Goal: Task Accomplishment & Management: Manage account settings

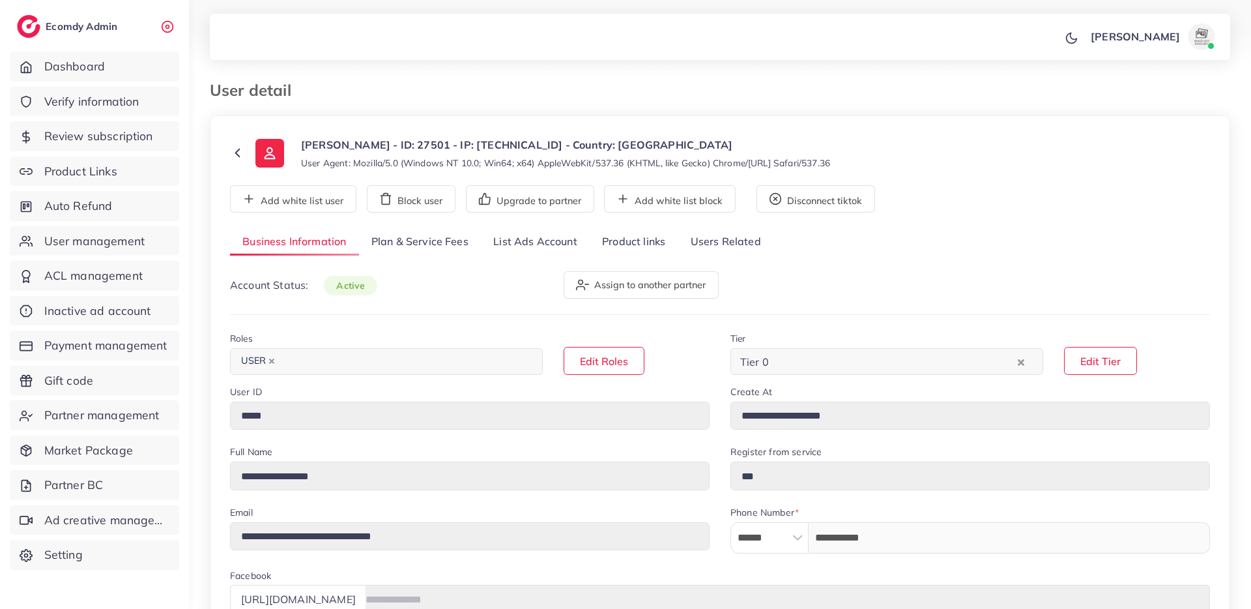
select select "*********"
click at [546, 244] on link "List Ads Account" at bounding box center [535, 242] width 109 height 28
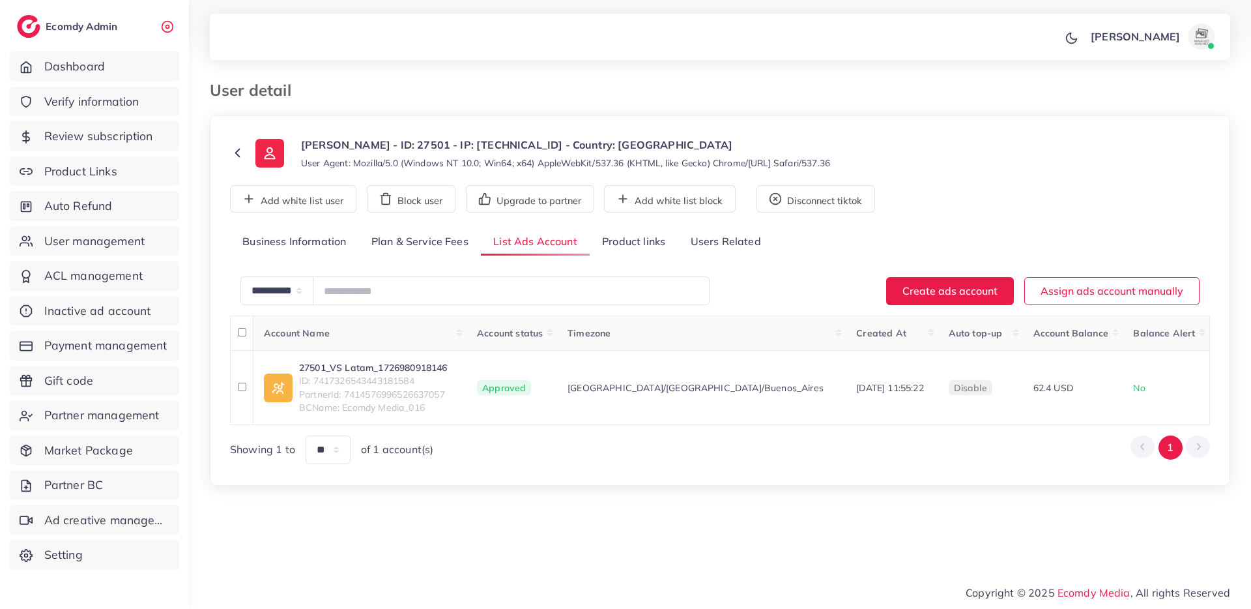
click at [420, 240] on link "Plan & Service Fees" at bounding box center [420, 242] width 122 height 28
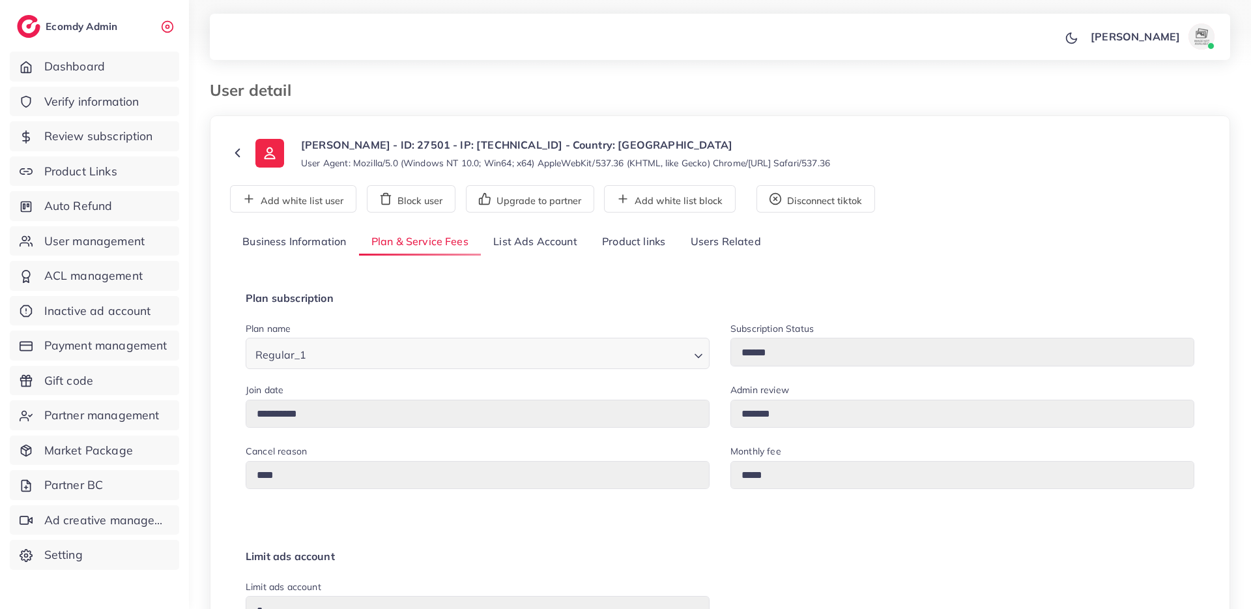
click at [529, 244] on link "List Ads Account" at bounding box center [535, 242] width 109 height 28
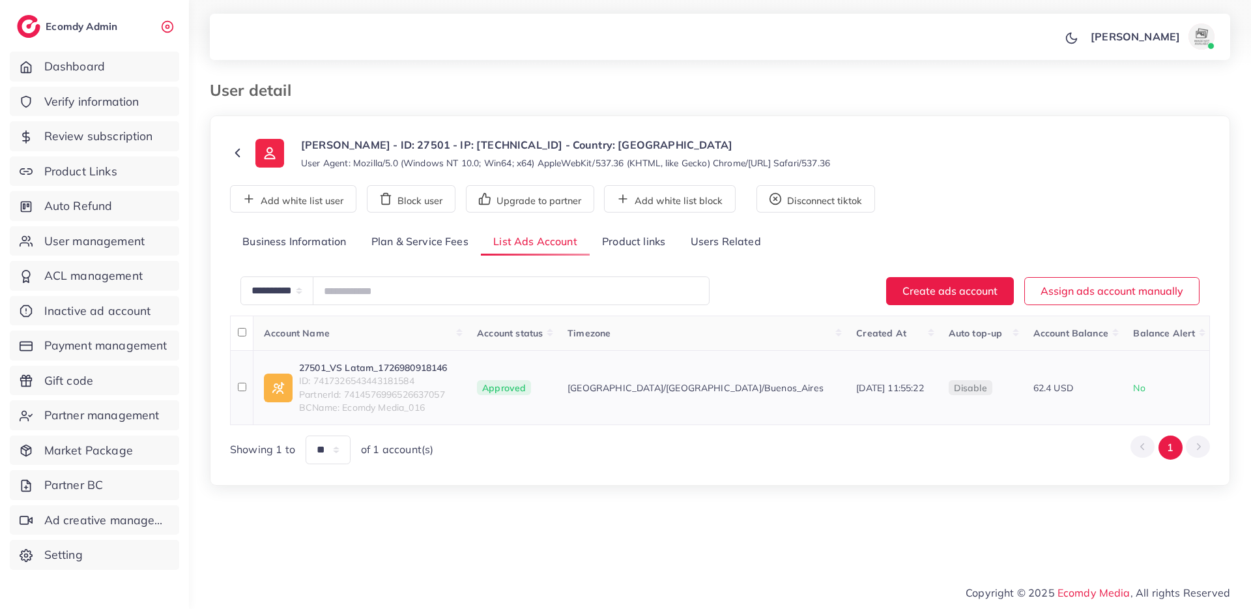
click at [411, 361] on link "27501_VS Latam_1726980918146" at bounding box center [373, 367] width 148 height 13
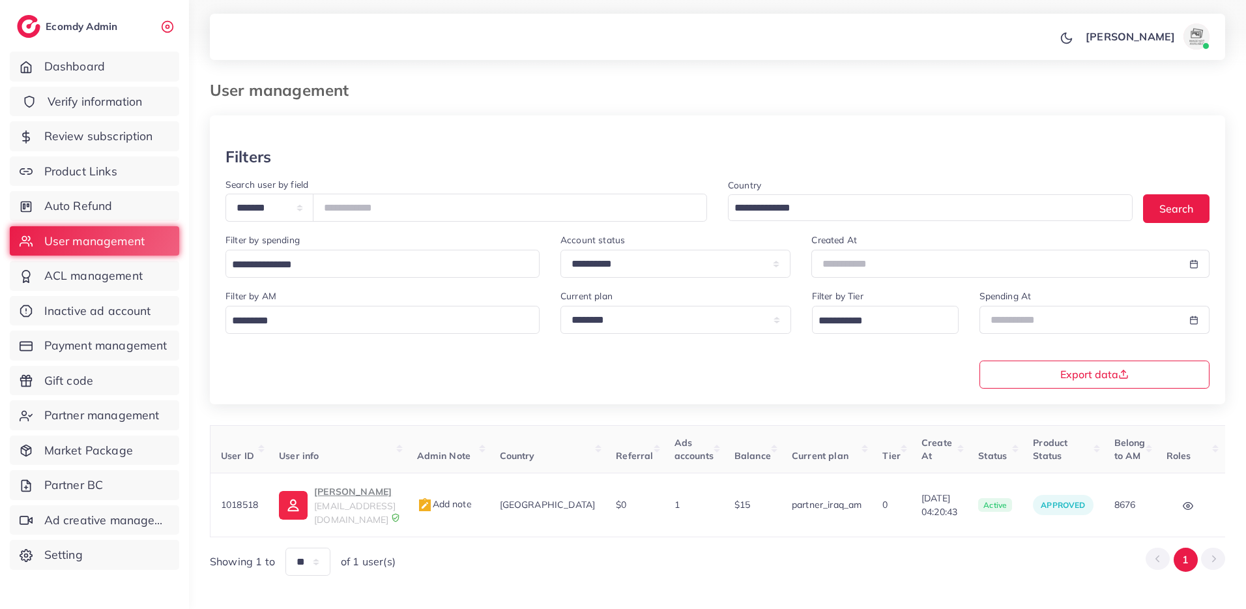
click at [109, 88] on link "Verify information" at bounding box center [94, 102] width 169 height 30
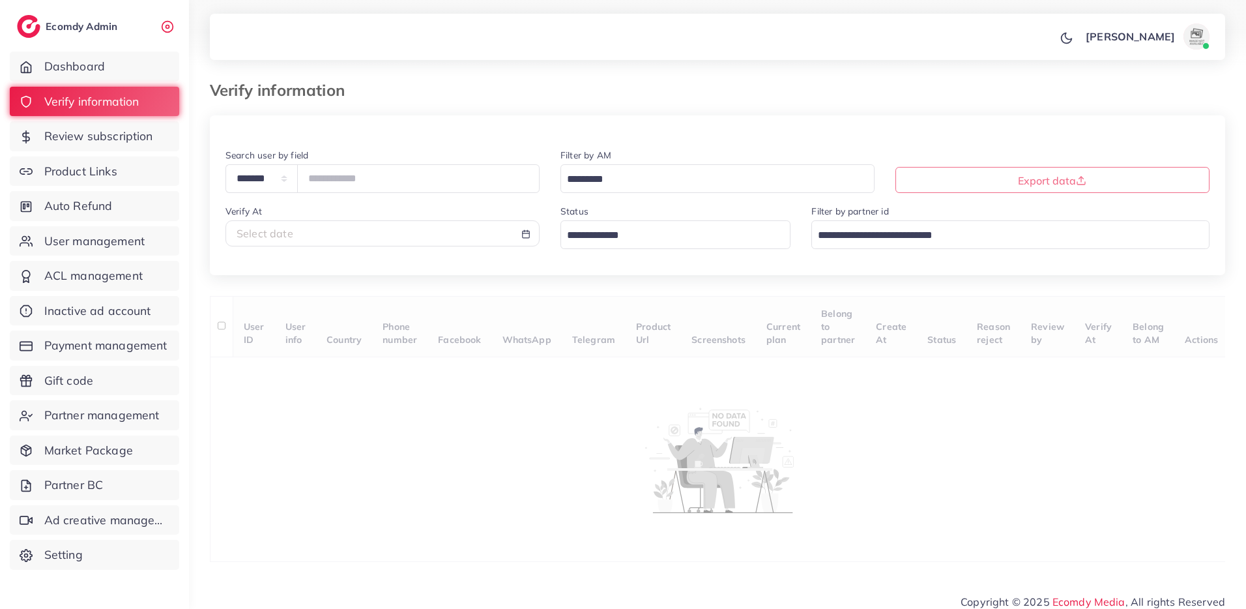
click at [289, 234] on span "Select date" at bounding box center [265, 233] width 57 height 13
select select "*"
select select "**"
click at [512, 340] on td "17" at bounding box center [512, 338] width 23 height 19
click at [517, 340] on td "17" at bounding box center [512, 338] width 23 height 19
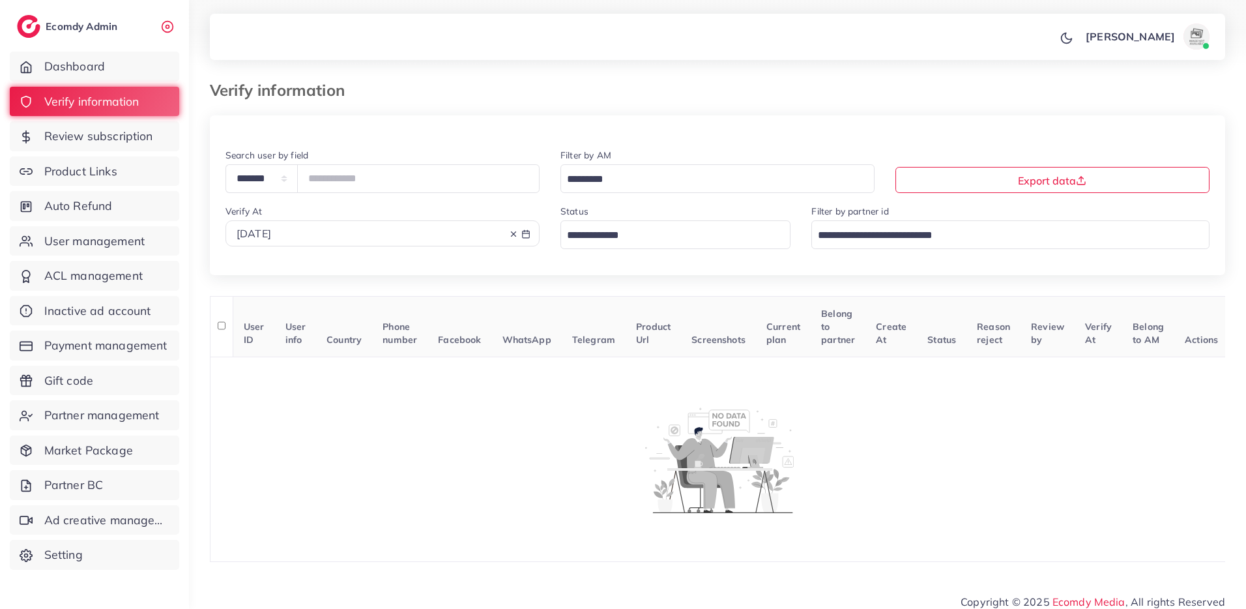
click at [456, 234] on div "2025-10-17" at bounding box center [383, 233] width 292 height 15
select select "*"
select select "**"
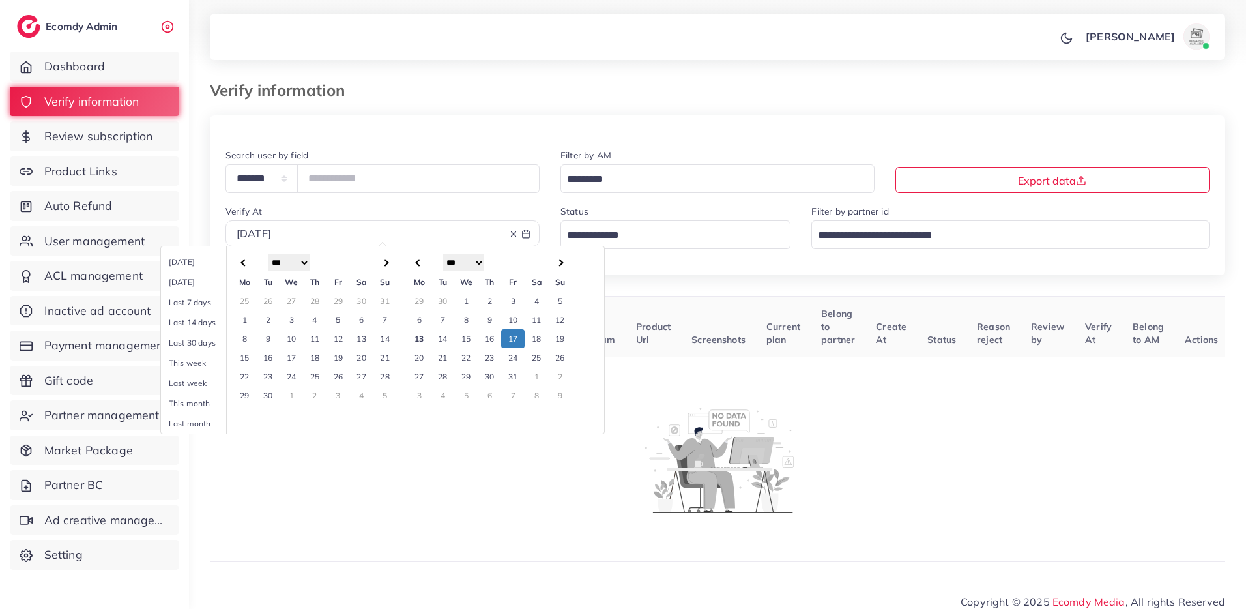
click at [509, 315] on td "10" at bounding box center [512, 319] width 23 height 19
click at [416, 343] on td "13" at bounding box center [418, 338] width 23 height 19
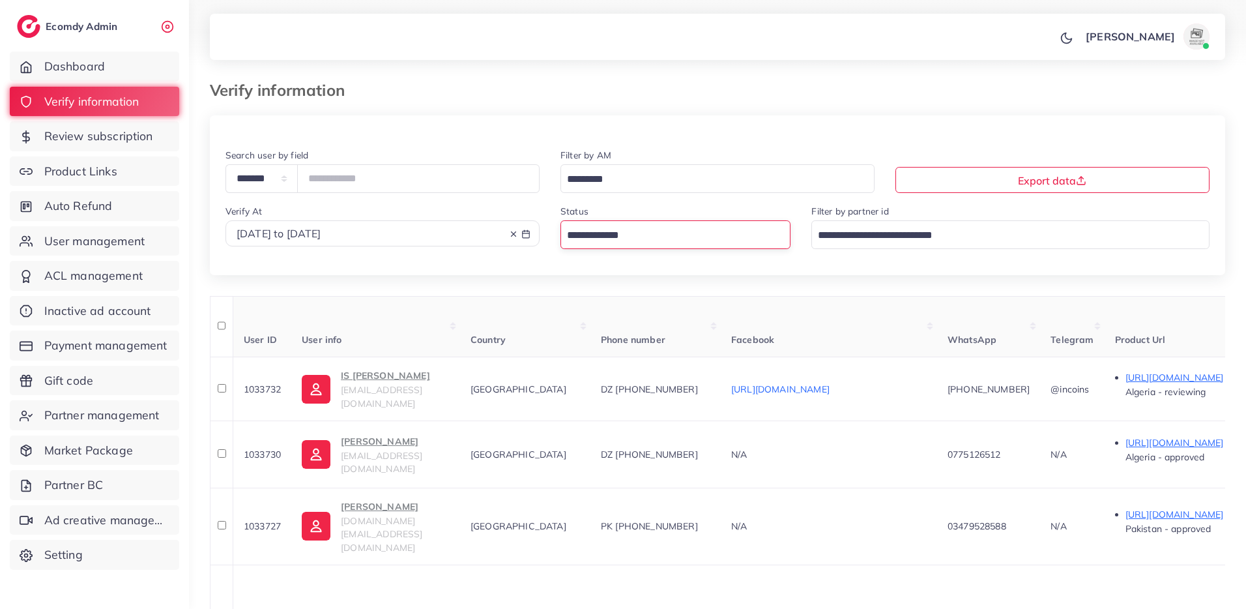
click at [585, 244] on input "Search for option" at bounding box center [668, 235] width 212 height 20
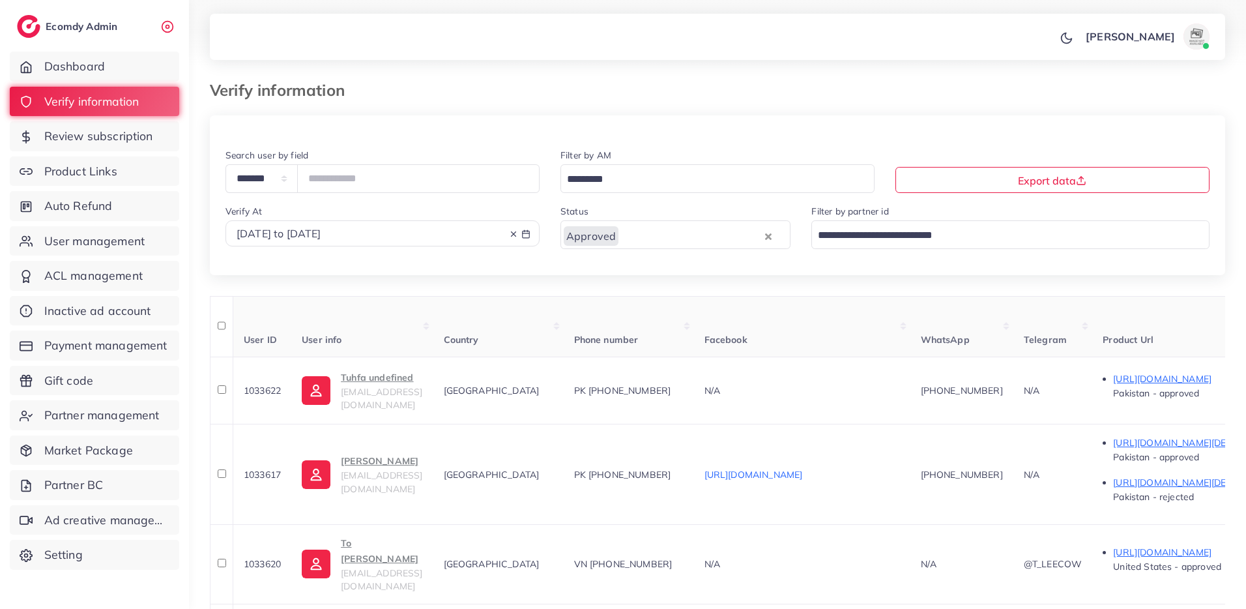
click at [626, 183] on input "Search for option" at bounding box center [709, 179] width 295 height 20
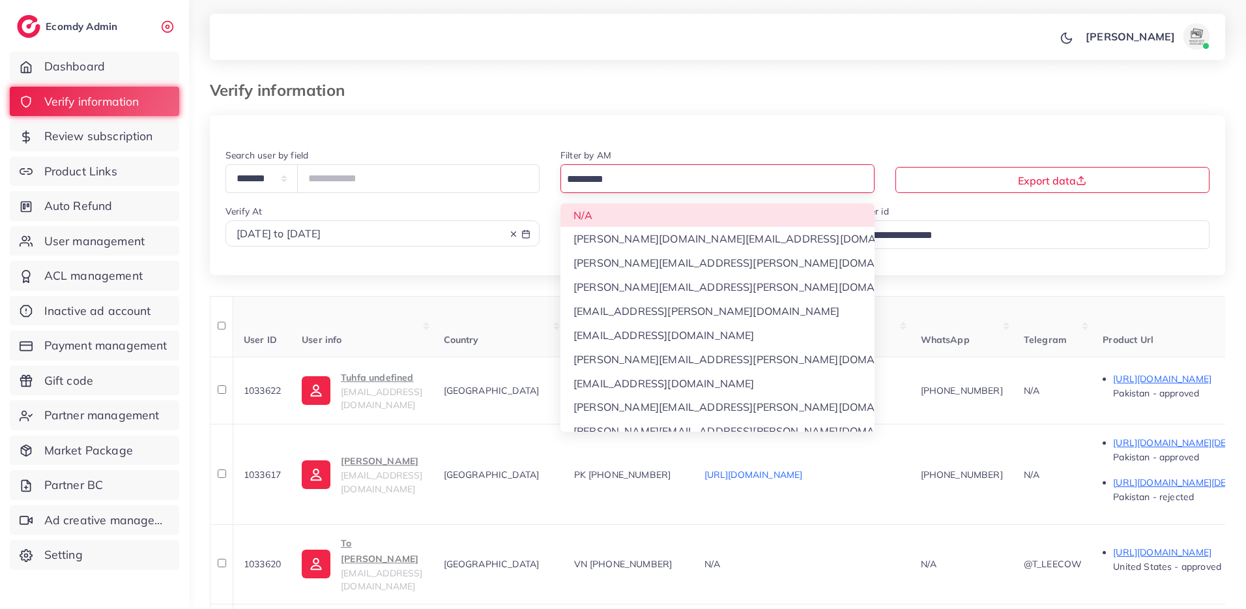
click at [631, 126] on div at bounding box center [717, 131] width 1015 height 32
click at [638, 168] on div "Search for option" at bounding box center [710, 178] width 298 height 23
click at [631, 214] on div "**********" at bounding box center [717, 211] width 1015 height 128
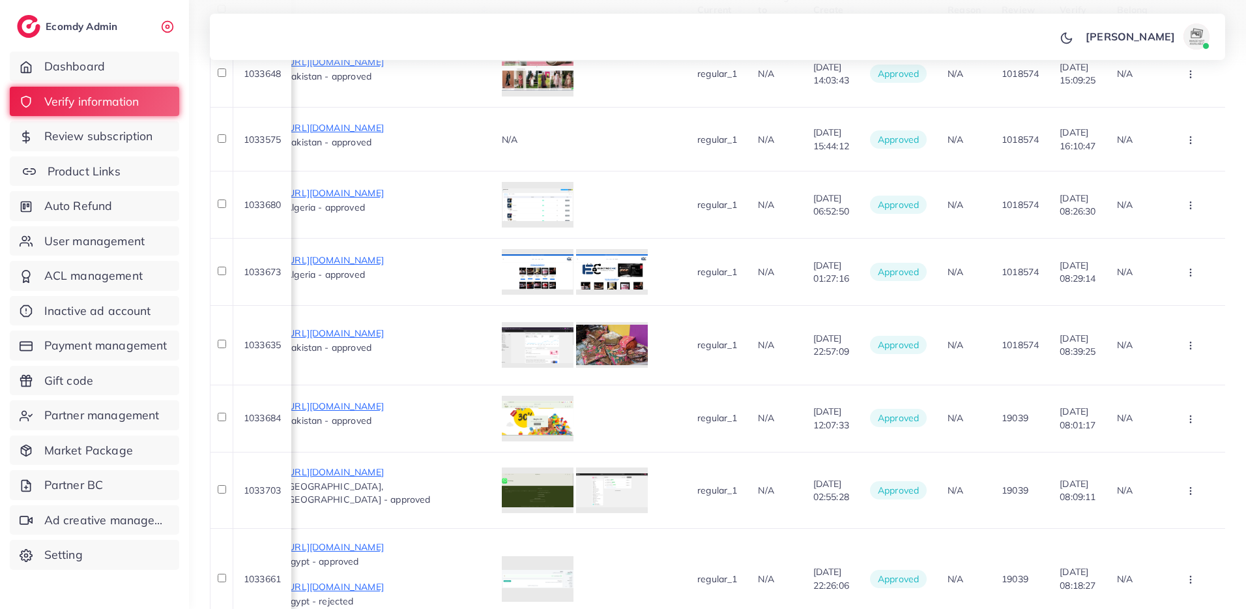
scroll to position [167, 0]
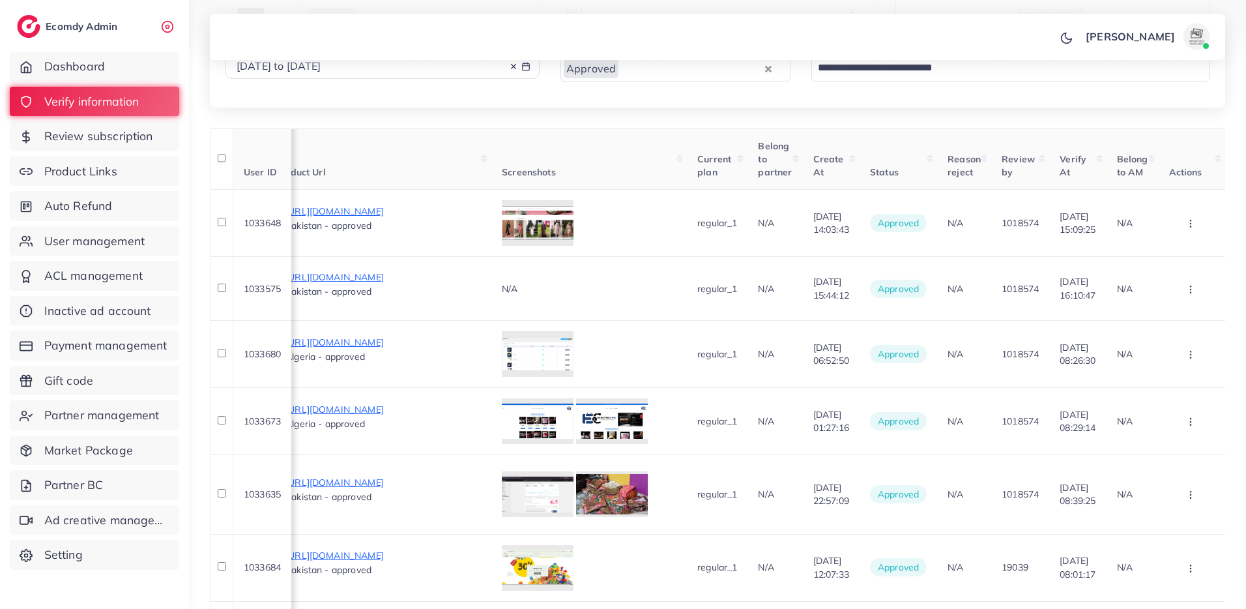
click at [424, 64] on div at bounding box center [623, 33] width 1246 height 66
click at [427, 68] on div "2025-10-10 to 2025-10-13" at bounding box center [383, 66] width 292 height 15
select select "*"
select select "**"
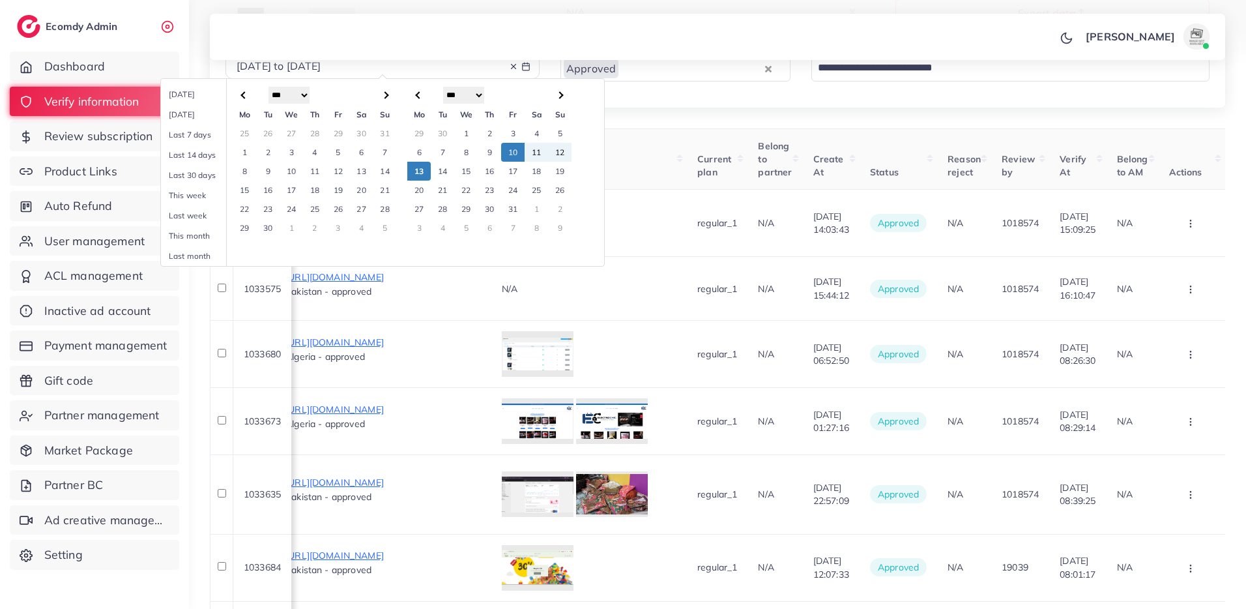
click at [488, 149] on td "9" at bounding box center [489, 152] width 23 height 19
click at [424, 171] on td "13" at bounding box center [418, 171] width 23 height 19
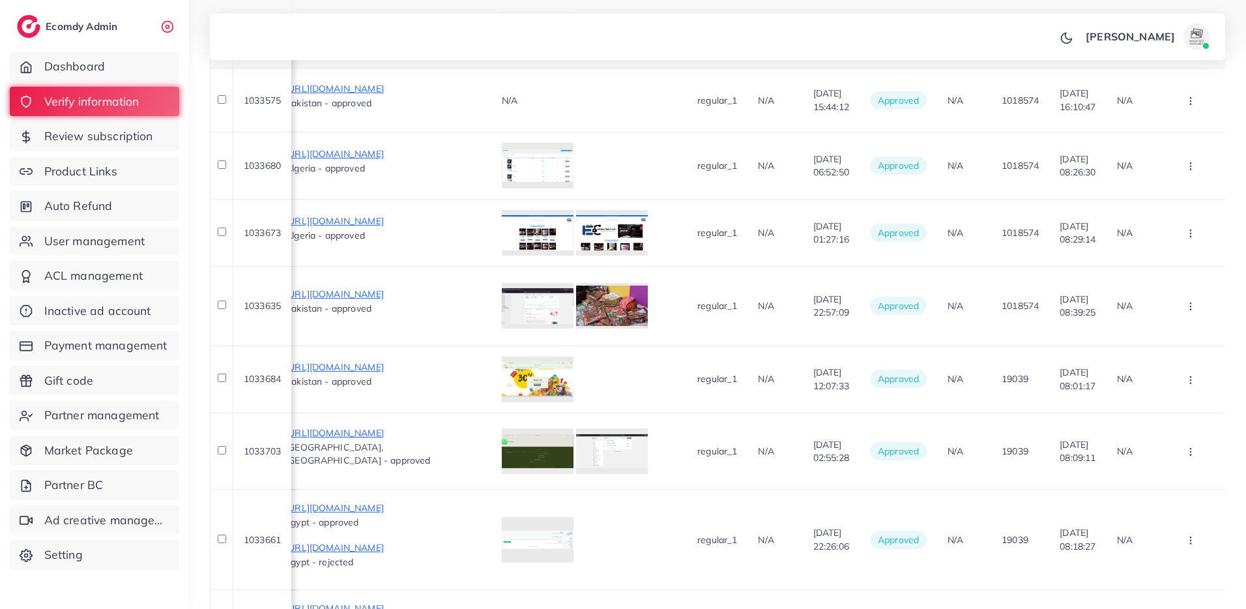
scroll to position [199, 0]
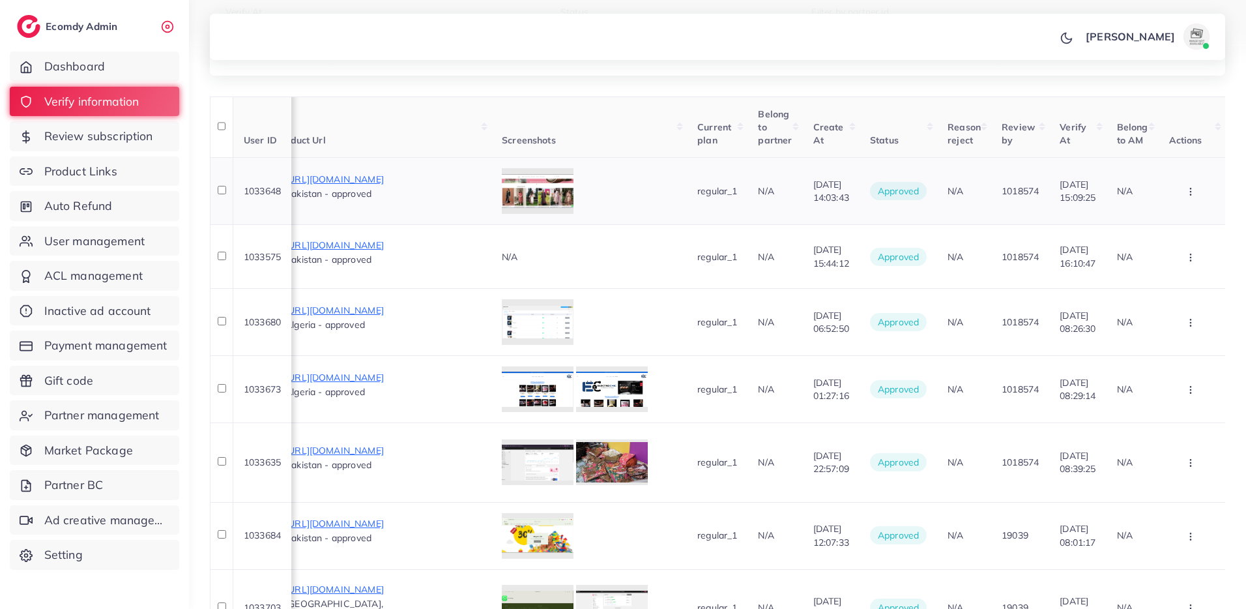
click at [1195, 191] on icon "button" at bounding box center [1190, 191] width 10 height 10
click at [1140, 285] on span "Assign to AM" at bounding box center [1164, 288] width 66 height 13
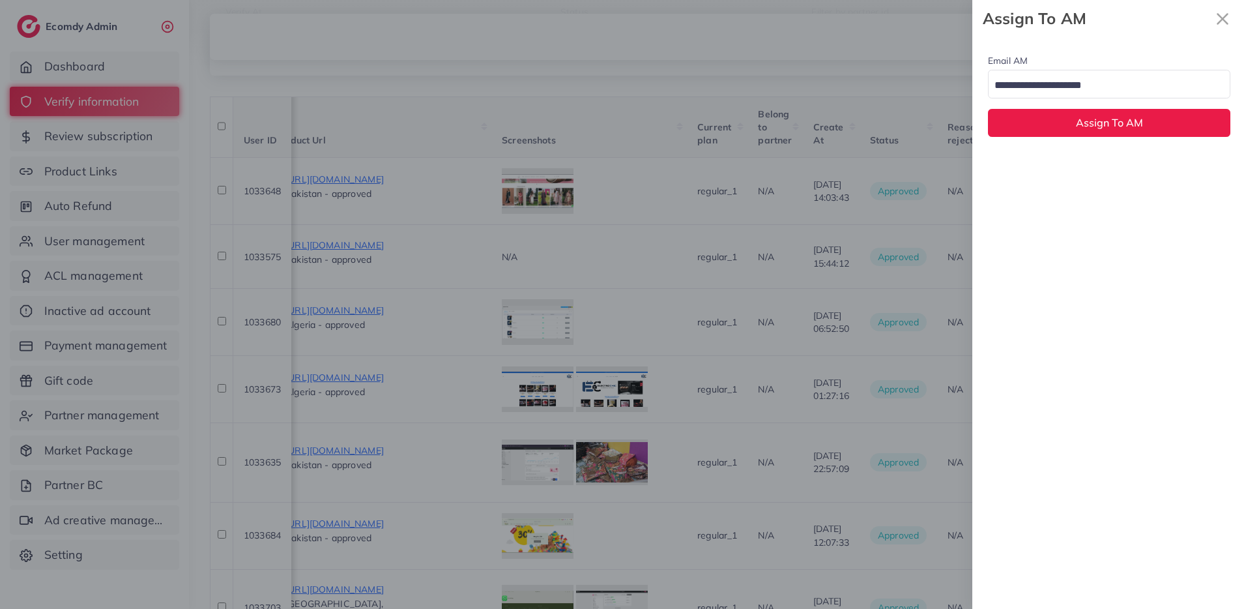
click at [1037, 87] on input "Search for option" at bounding box center [1102, 86] width 224 height 20
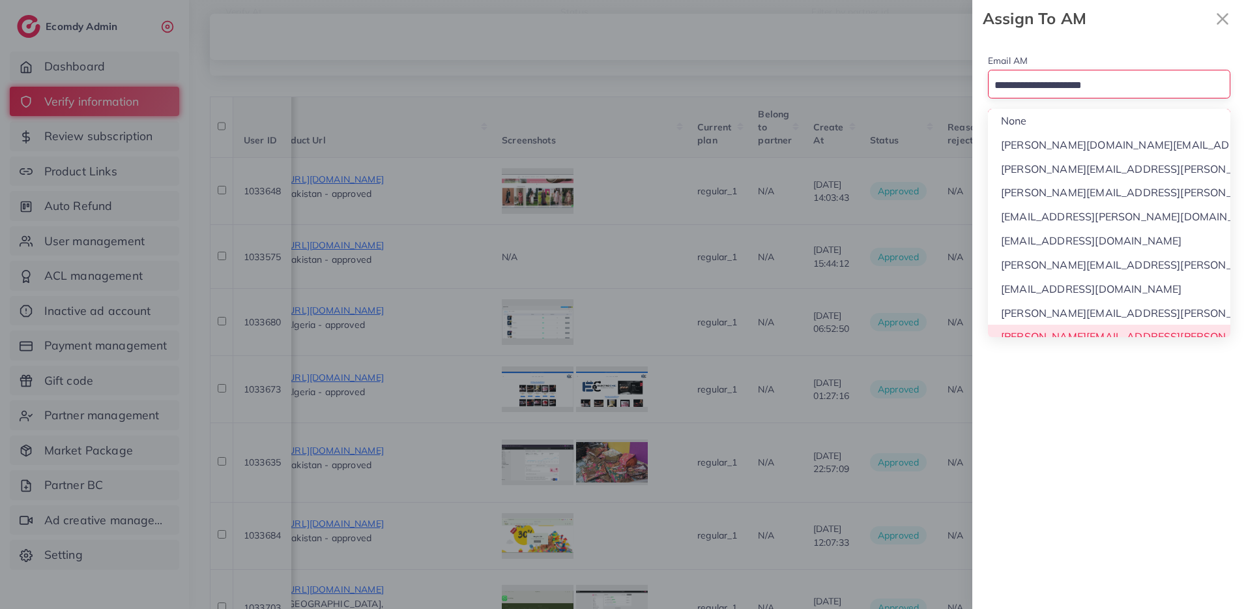
scroll to position [12, 0]
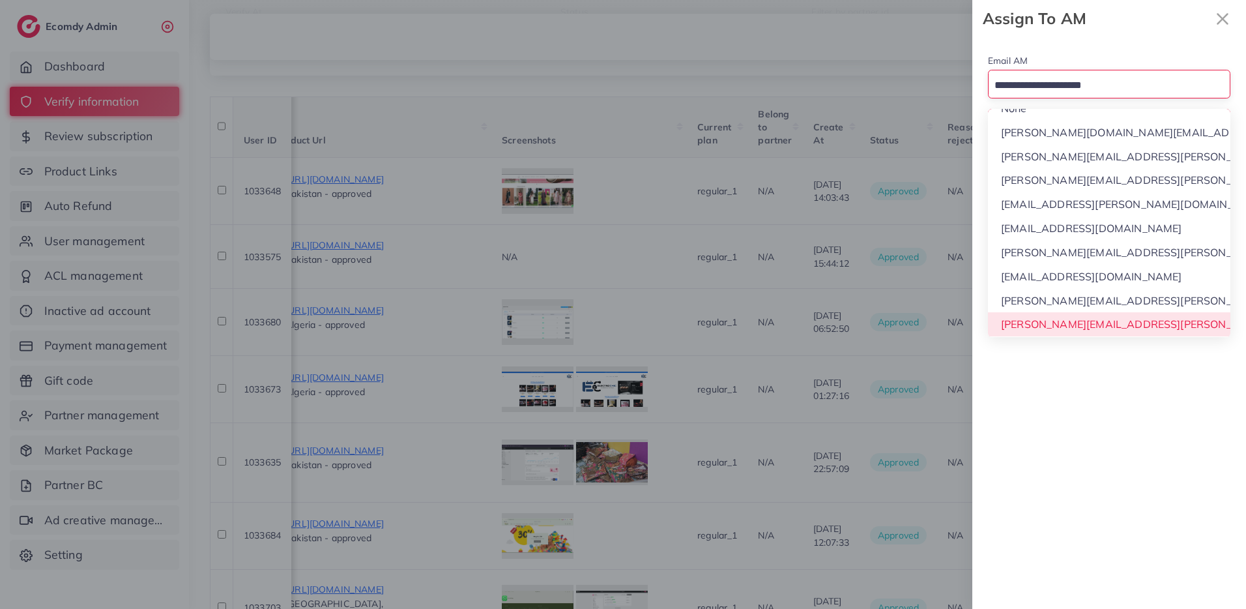
click at [1029, 326] on div "Email AM Loading... None phuong.ly@ecomdy.com quynh.phan@ecomdy.com huong.tran@…" at bounding box center [1109, 322] width 274 height 571
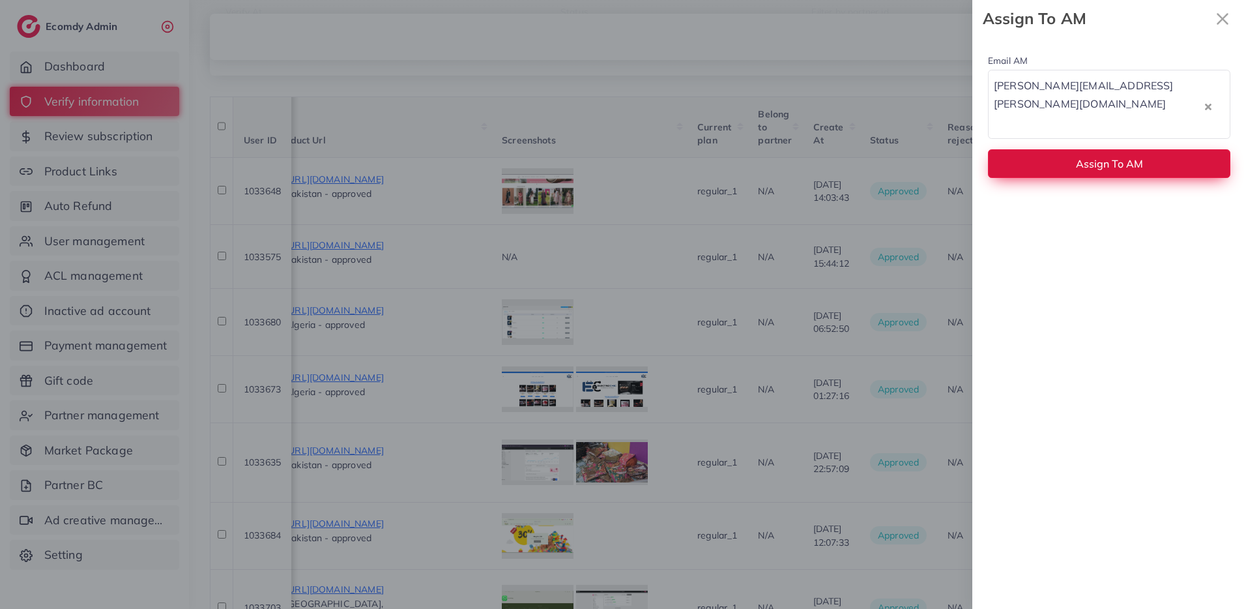
click at [1043, 149] on button "Assign To AM" at bounding box center [1109, 163] width 242 height 28
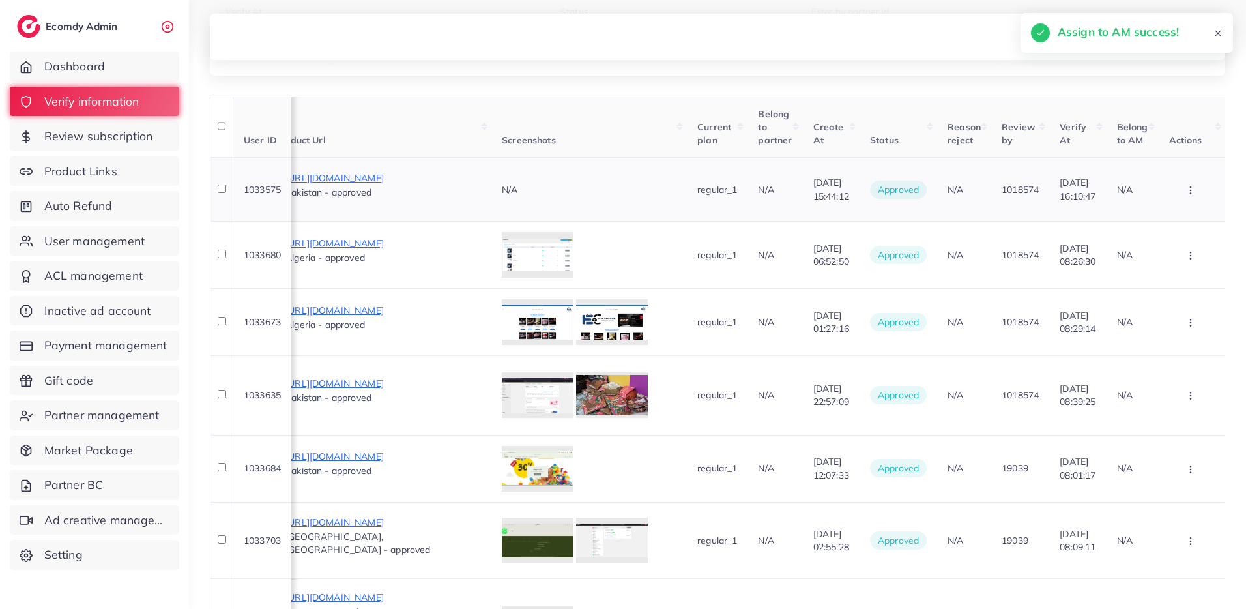
click at [1196, 188] on button "button" at bounding box center [1192, 189] width 46 height 29
click at [1177, 290] on span "Assign to AM" at bounding box center [1164, 286] width 66 height 13
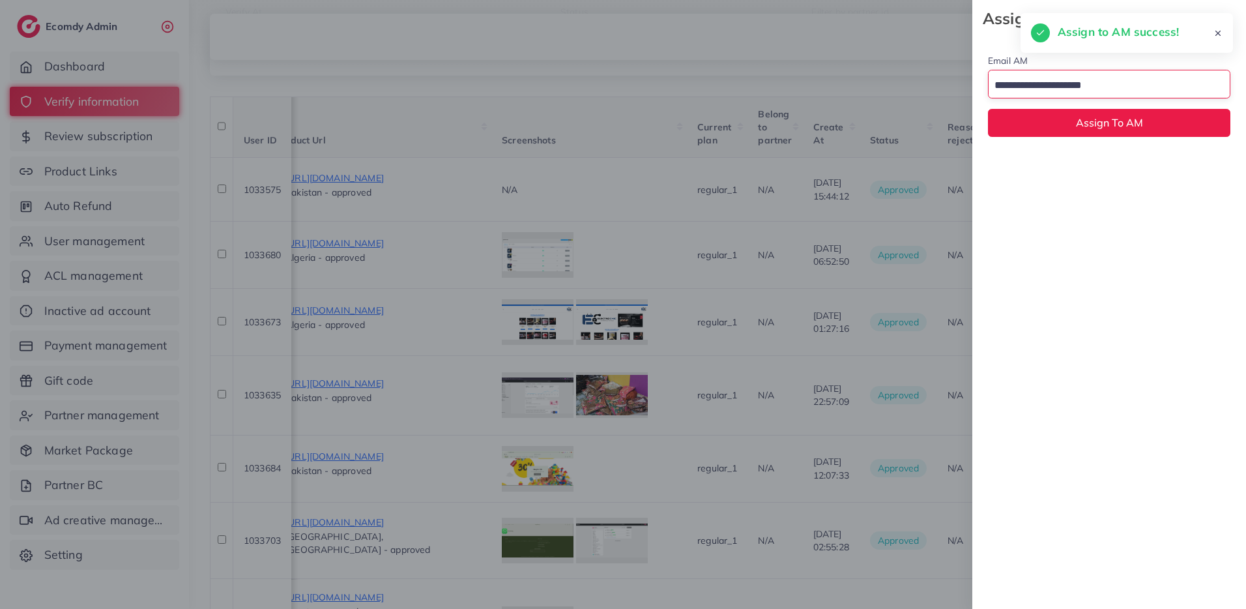
click at [1082, 79] on input "Search for option" at bounding box center [1102, 86] width 224 height 20
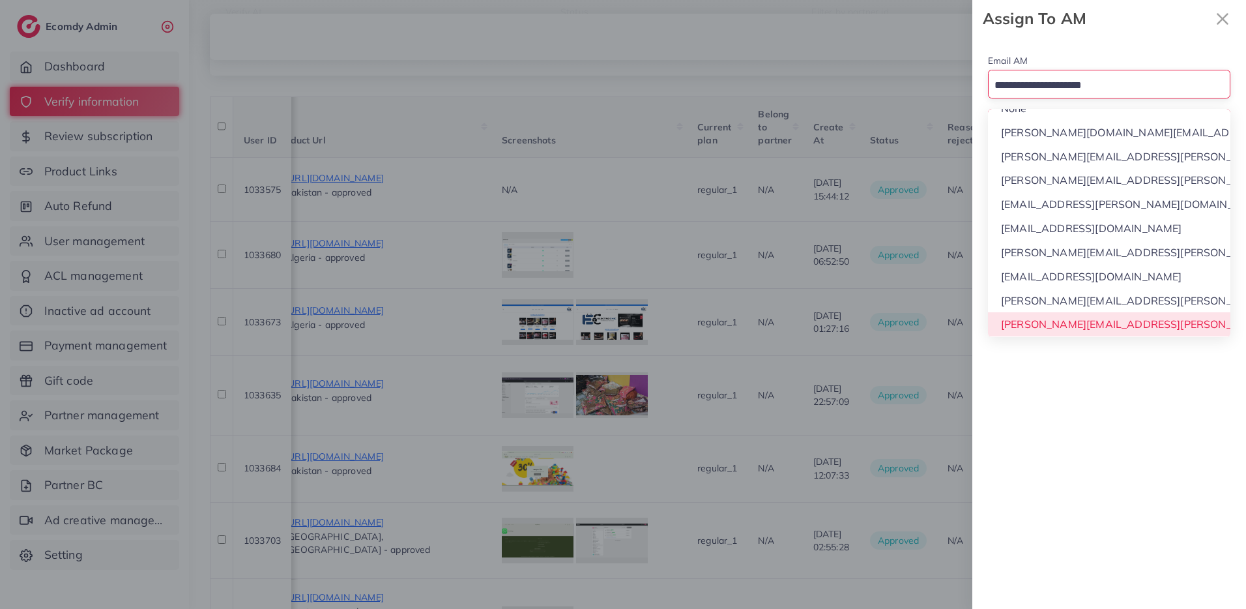
click at [1054, 327] on div "Email AM Loading... None phuong.ly@ecomdy.com quynh.phan@ecomdy.com huong.tran@…" at bounding box center [1109, 322] width 274 height 571
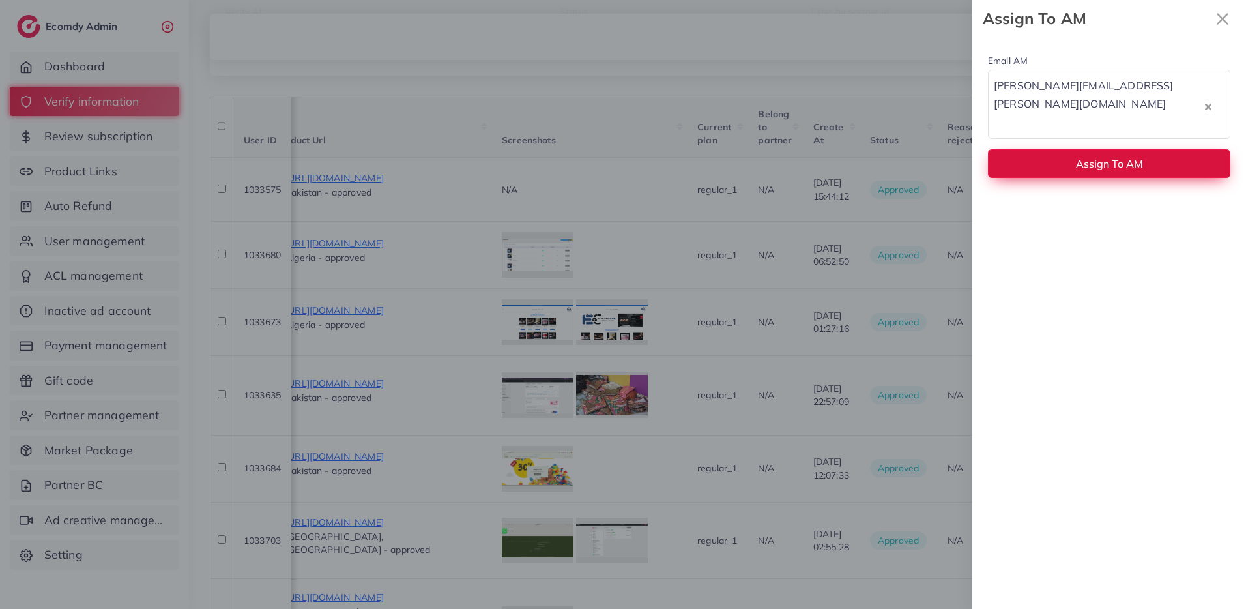
click at [1047, 149] on button "Assign To AM" at bounding box center [1109, 163] width 242 height 28
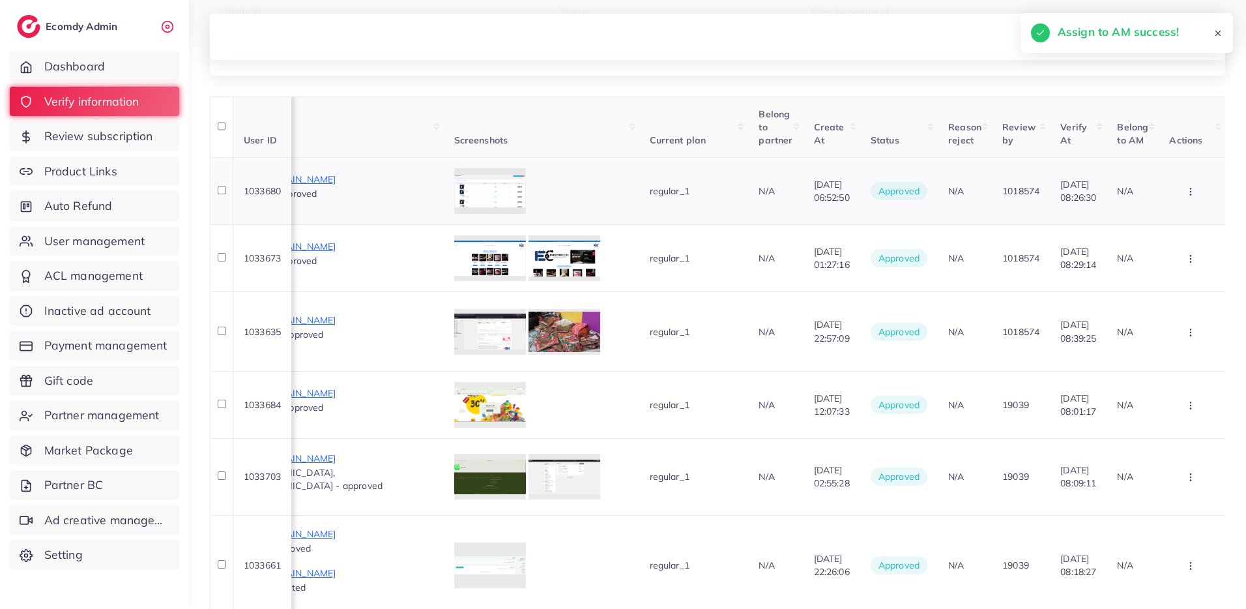
scroll to position [0, 994]
click at [1188, 194] on icon "button" at bounding box center [1190, 191] width 10 height 10
click at [1176, 286] on span "Assign to AM" at bounding box center [1165, 288] width 66 height 13
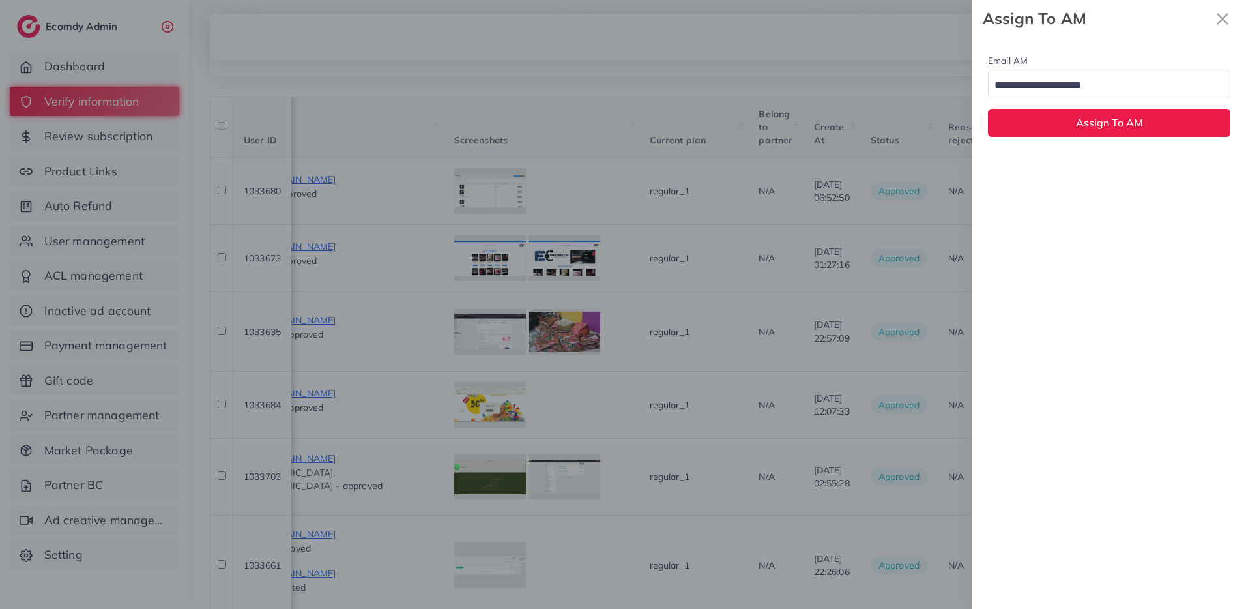
drag, startPoint x: 1098, startPoint y: 82, endPoint x: 1096, endPoint y: 98, distance: 15.8
click at [1098, 82] on input "Search for option" at bounding box center [1102, 86] width 224 height 20
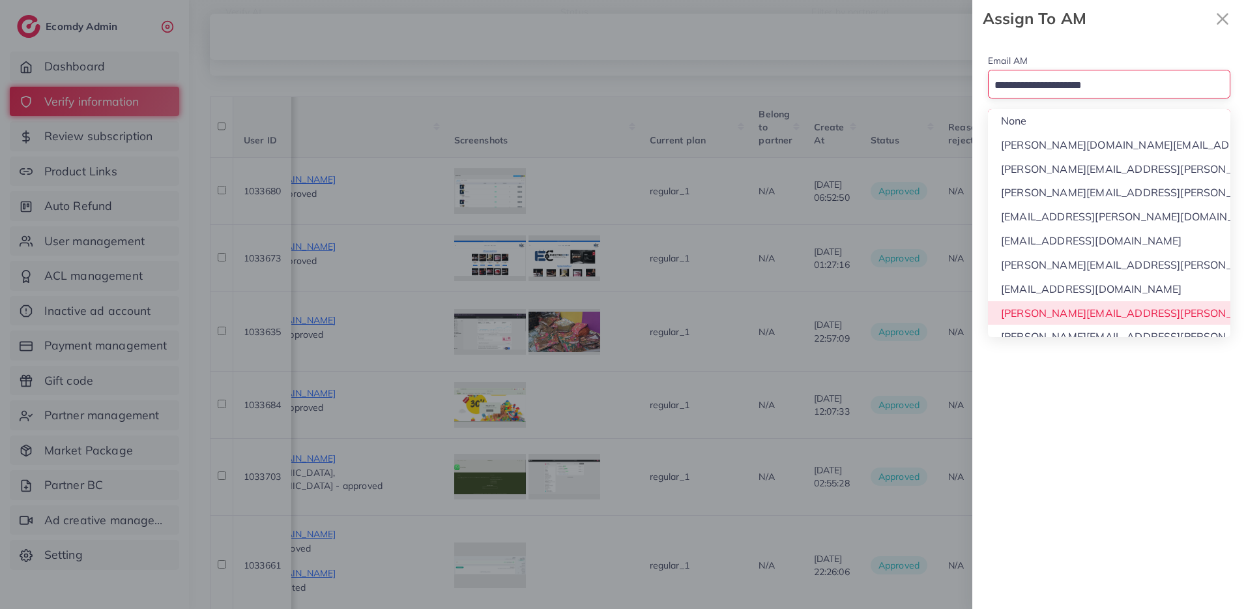
scroll to position [12, 0]
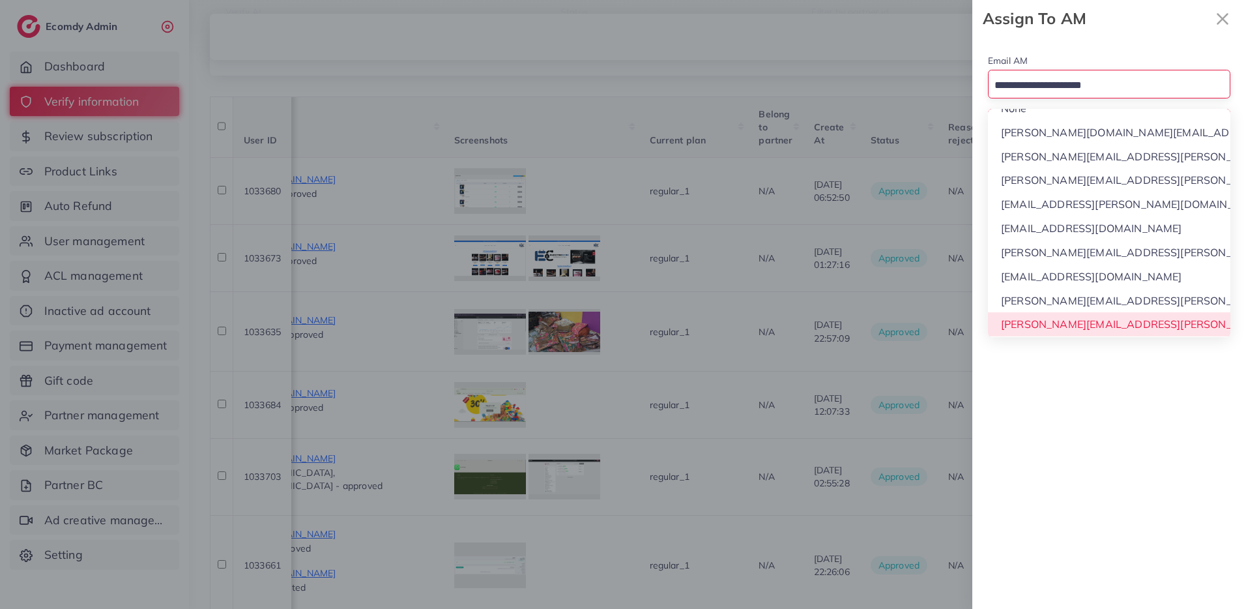
click at [1071, 328] on div "Email AM Loading... None phuong.ly@ecomdy.com quynh.phan@ecomdy.com huong.tran@…" at bounding box center [1109, 322] width 274 height 571
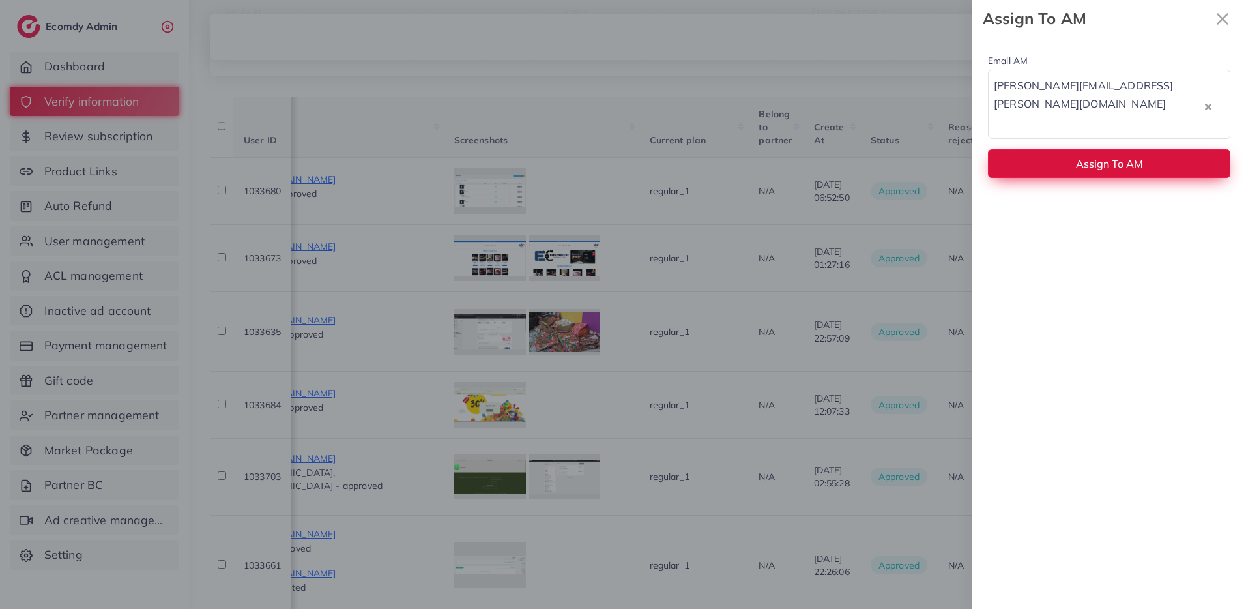
click at [1062, 149] on button "Assign To AM" at bounding box center [1109, 163] width 242 height 28
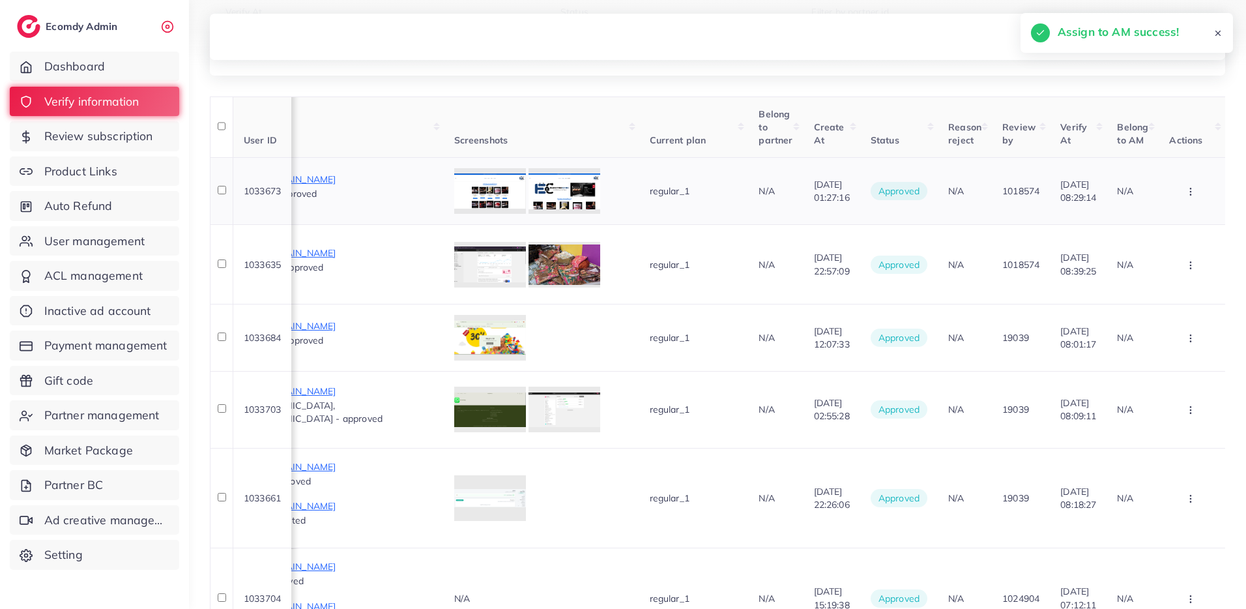
click at [1196, 192] on icon "button" at bounding box center [1190, 191] width 10 height 10
click at [1194, 278] on link "Assign to AM" at bounding box center [1164, 288] width 103 height 29
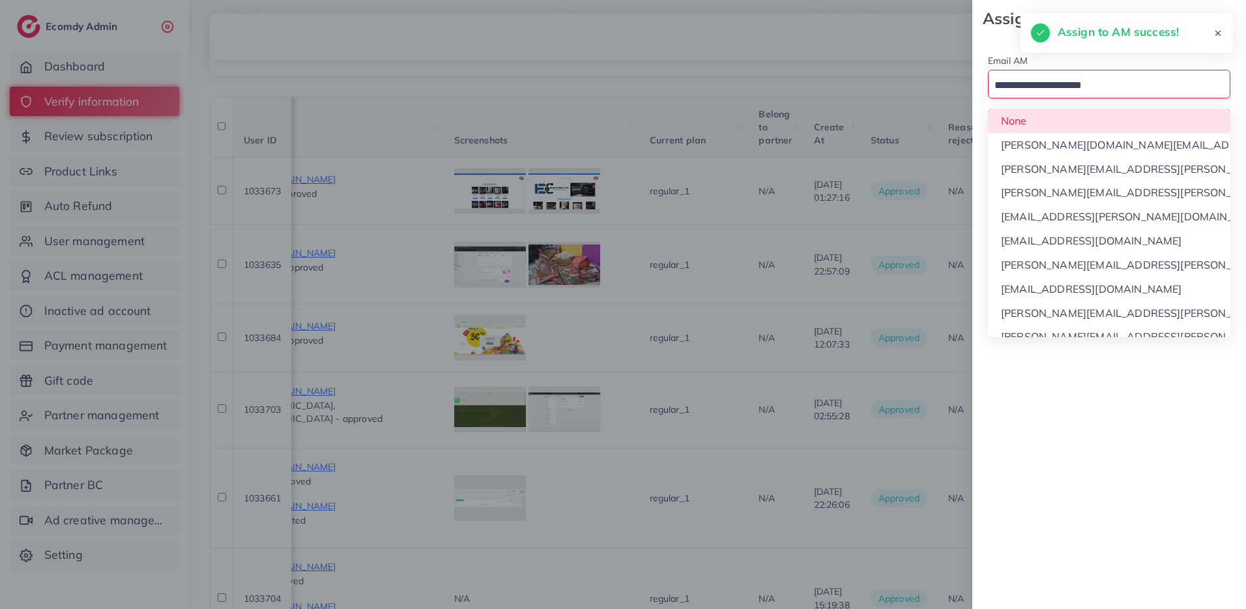
click at [1118, 79] on input "Search for option" at bounding box center [1102, 86] width 224 height 20
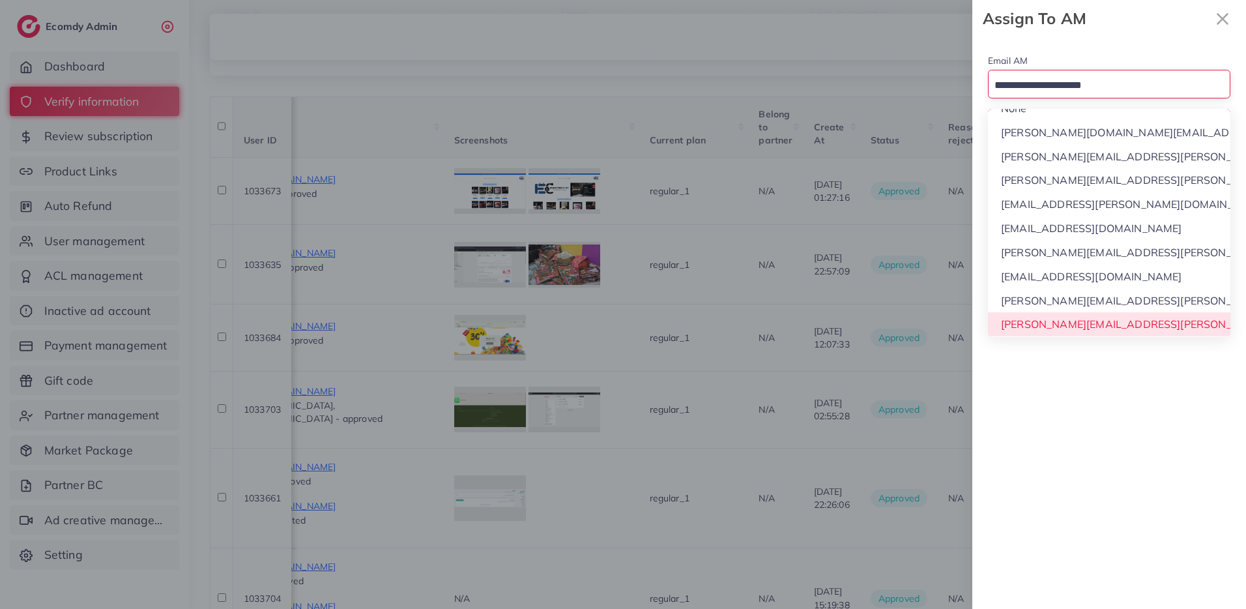
click at [1054, 328] on div "Email AM Loading... None phuong.ly@ecomdy.com quynh.phan@ecomdy.com huong.tran@…" at bounding box center [1109, 322] width 274 height 571
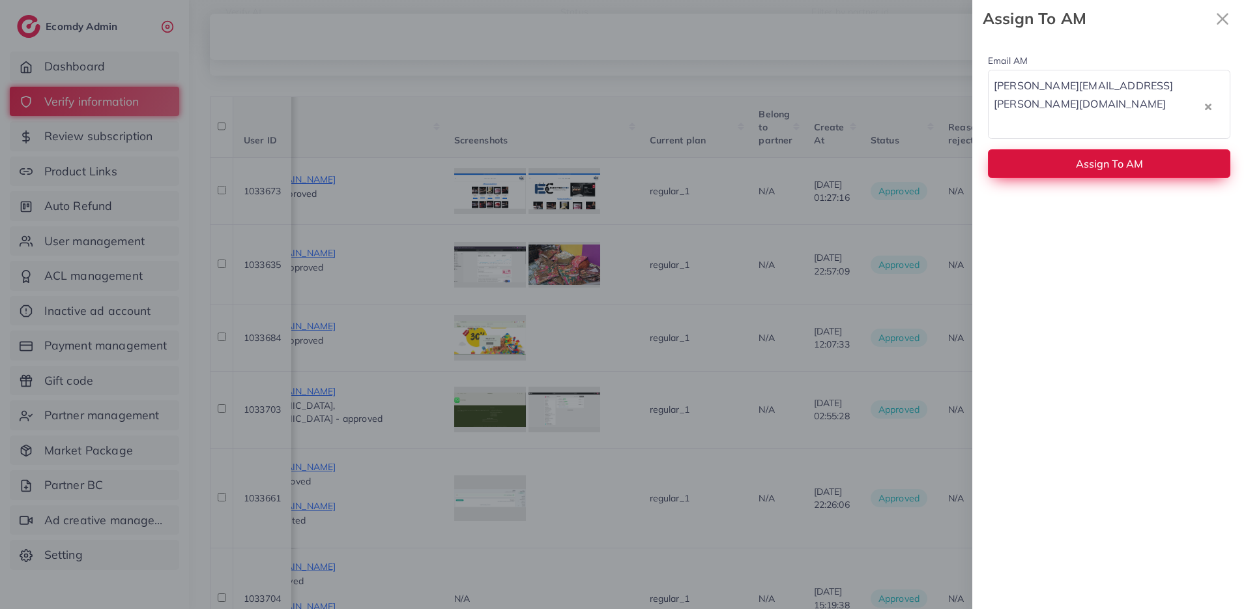
click at [1064, 149] on button "Assign To AM" at bounding box center [1109, 163] width 242 height 28
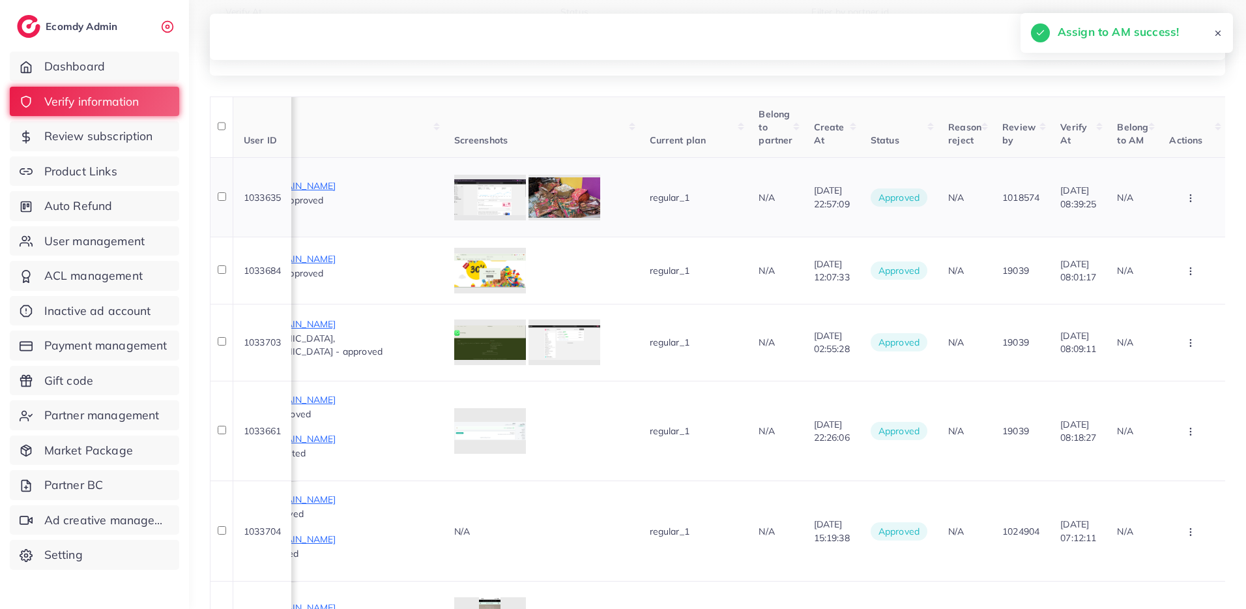
click at [1196, 193] on icon "button" at bounding box center [1190, 198] width 10 height 10
click at [1181, 289] on span "Assign to AM" at bounding box center [1160, 293] width 66 height 13
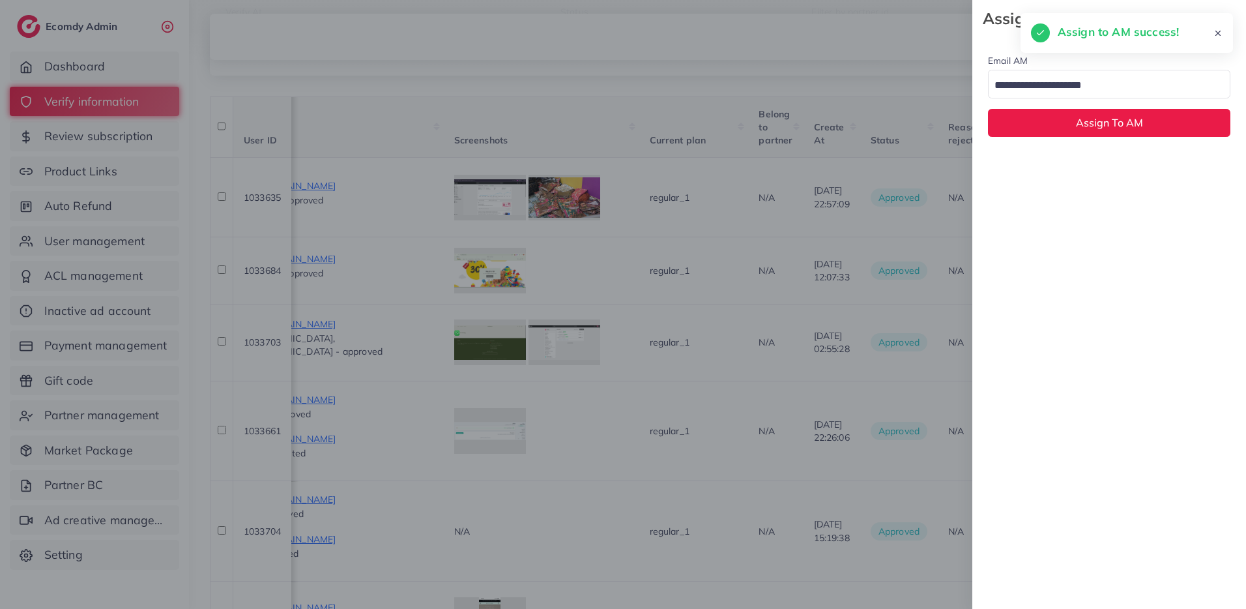
click at [1081, 90] on input "Search for option" at bounding box center [1102, 86] width 224 height 20
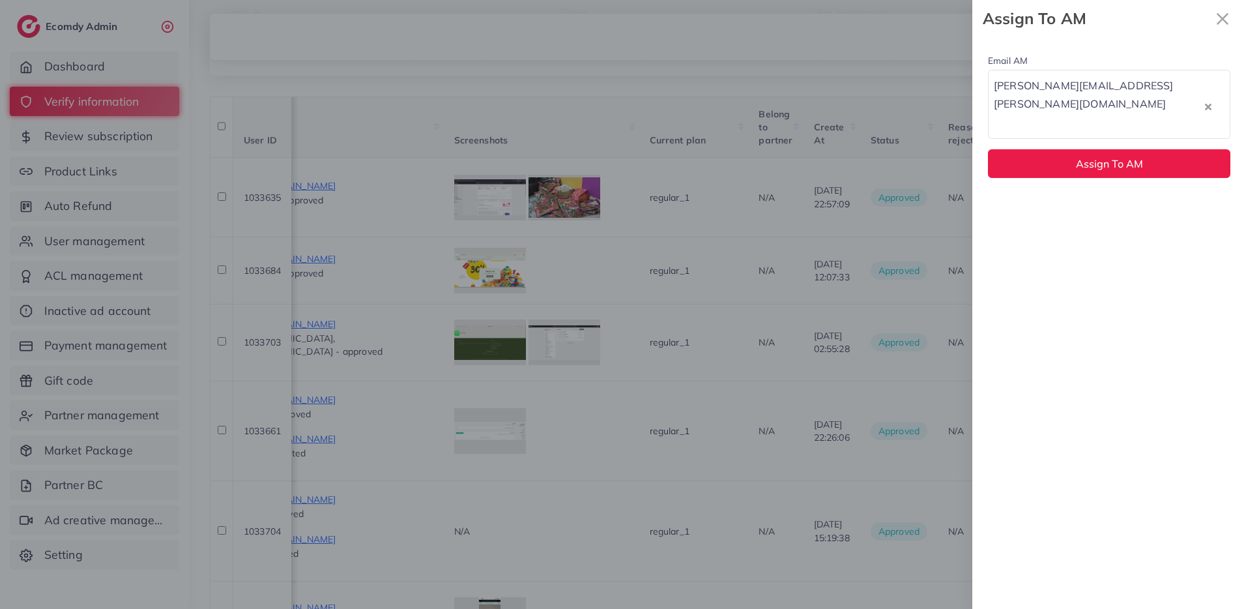
click at [1087, 328] on div "Email AM trinh.trinh@ecomdy.com Loading... None phuong.ly@ecomdy.com quynh.phan…" at bounding box center [1109, 322] width 274 height 571
click at [1088, 157] on span "Assign To AM" at bounding box center [1109, 163] width 67 height 13
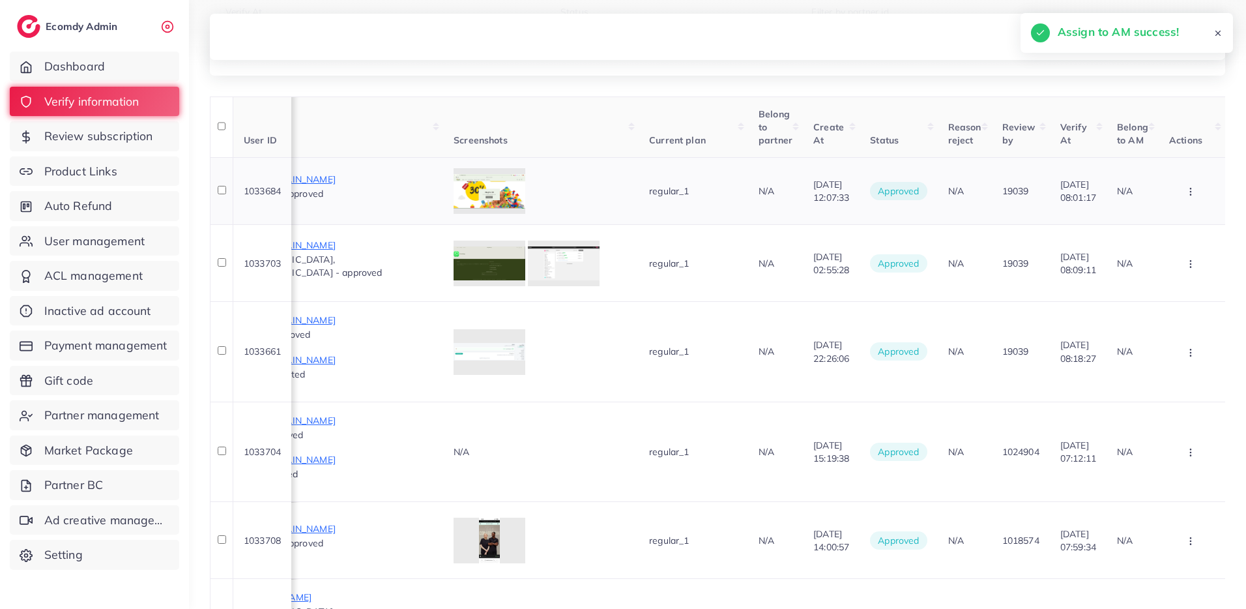
scroll to position [0, 970]
click at [1195, 191] on icon "button" at bounding box center [1190, 191] width 10 height 10
click at [1185, 282] on span "Assign to AM" at bounding box center [1164, 288] width 66 height 13
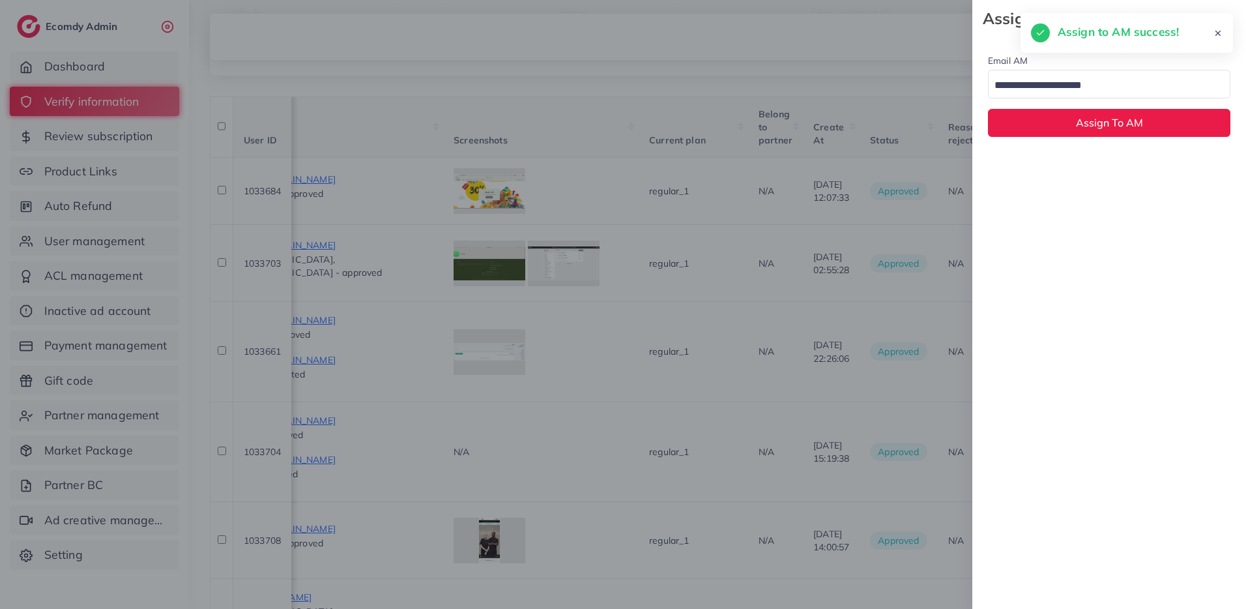
click at [1076, 80] on input "Search for option" at bounding box center [1102, 86] width 224 height 20
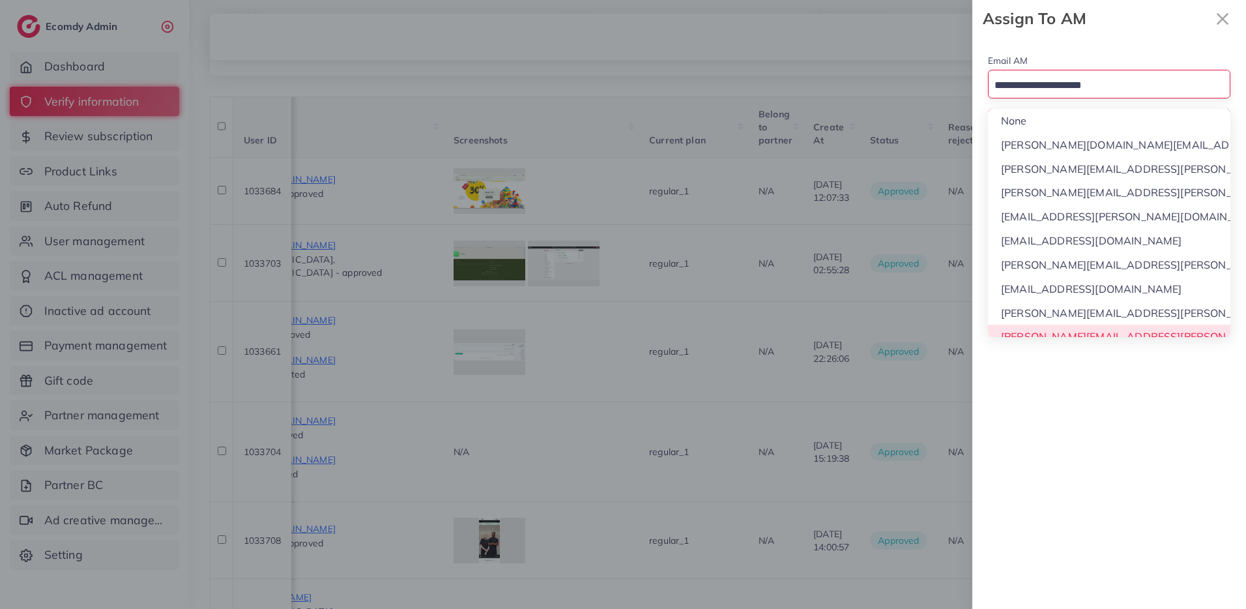
scroll to position [12, 0]
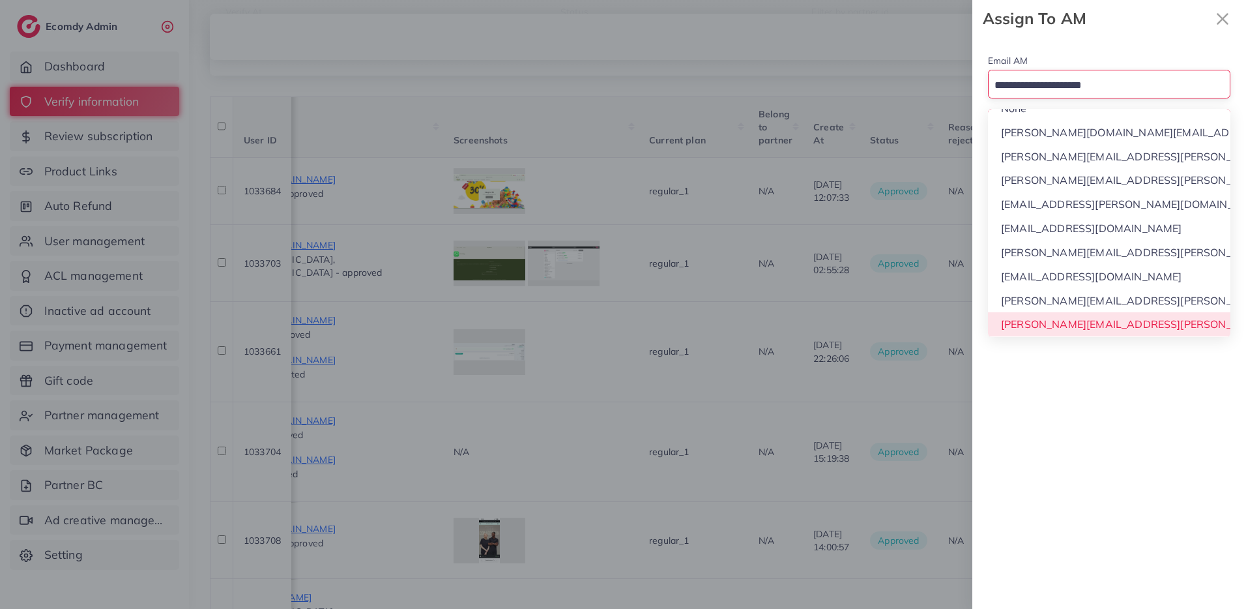
drag, startPoint x: 1057, startPoint y: 326, endPoint x: 1065, endPoint y: 300, distance: 26.8
click at [1057, 326] on div "Email AM Loading... None phuong.ly@ecomdy.com quynh.phan@ecomdy.com huong.tran@…" at bounding box center [1109, 322] width 274 height 571
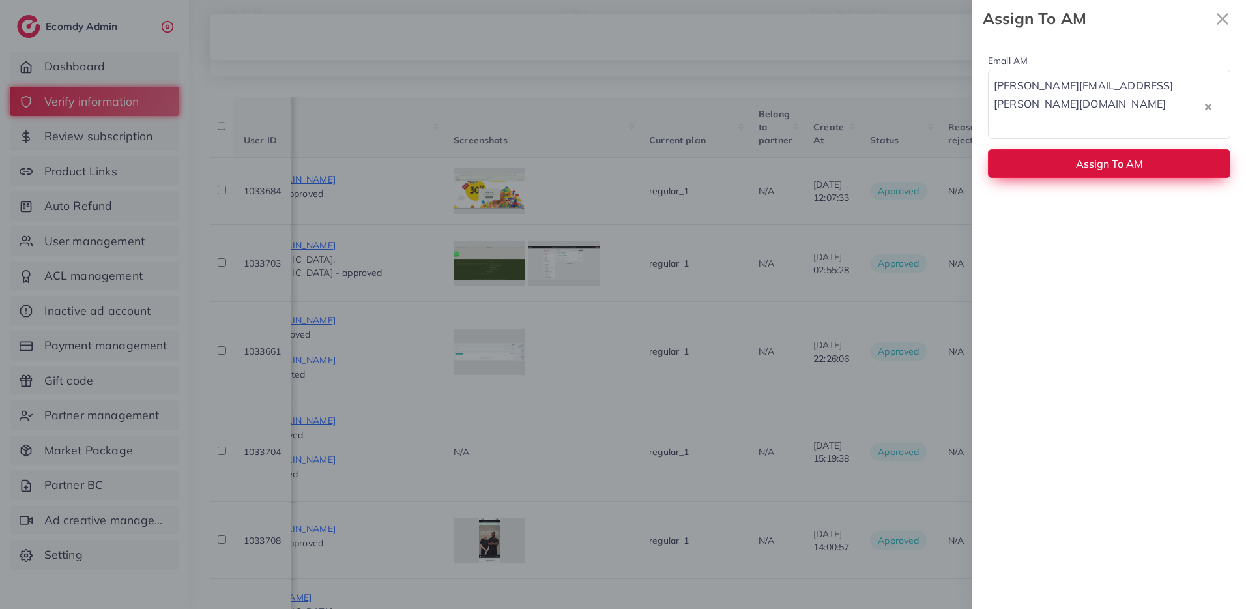
click at [1067, 149] on button "Assign To AM" at bounding box center [1109, 163] width 242 height 28
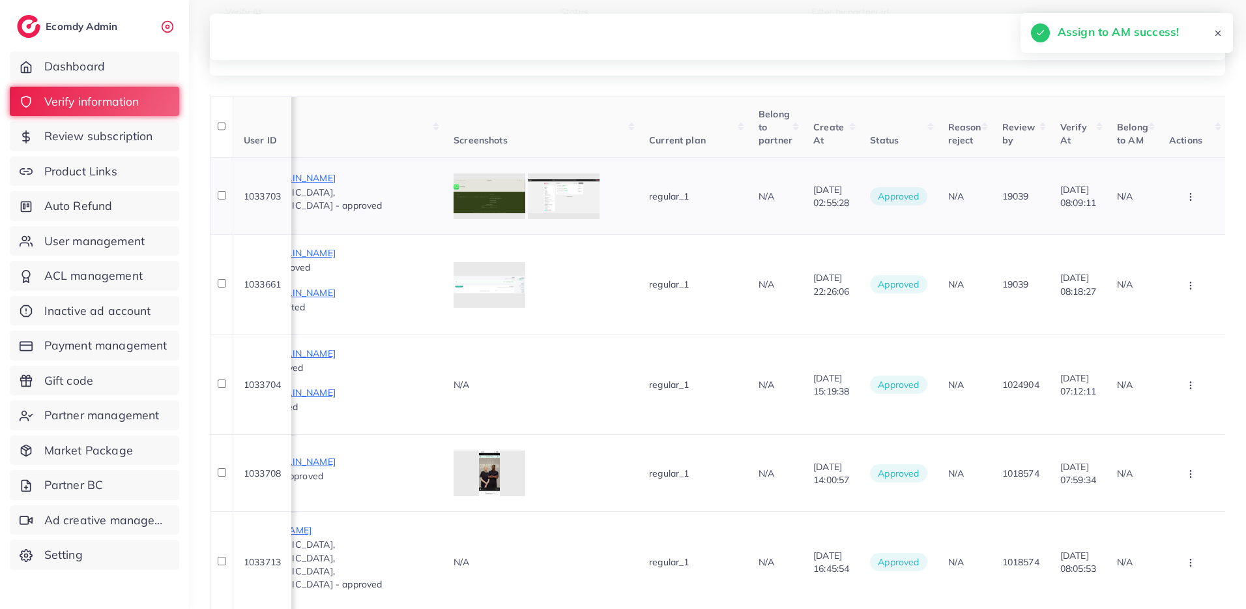
click at [1178, 189] on button "button" at bounding box center [1192, 195] width 46 height 29
click at [1170, 287] on span "Assign to AM" at bounding box center [1164, 293] width 66 height 13
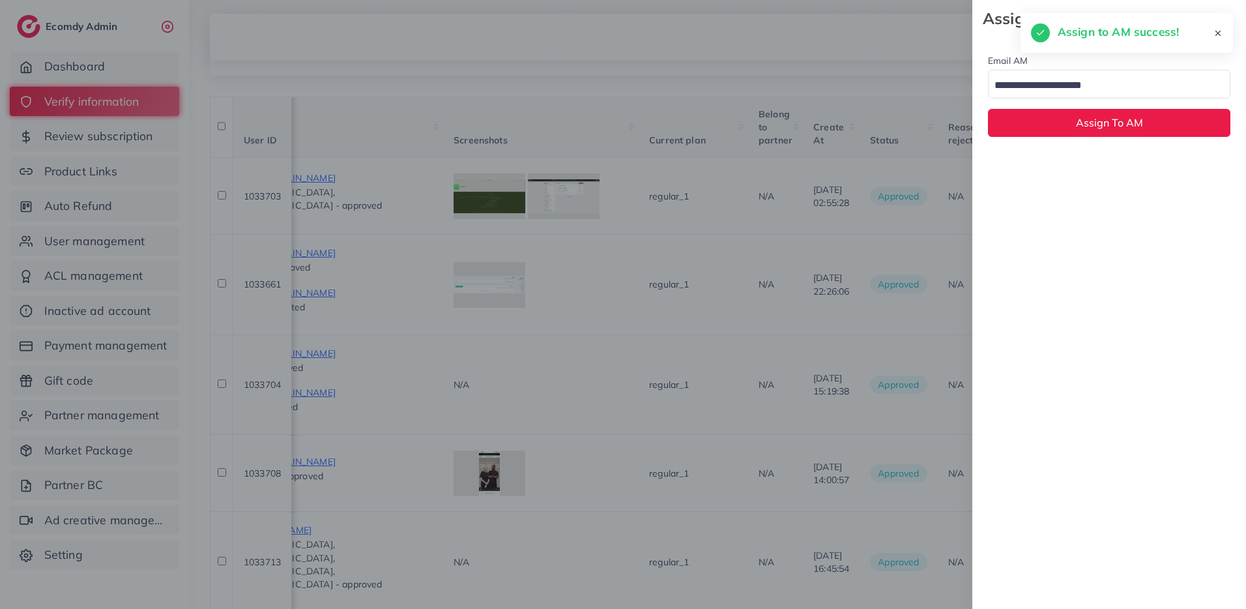
click at [1091, 87] on input "Search for option" at bounding box center [1102, 86] width 224 height 20
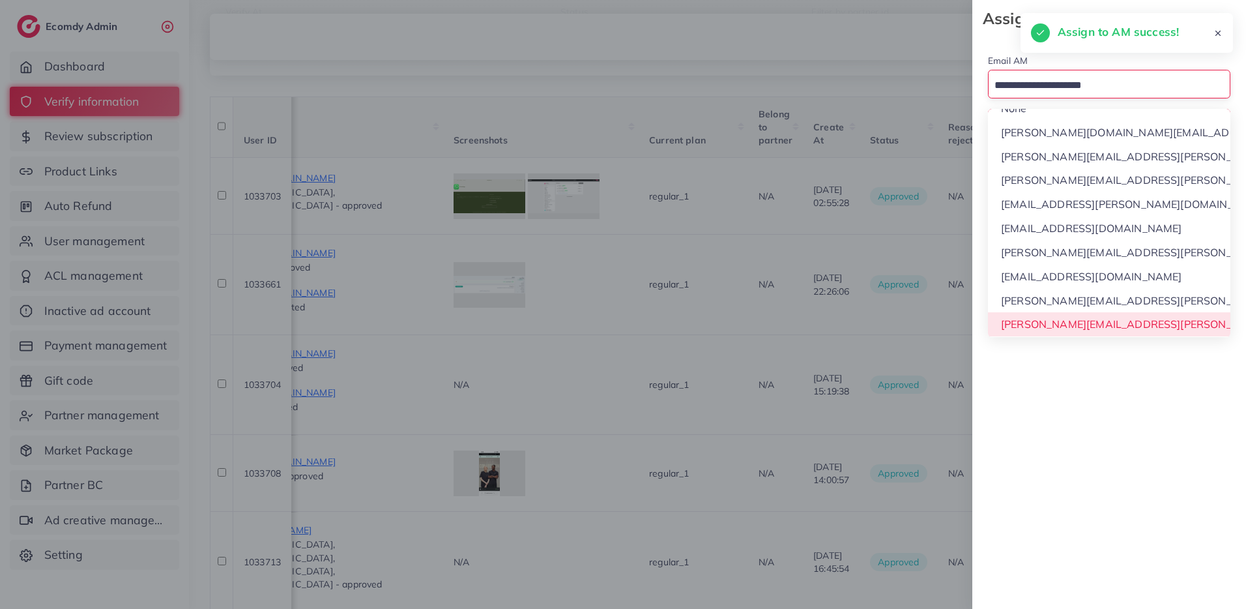
click at [1063, 325] on div "Email AM Loading... None phuong.ly@ecomdy.com quynh.phan@ecomdy.com huong.tran@…" at bounding box center [1109, 322] width 274 height 571
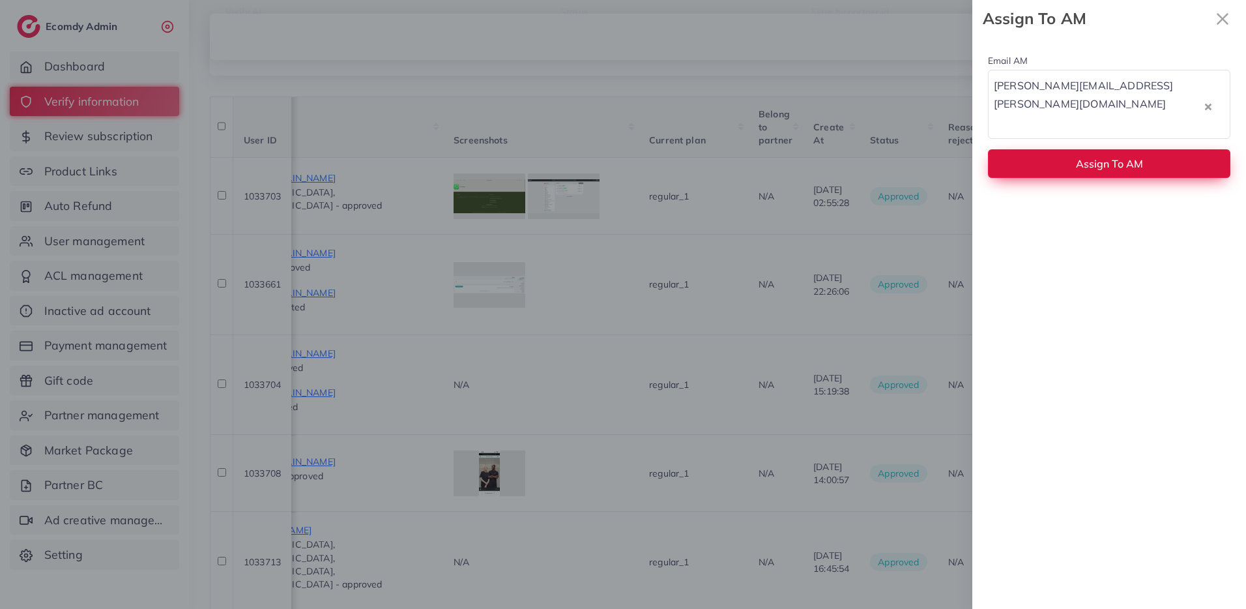
click at [1059, 149] on button "Assign To AM" at bounding box center [1109, 163] width 242 height 28
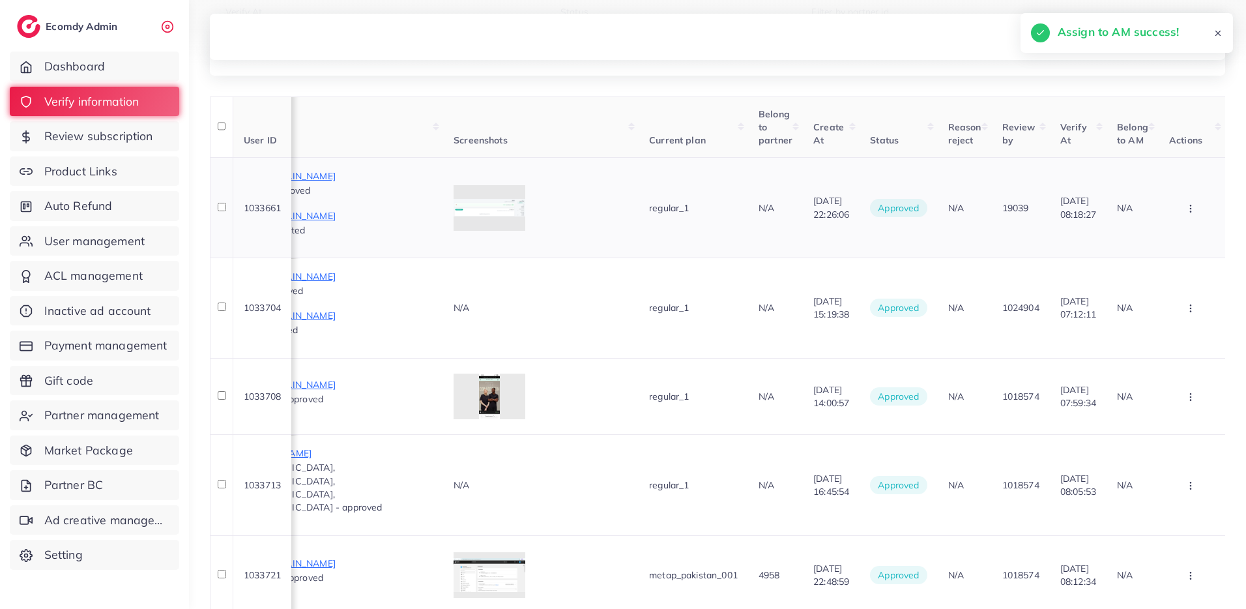
click at [1195, 201] on button "button" at bounding box center [1192, 207] width 46 height 29
click at [1173, 296] on link "Assign to AM" at bounding box center [1169, 305] width 103 height 29
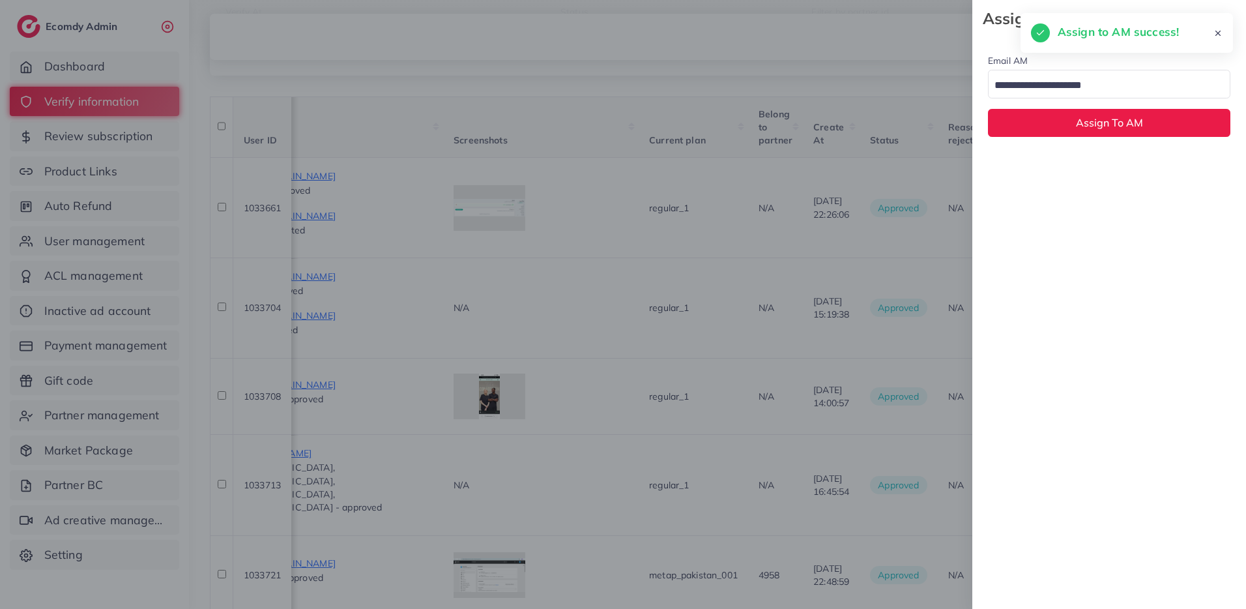
click at [1079, 91] on input "Search for option" at bounding box center [1102, 86] width 224 height 20
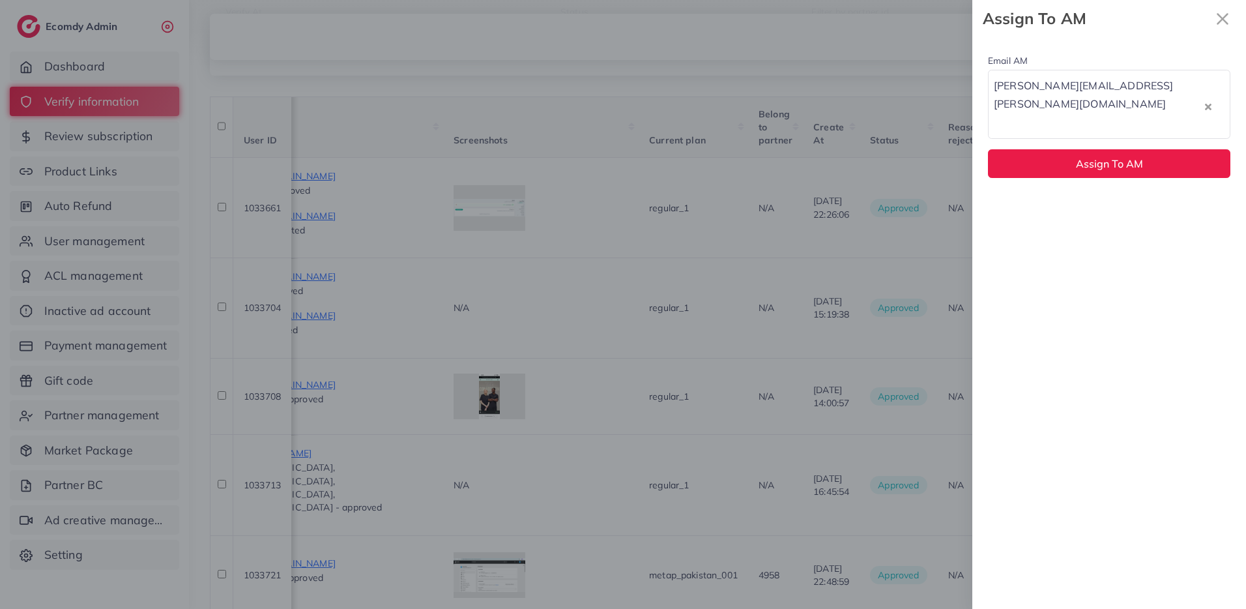
click at [1056, 328] on div "Email AM trinh.trinh@ecomdy.com Loading... None phuong.ly@ecomdy.com quynh.phan…" at bounding box center [1109, 322] width 274 height 571
click at [1040, 149] on button "Assign To AM" at bounding box center [1109, 163] width 242 height 28
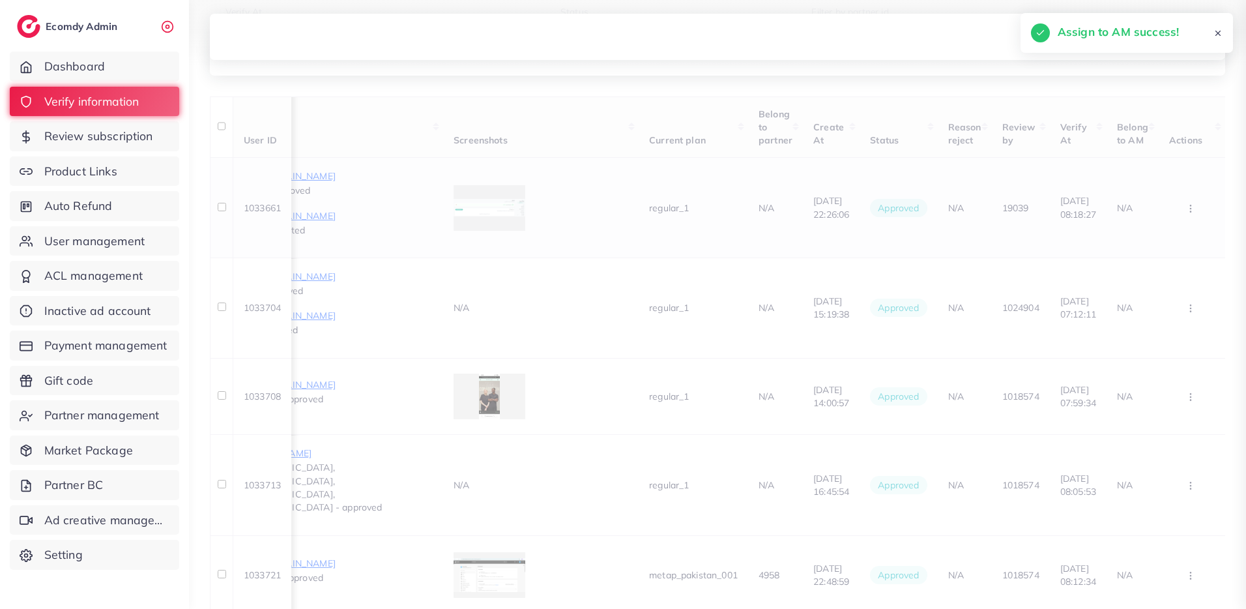
scroll to position [0, 957]
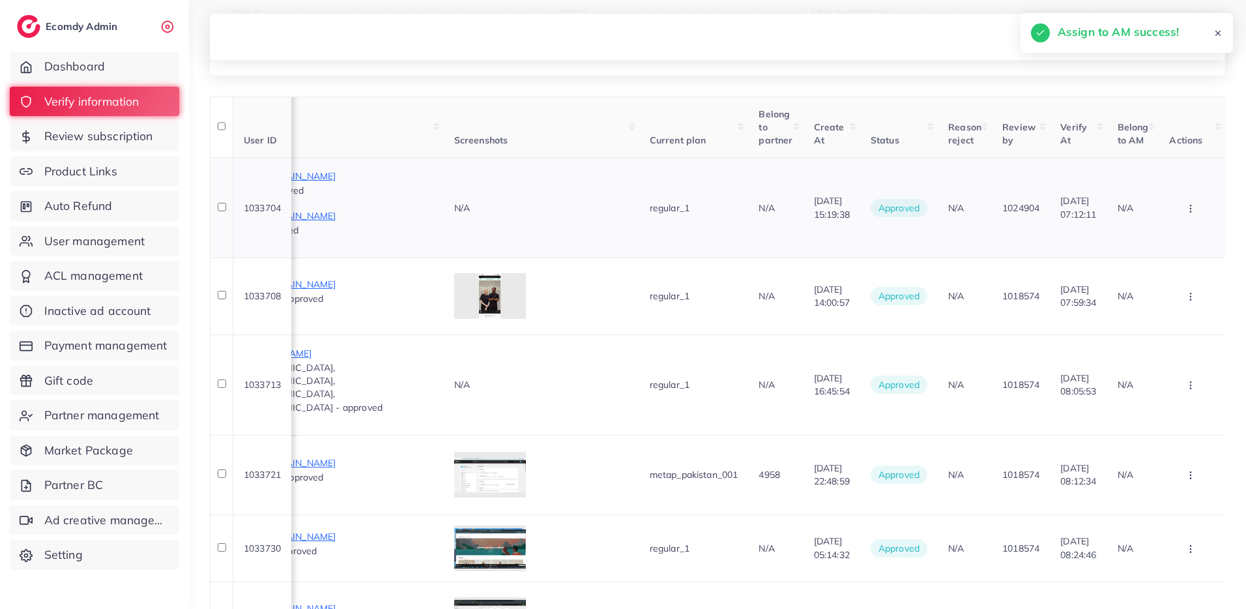
click at [1189, 207] on icon "button" at bounding box center [1190, 208] width 10 height 10
click at [1170, 298] on span "Assign to AM" at bounding box center [1165, 304] width 66 height 13
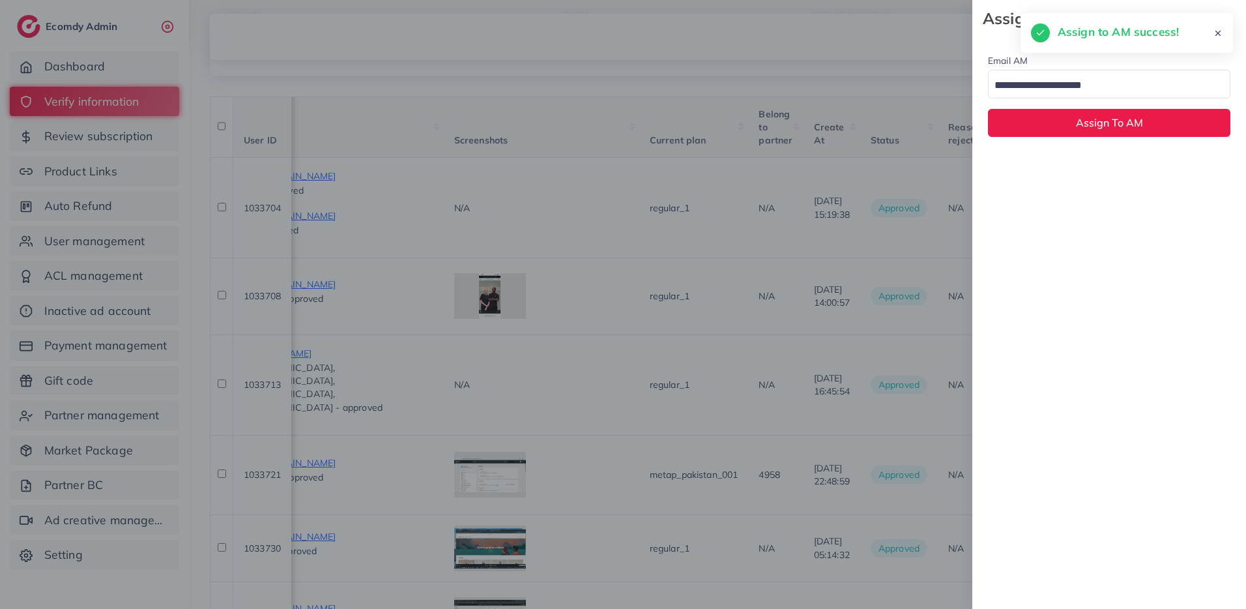
click at [1105, 84] on input "Search for option" at bounding box center [1102, 86] width 224 height 20
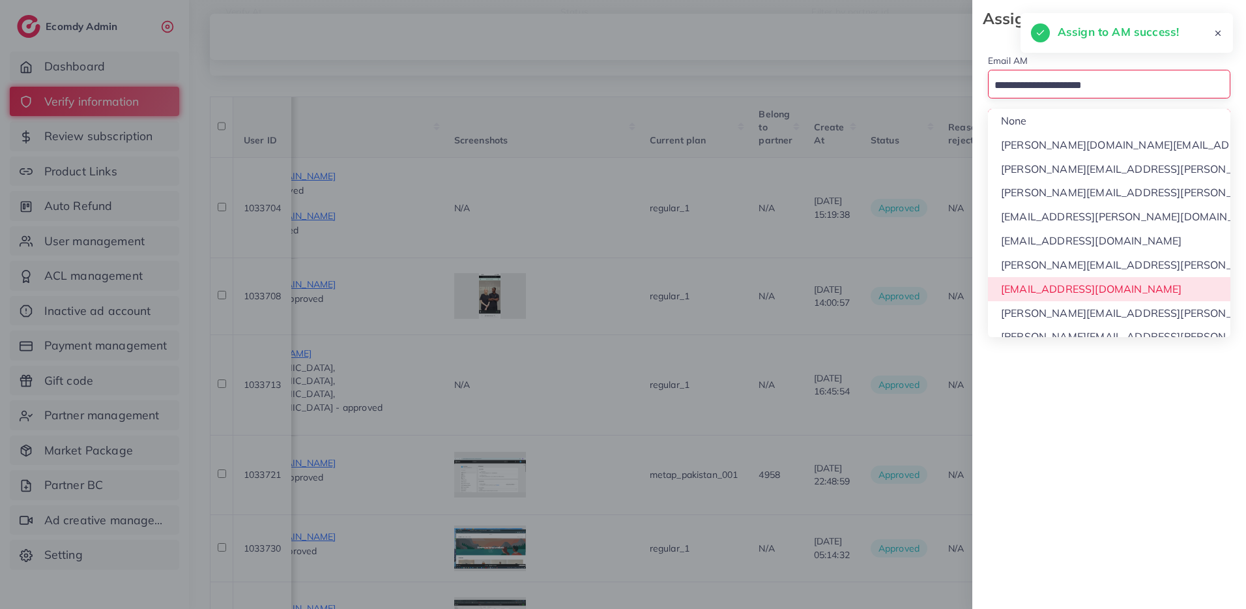
scroll to position [12, 0]
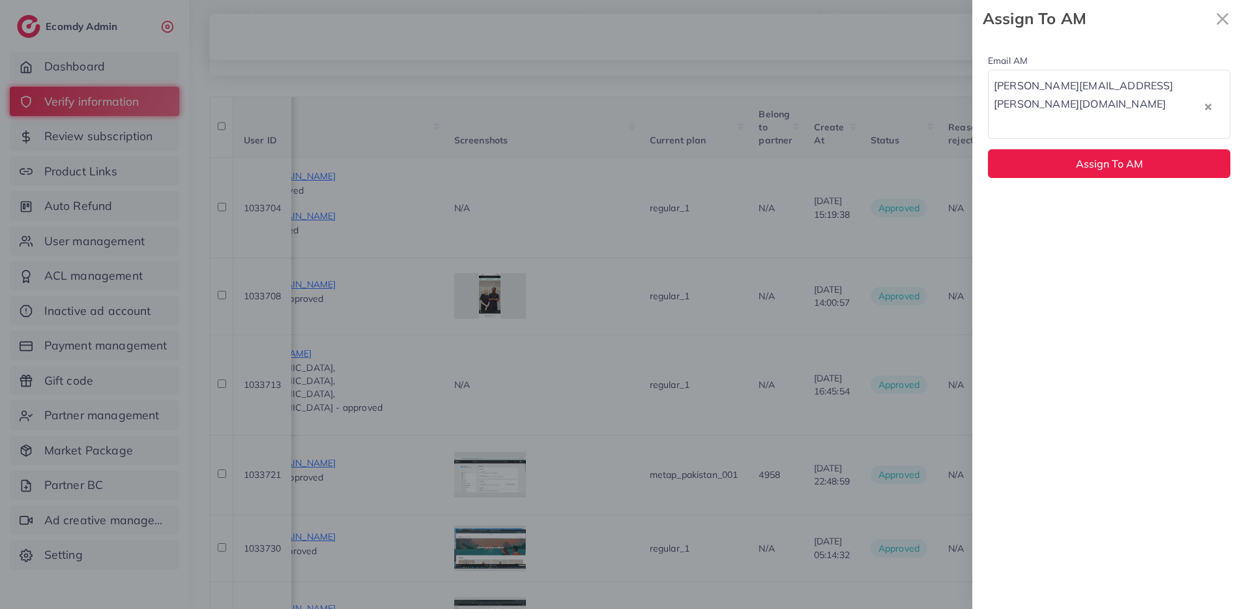
click at [1083, 323] on div "Email AM trinh.trinh@ecomdy.com Loading... None phuong.ly@ecomdy.com quynh.phan…" at bounding box center [1109, 322] width 274 height 571
click at [1099, 157] on span "Assign To AM" at bounding box center [1109, 163] width 67 height 13
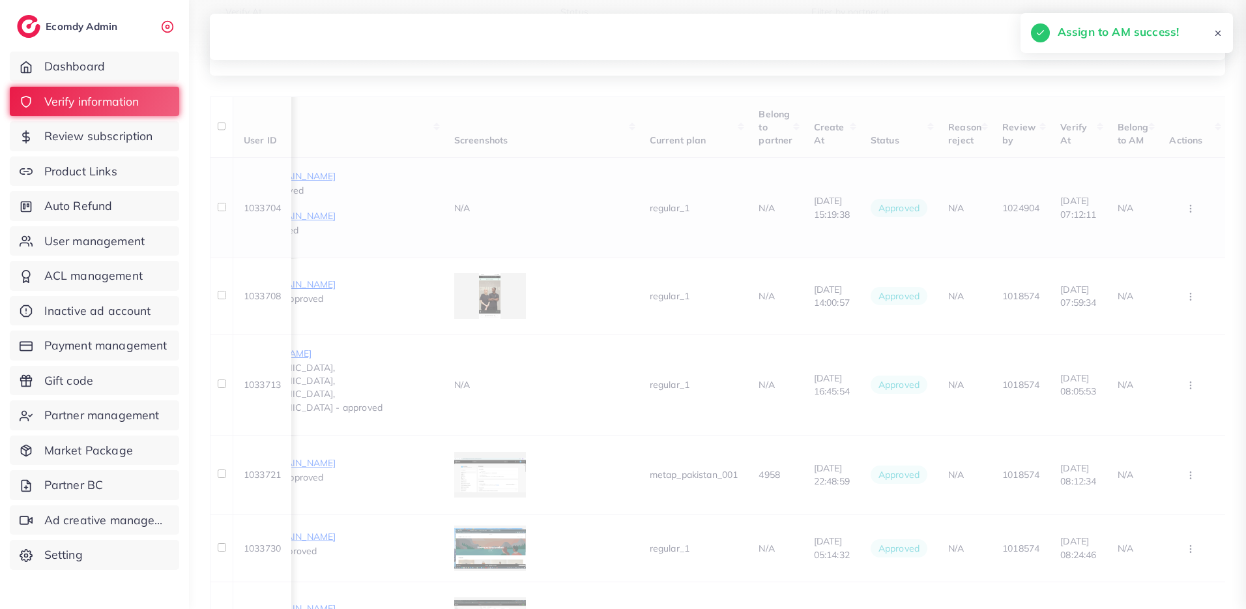
scroll to position [190, 0]
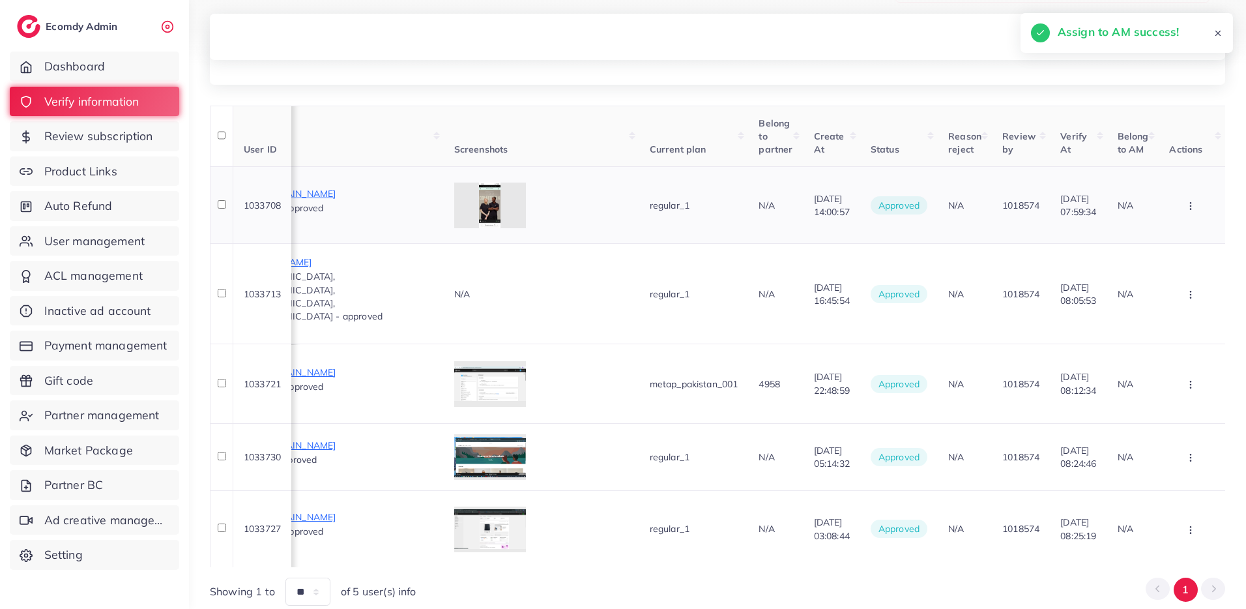
click at [1193, 205] on icon "button" at bounding box center [1190, 206] width 10 height 10
click at [1168, 298] on span "Assign to AM" at bounding box center [1165, 302] width 66 height 13
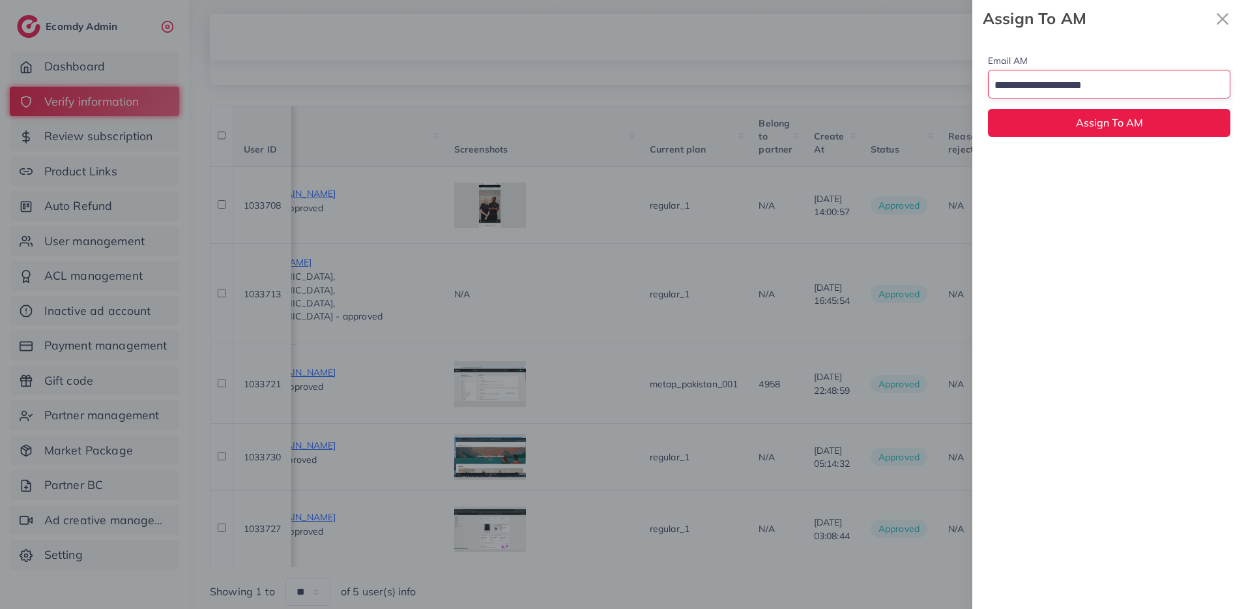
drag, startPoint x: 1075, startPoint y: 81, endPoint x: 1071, endPoint y: 93, distance: 12.2
click at [1075, 81] on input "Search for option" at bounding box center [1102, 86] width 224 height 20
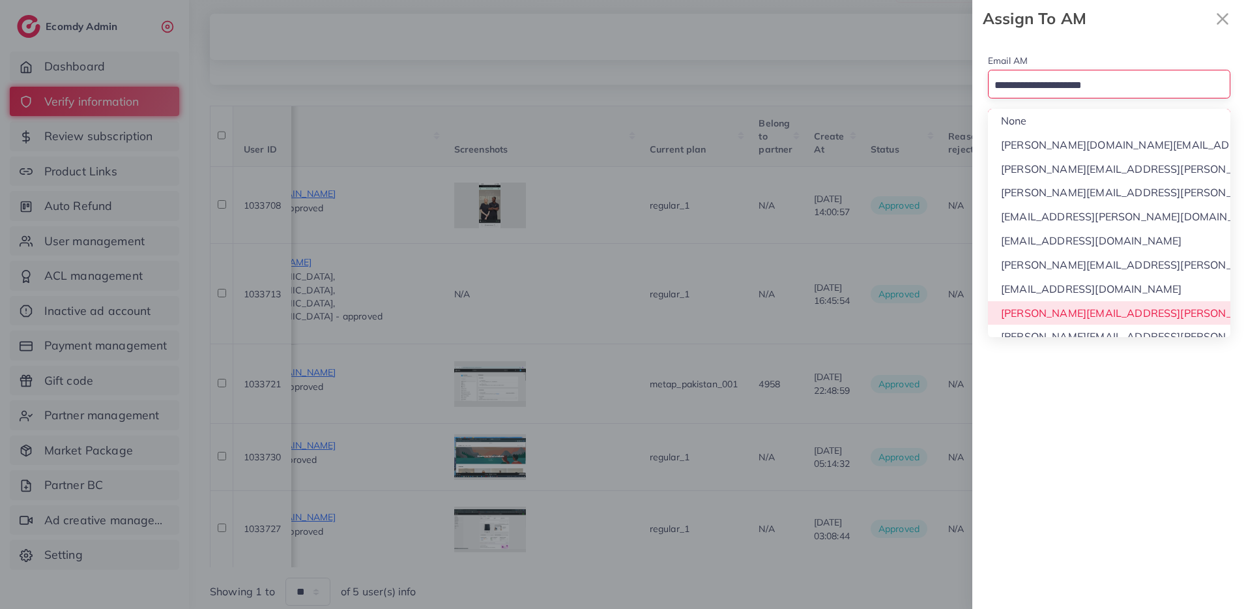
scroll to position [12, 0]
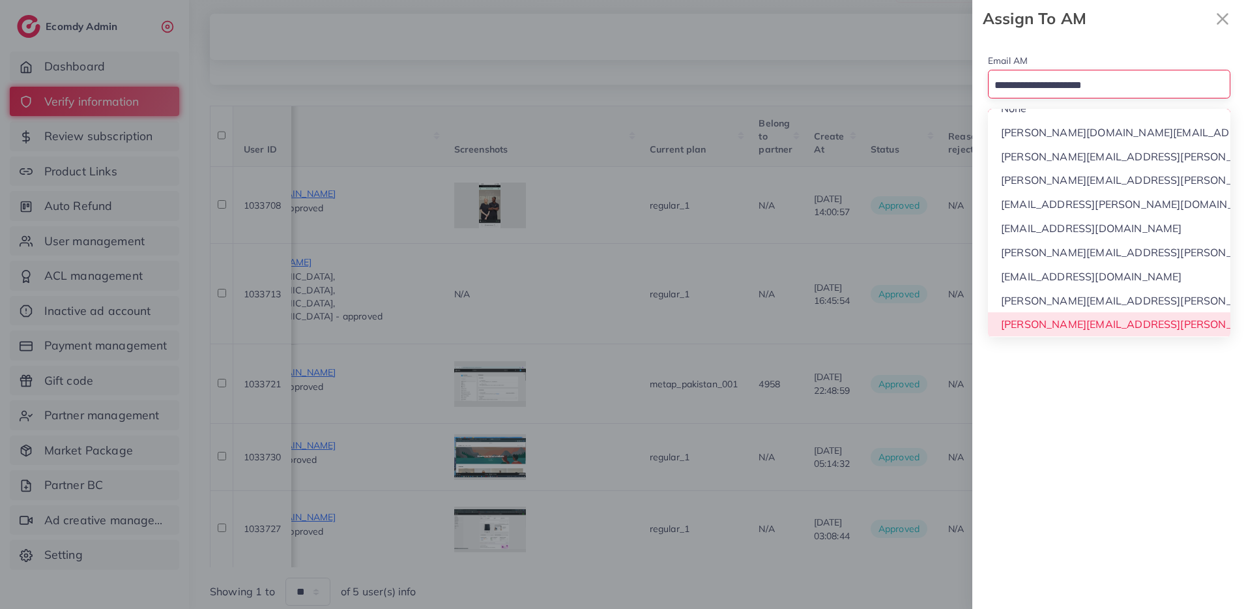
click at [1042, 325] on div "Email AM Loading... None phuong.ly@ecomdy.com quynh.phan@ecomdy.com huong.tran@…" at bounding box center [1109, 322] width 274 height 571
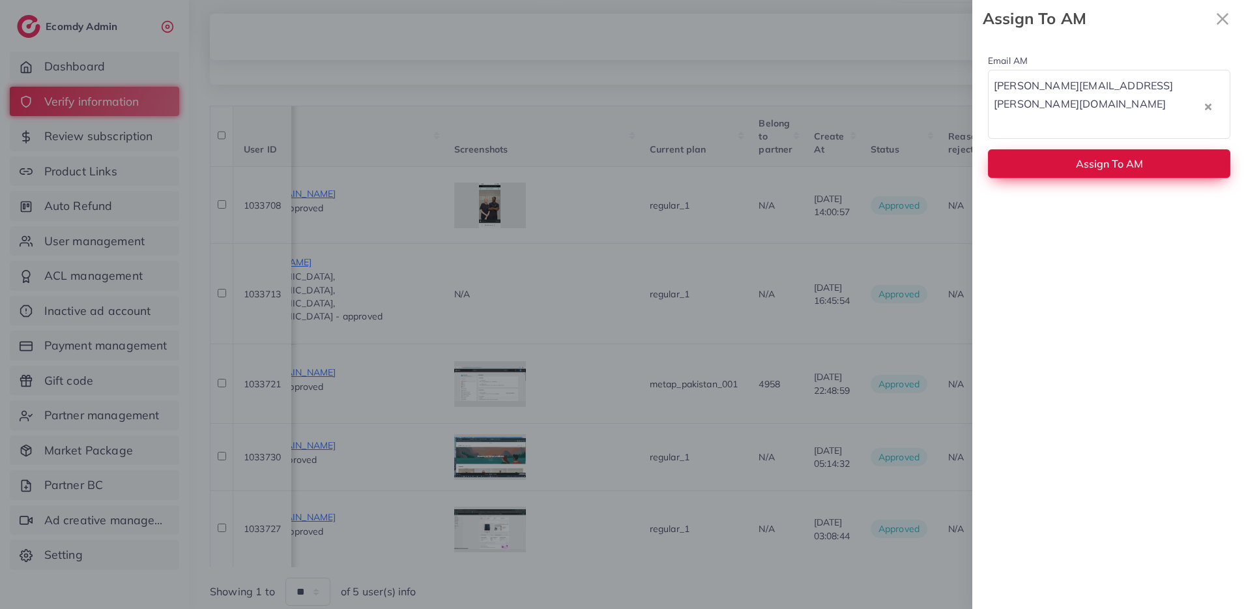
click at [1057, 149] on button "Assign To AM" at bounding box center [1109, 163] width 242 height 28
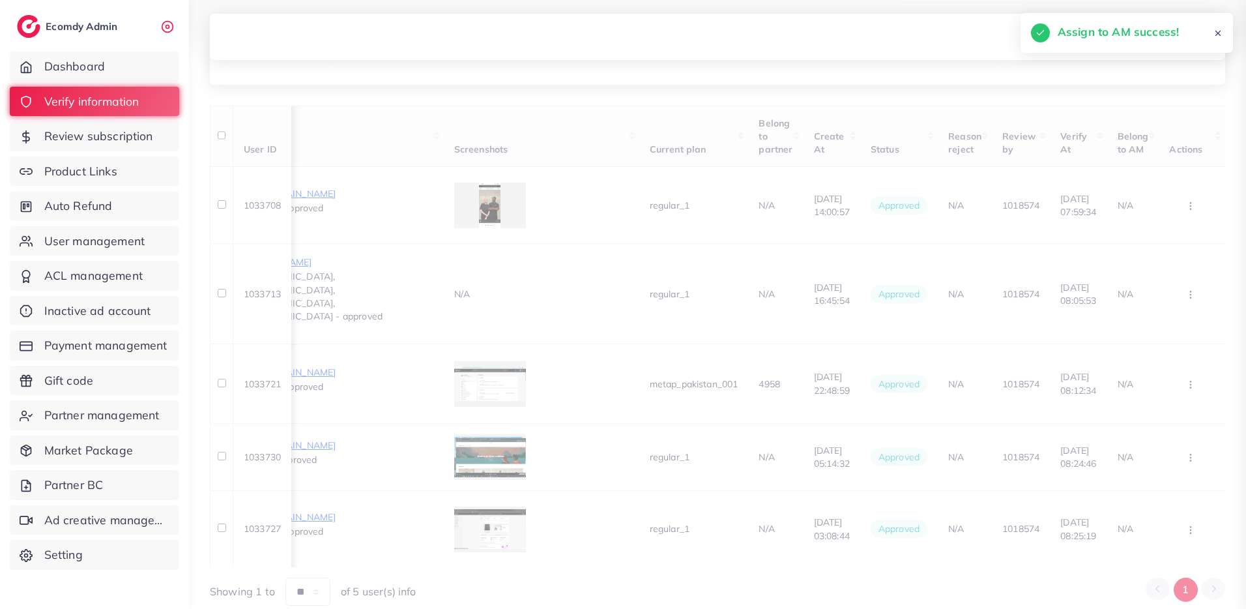
scroll to position [123, 0]
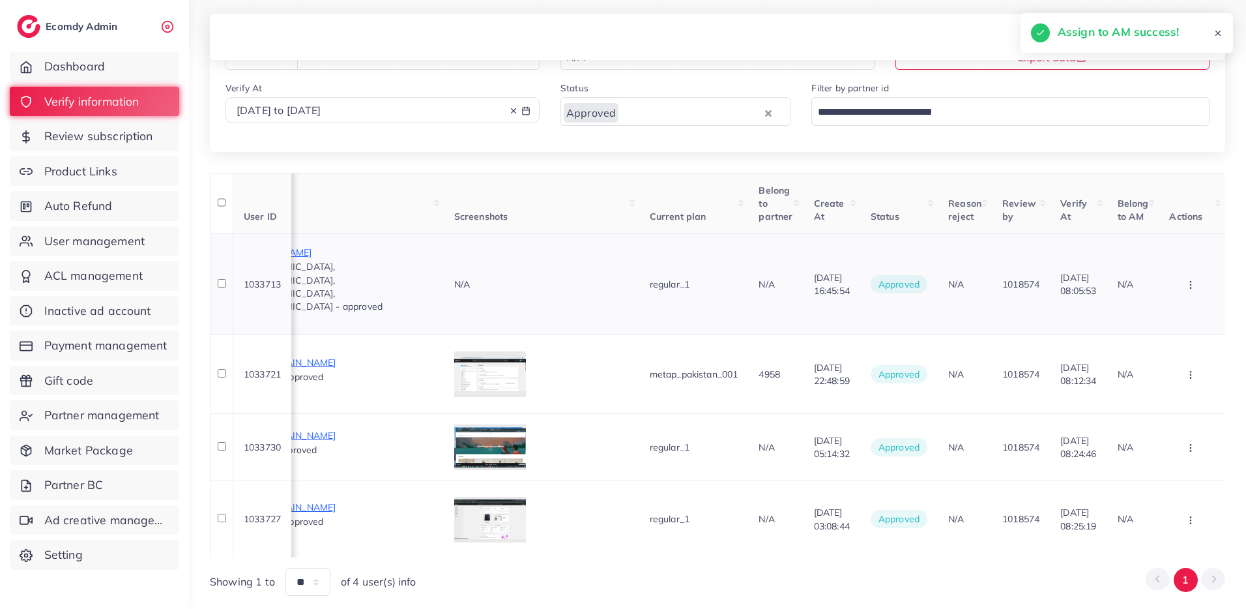
click at [1196, 270] on button "button" at bounding box center [1192, 283] width 46 height 29
click at [1165, 375] on span "Assign to AM" at bounding box center [1165, 381] width 66 height 13
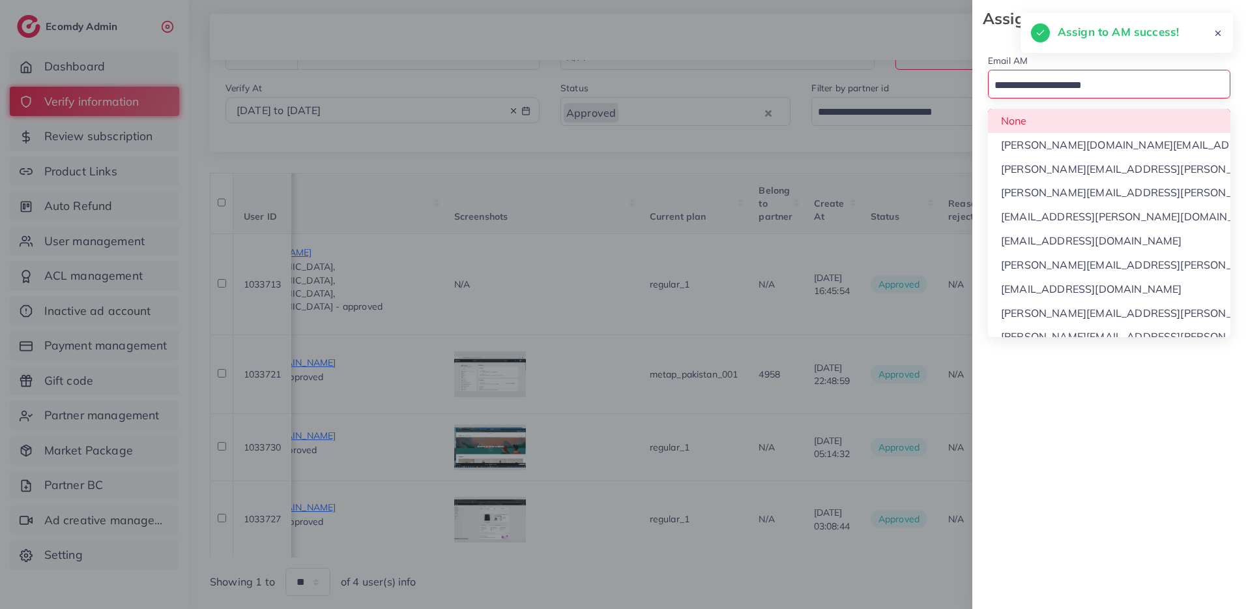
click at [1080, 92] on input "Search for option" at bounding box center [1102, 86] width 224 height 20
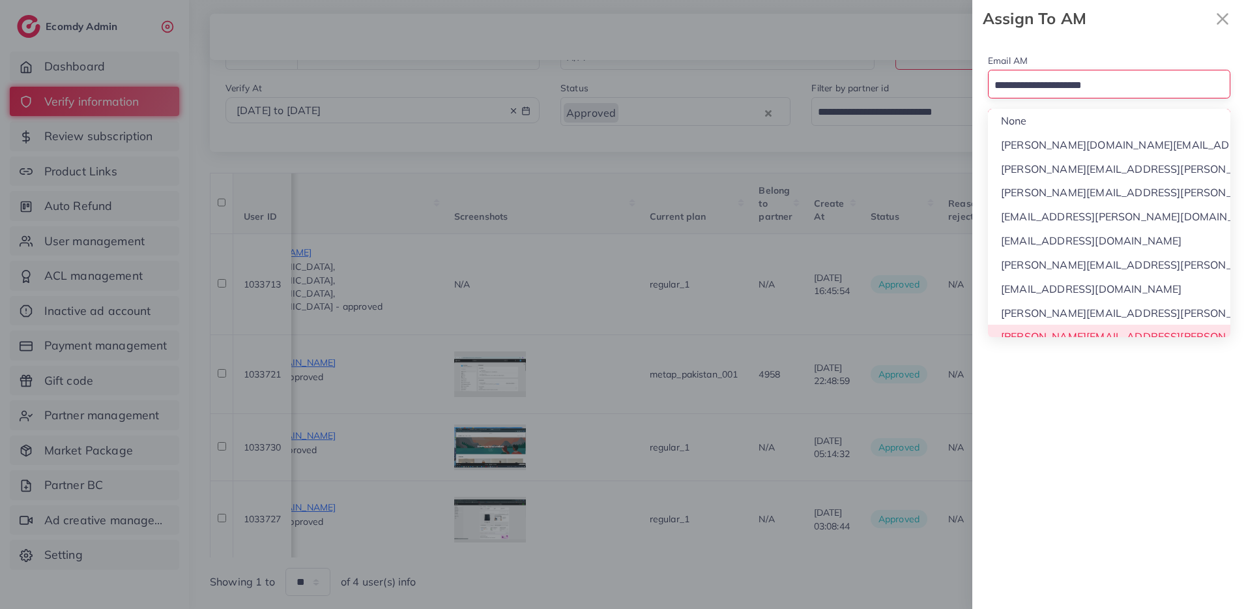
scroll to position [12, 0]
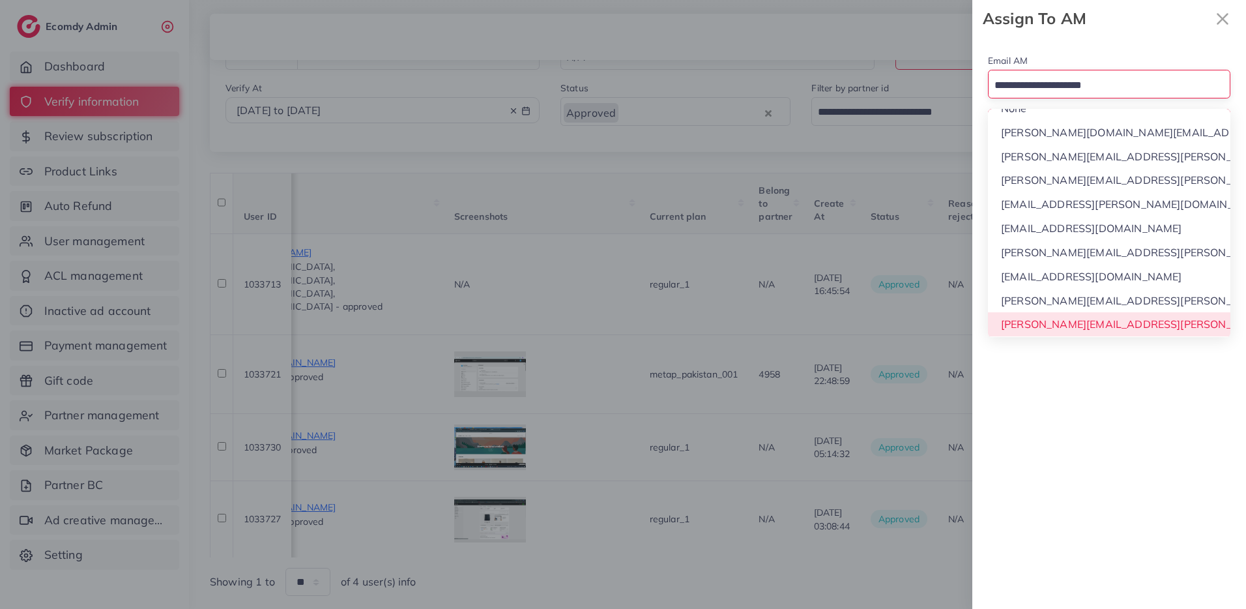
click at [1054, 328] on div "Email AM Loading... None phuong.ly@ecomdy.com quynh.phan@ecomdy.com huong.tran@…" at bounding box center [1109, 322] width 274 height 571
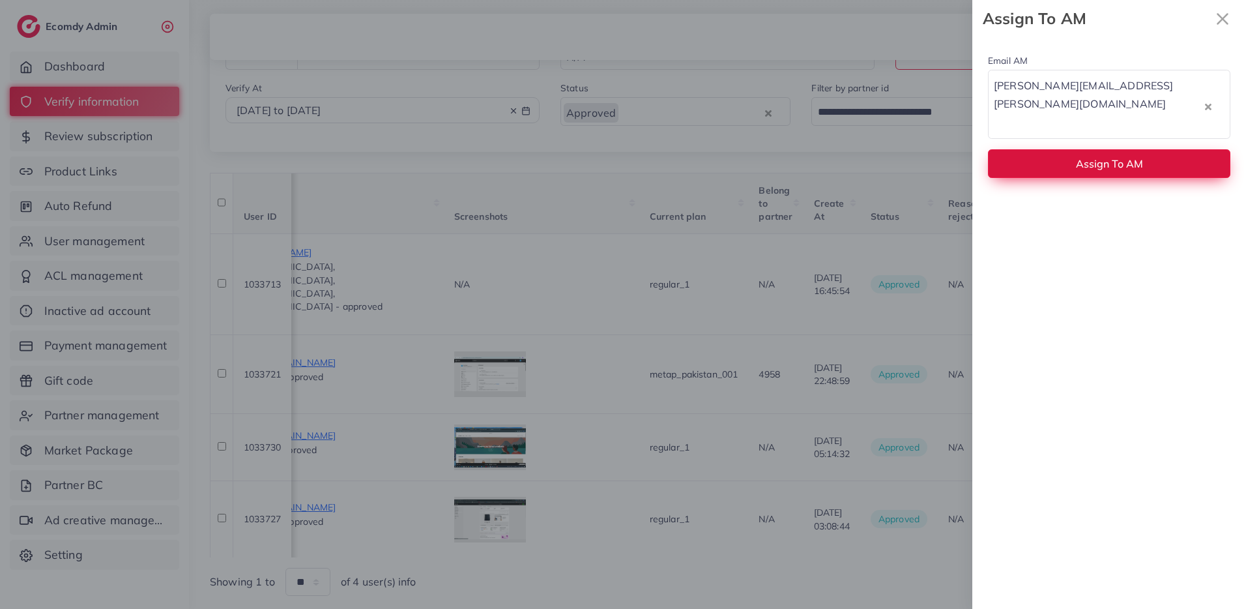
click at [1053, 149] on button "Assign To AM" at bounding box center [1109, 163] width 242 height 28
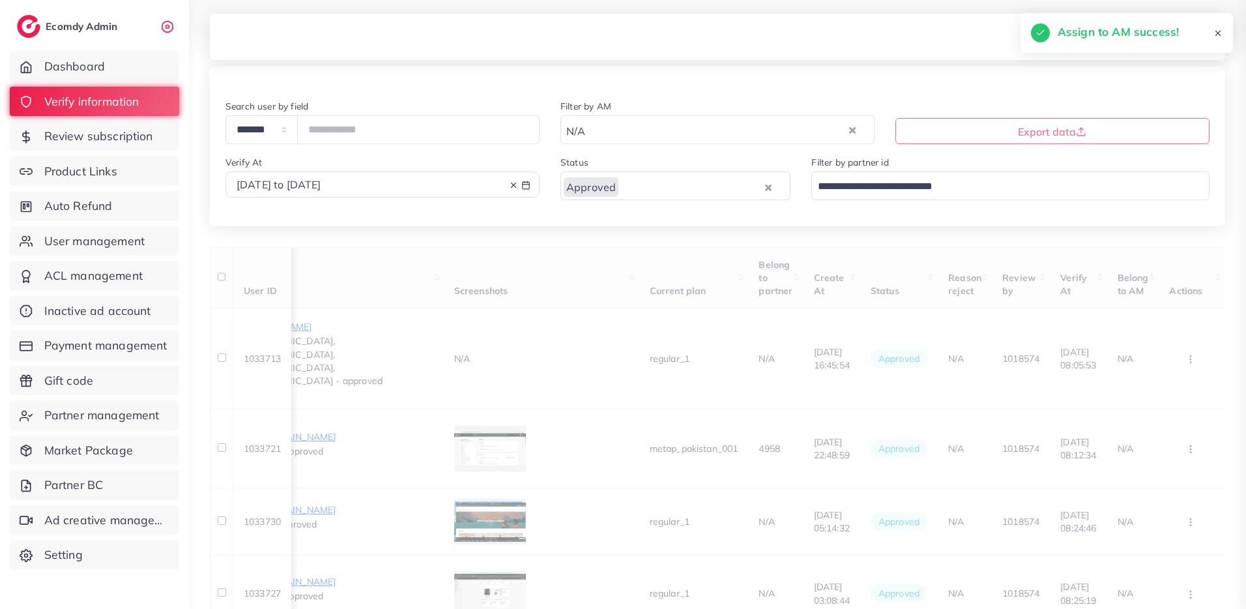
scroll to position [0, 951]
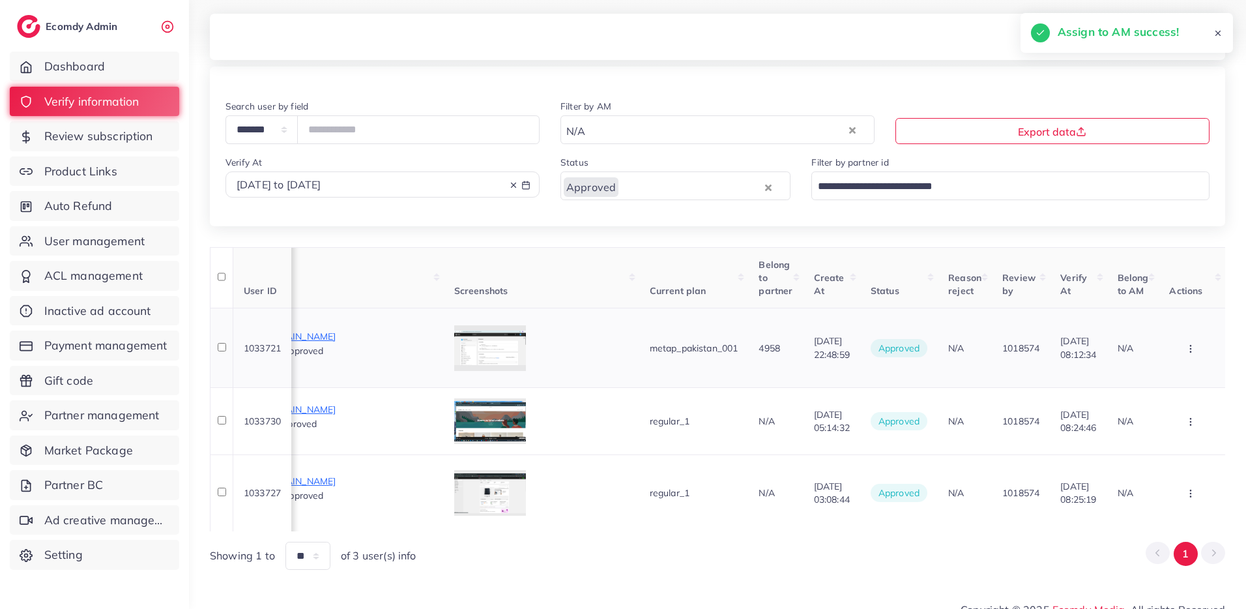
click at [1192, 352] on button "button" at bounding box center [1192, 347] width 46 height 29
click at [1163, 438] on span "Assign to AM" at bounding box center [1165, 444] width 66 height 13
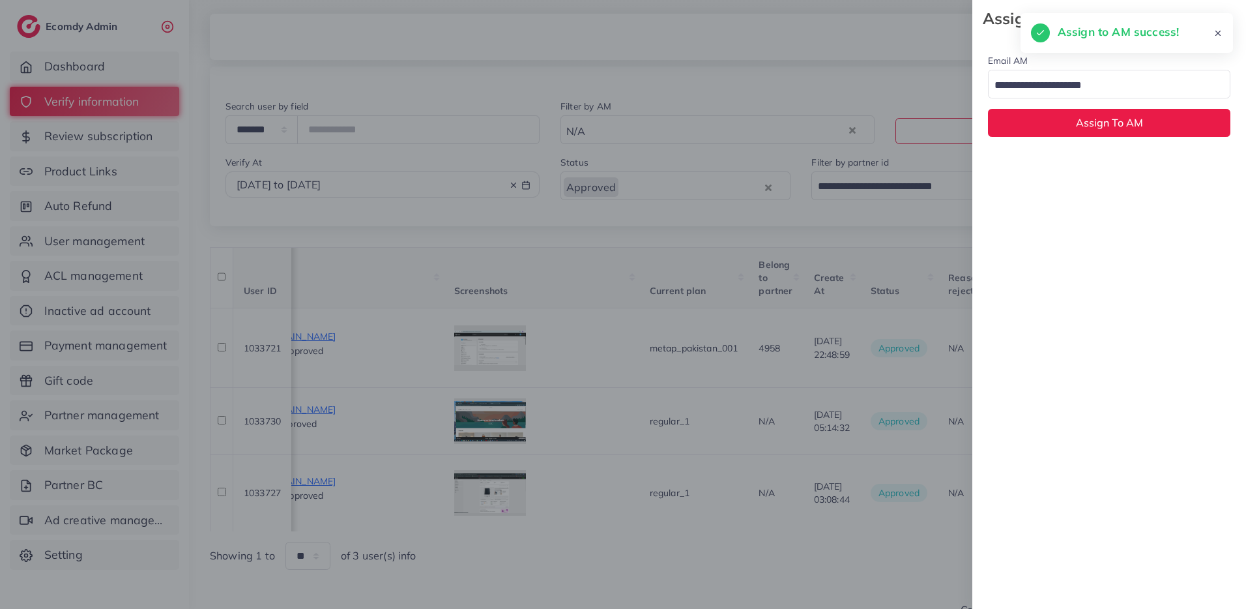
click at [1037, 83] on input "Search for option" at bounding box center [1102, 86] width 224 height 20
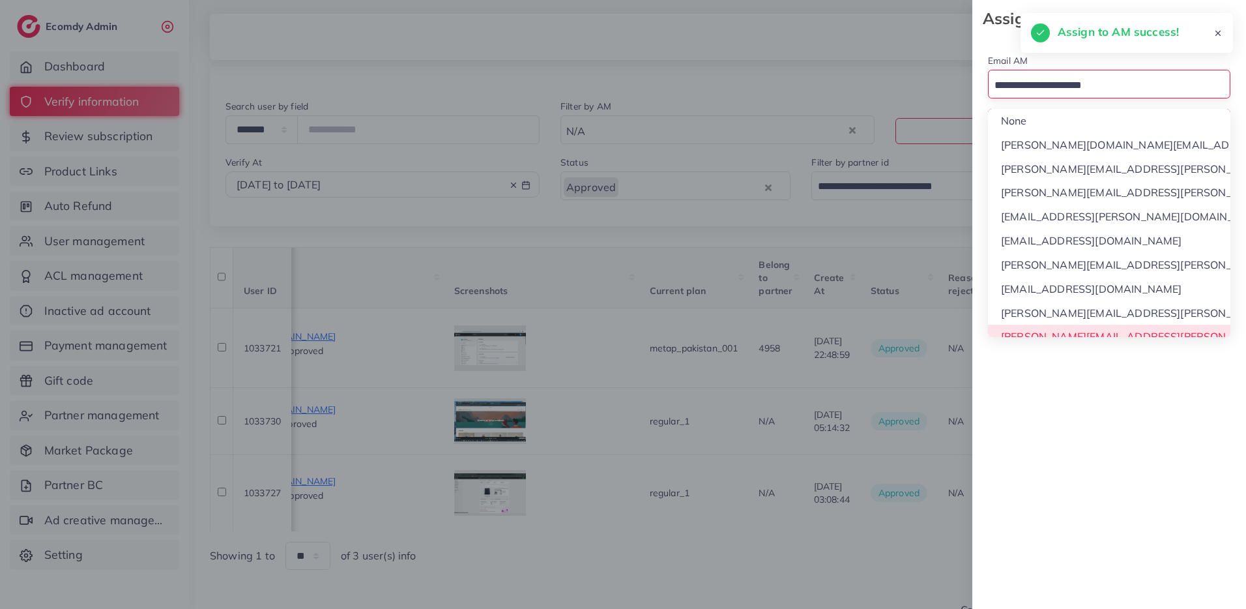
scroll to position [12, 0]
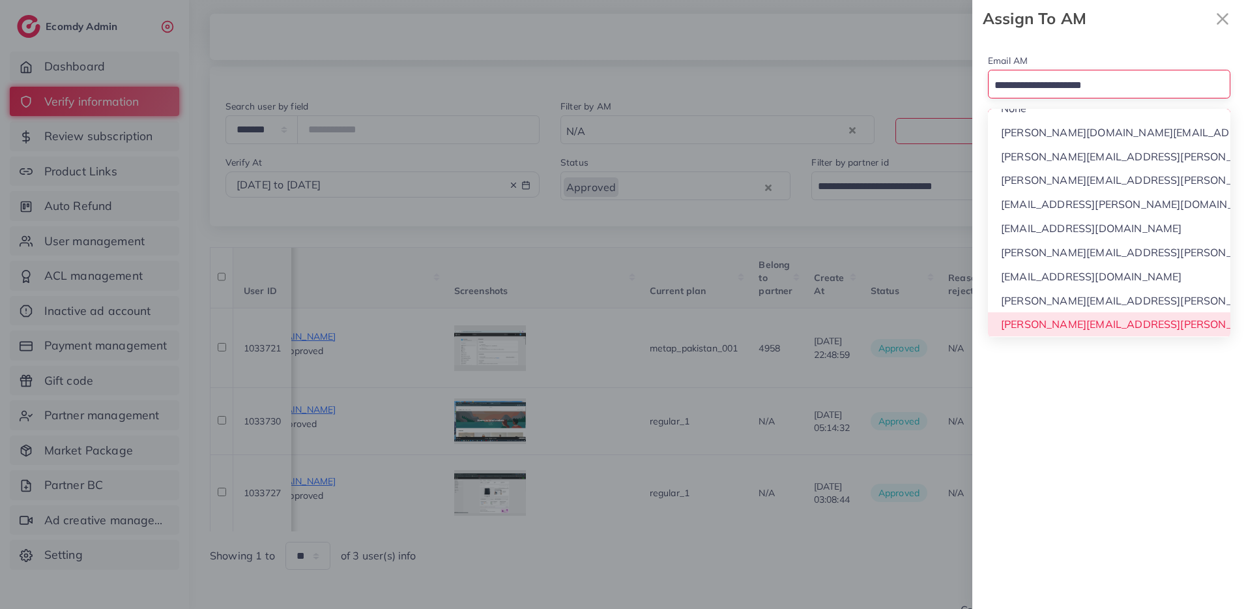
click at [1047, 326] on div "Email AM Loading... None phuong.ly@ecomdy.com quynh.phan@ecomdy.com huong.tran@…" at bounding box center [1109, 322] width 274 height 571
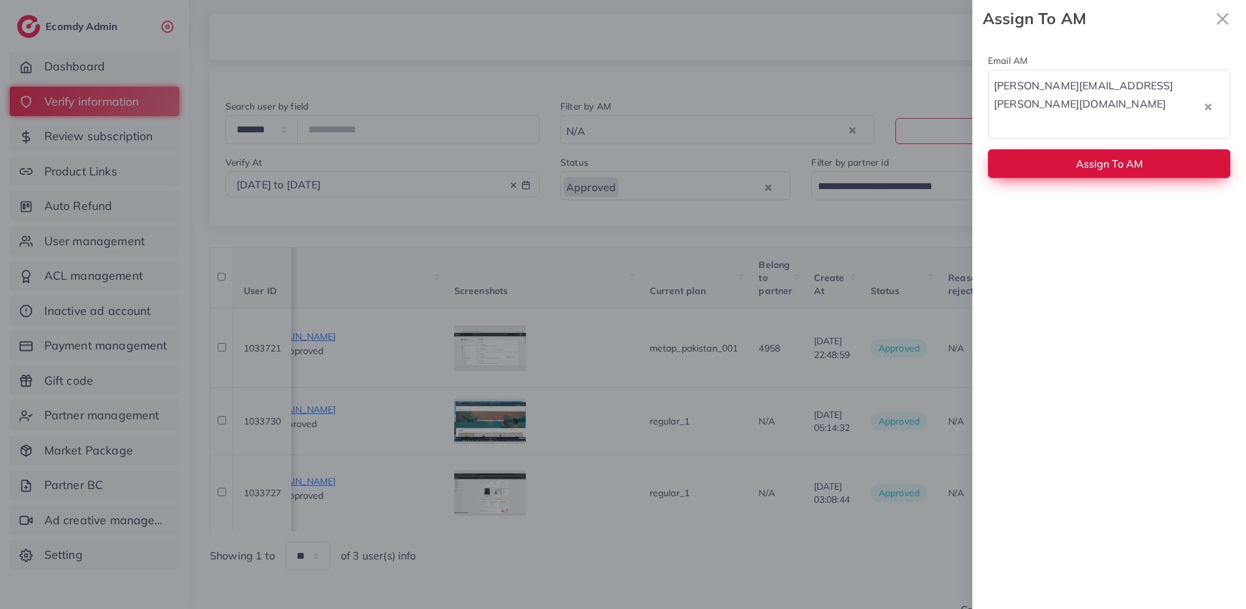
click at [1063, 149] on button "Assign To AM" at bounding box center [1109, 163] width 242 height 28
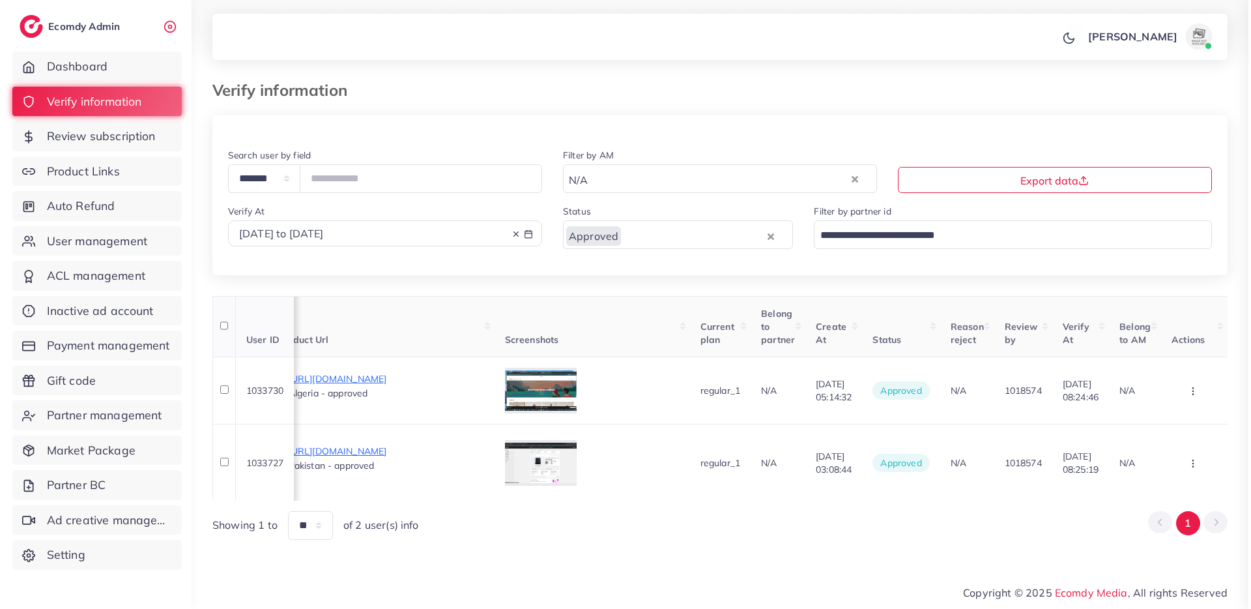
scroll to position [0, 885]
click at [1206, 382] on button "button" at bounding box center [1197, 390] width 46 height 29
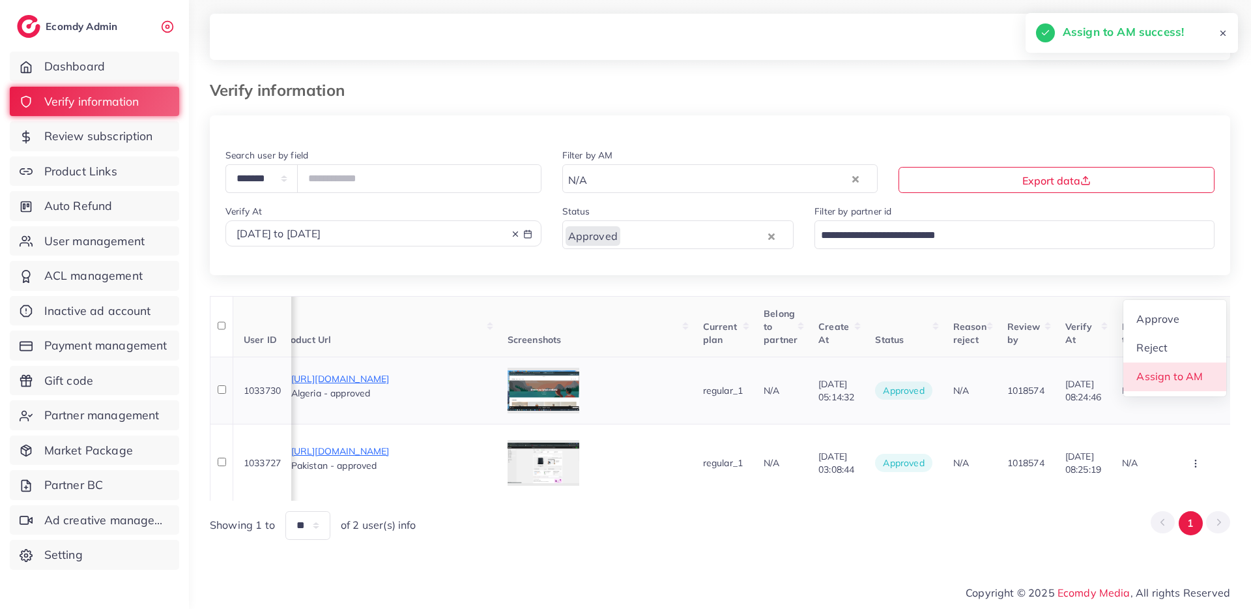
click at [1204, 381] on link "Assign to AM" at bounding box center [1174, 376] width 103 height 29
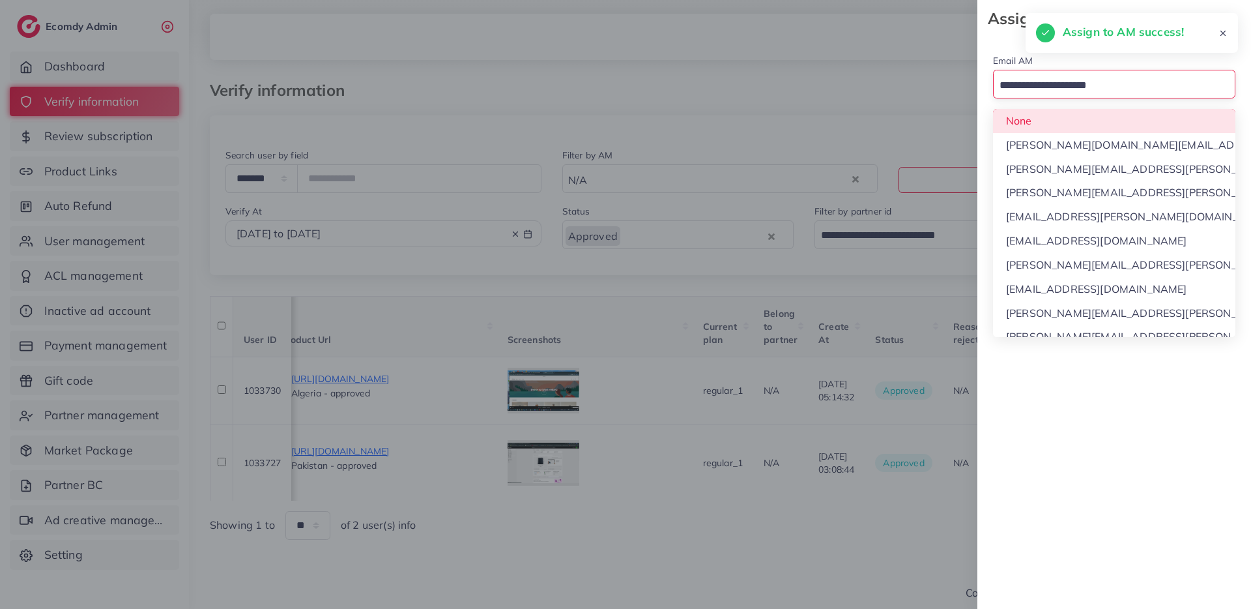
click at [1060, 83] on input "Search for option" at bounding box center [1107, 86] width 224 height 20
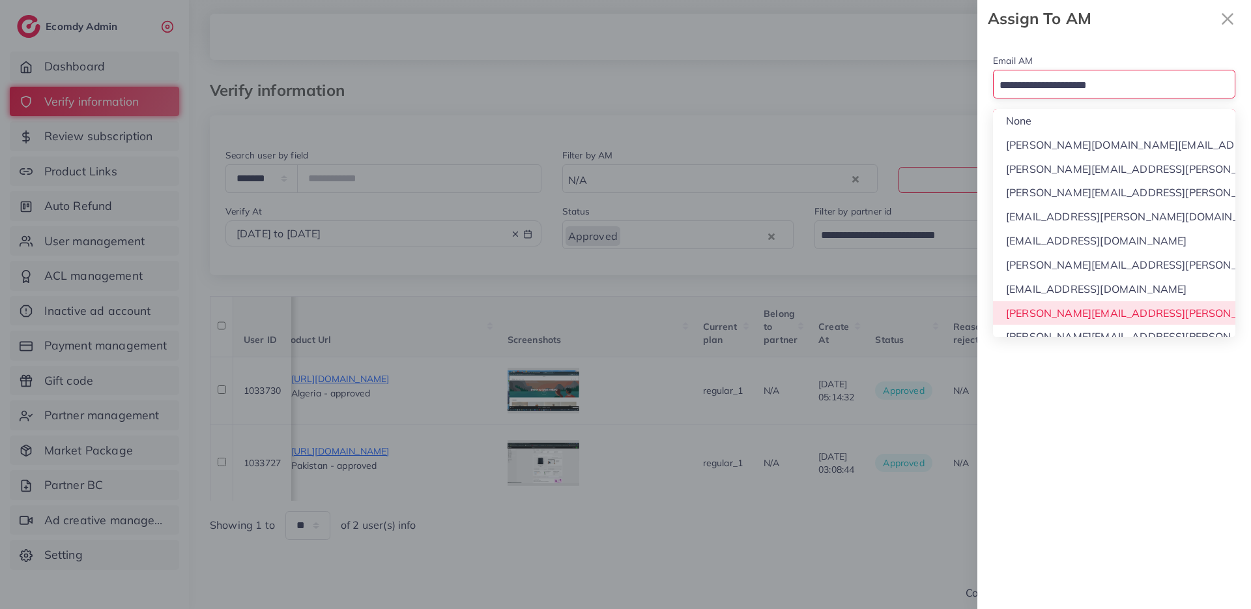
scroll to position [12, 0]
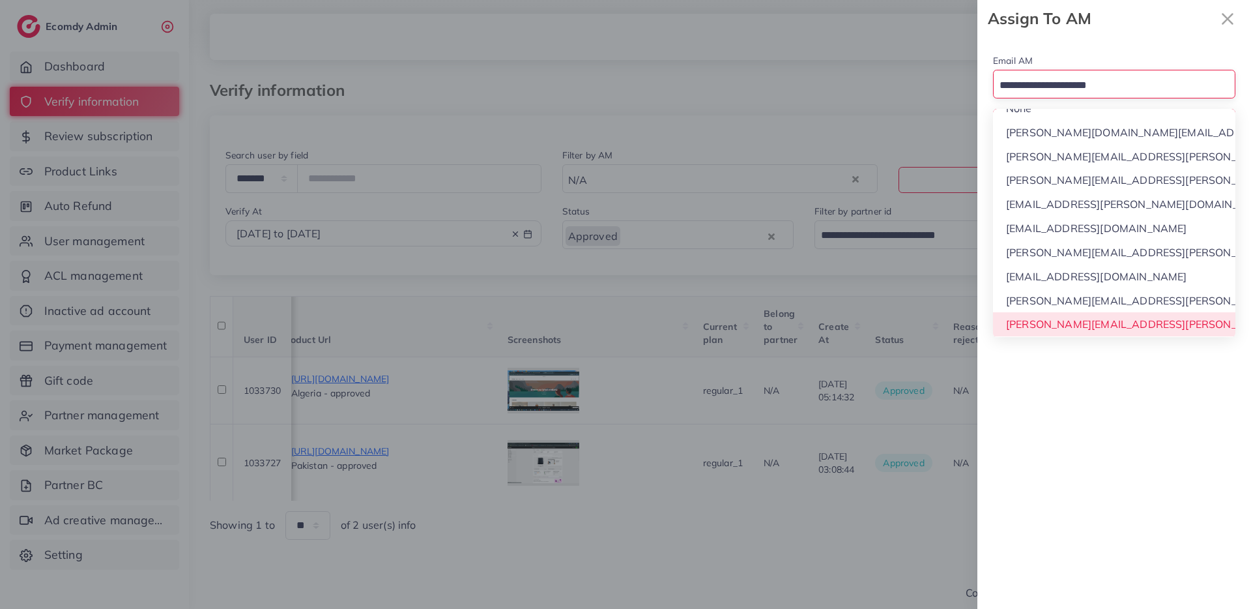
click at [1047, 328] on div "Email AM Loading... None phuong.ly@ecomdy.com quynh.phan@ecomdy.com huong.tran@…" at bounding box center [1114, 322] width 274 height 571
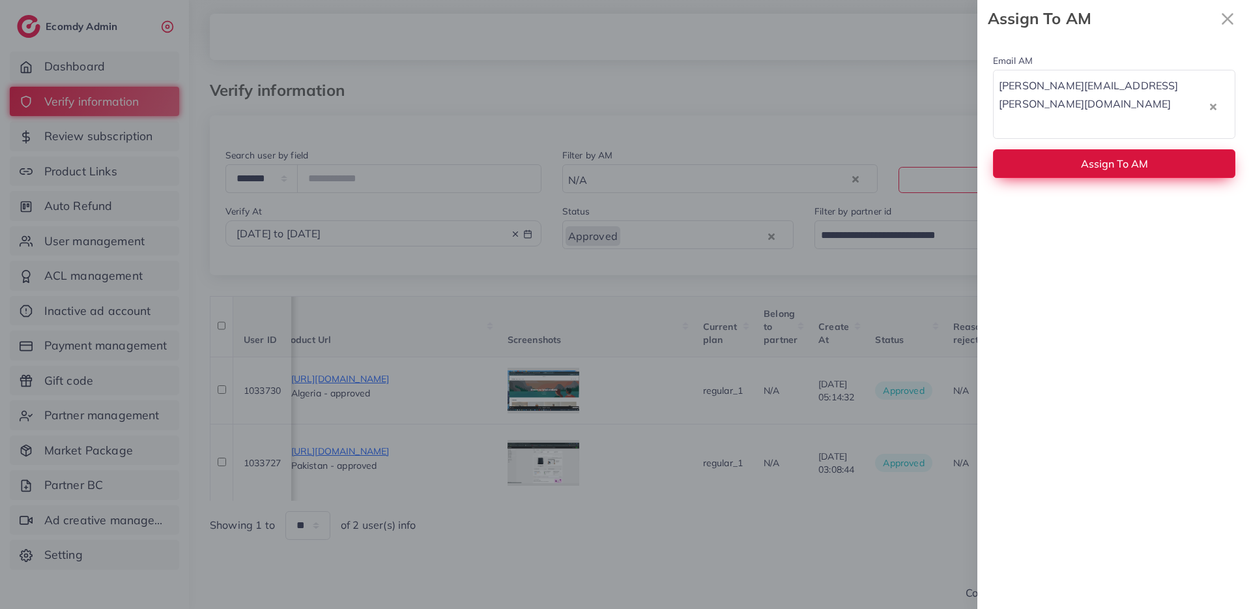
click at [1057, 149] on button "Assign To AM" at bounding box center [1114, 163] width 242 height 28
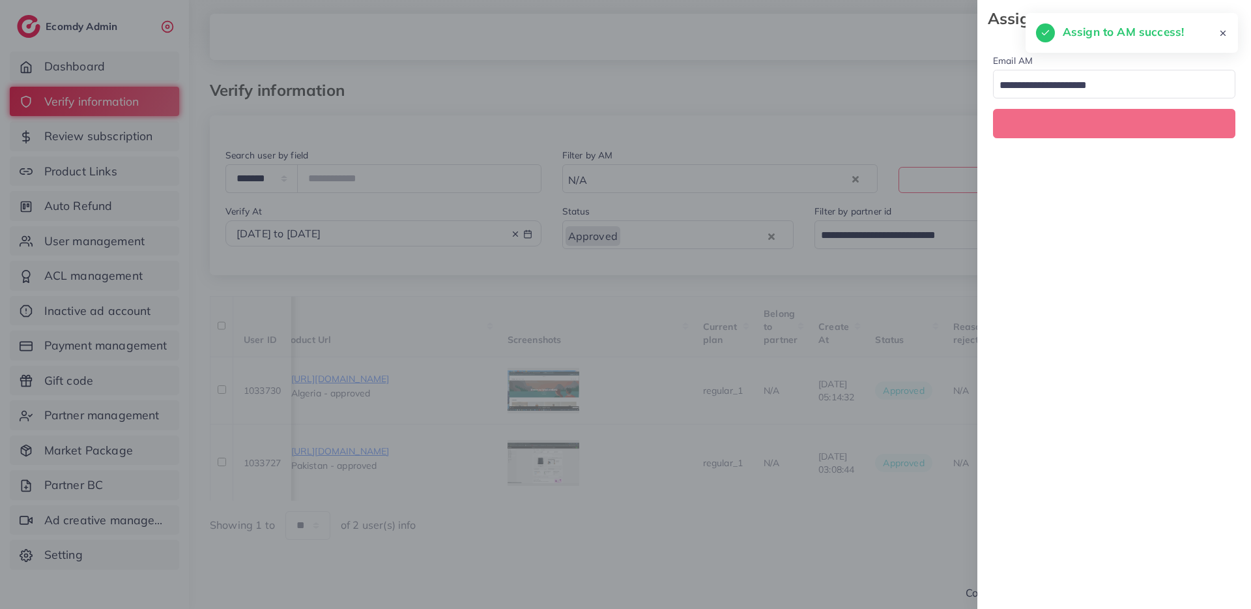
scroll to position [0, 869]
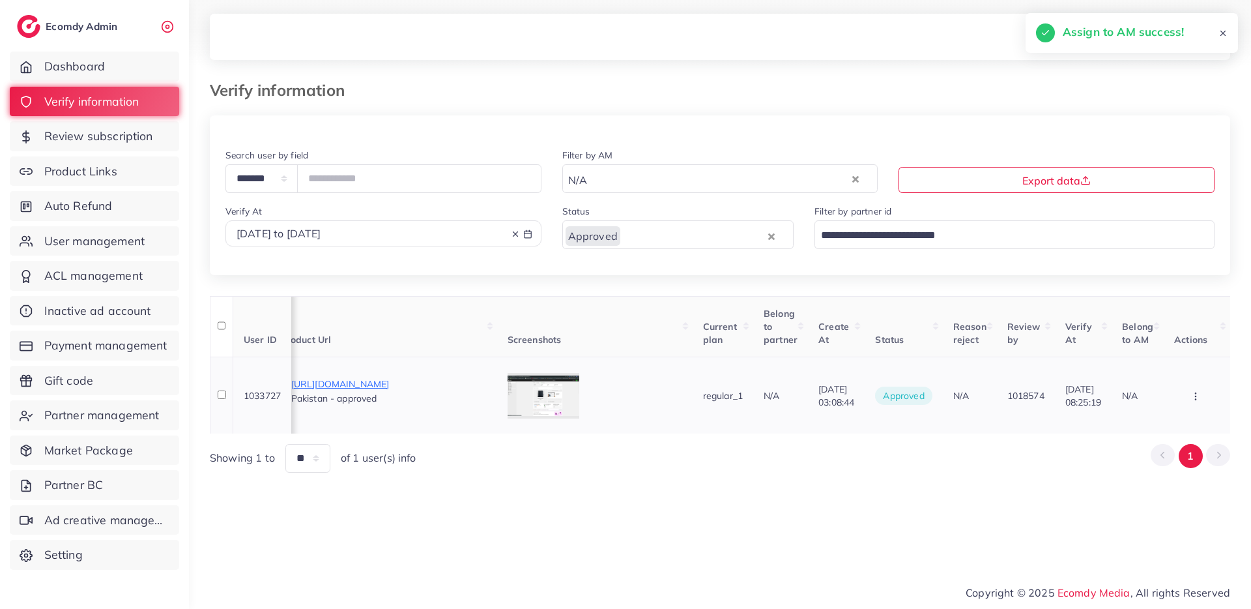
click at [1195, 392] on icon "button" at bounding box center [1196, 396] width 10 height 10
click at [1170, 382] on span "Assign to AM" at bounding box center [1170, 381] width 66 height 13
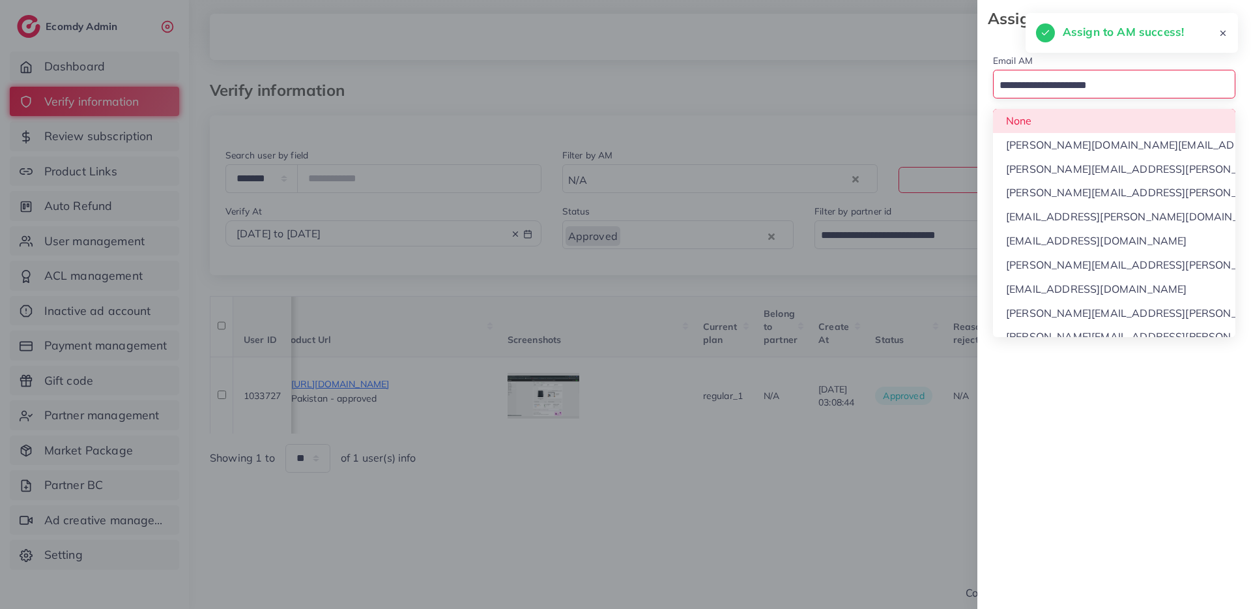
click at [1066, 81] on input "Search for option" at bounding box center [1107, 86] width 224 height 20
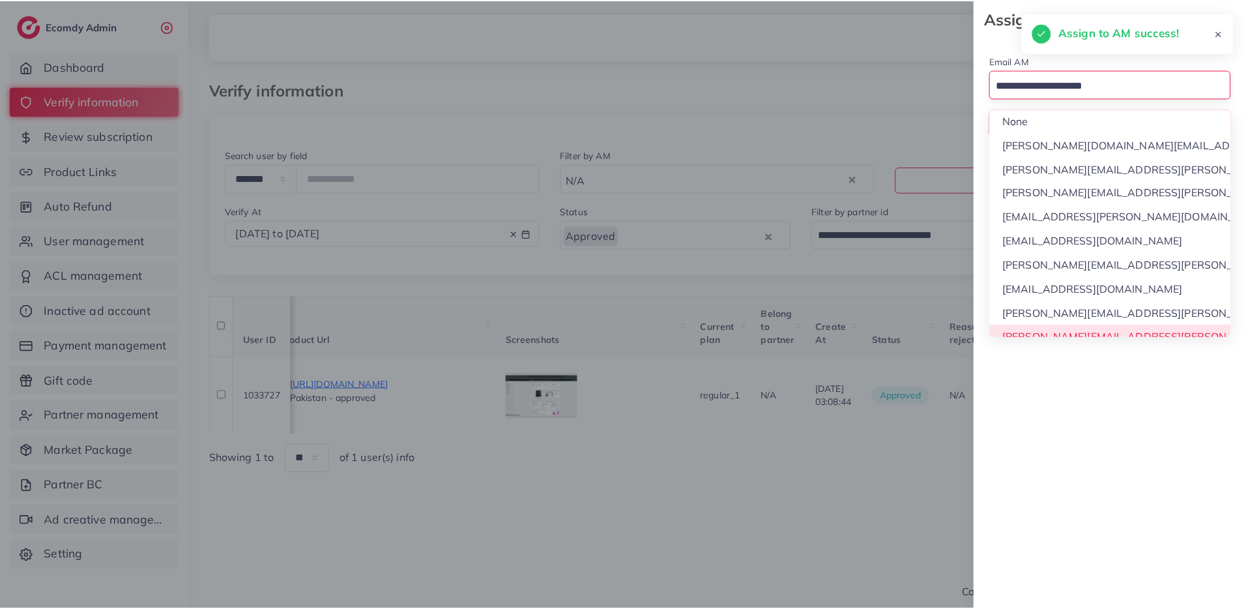
scroll to position [12, 0]
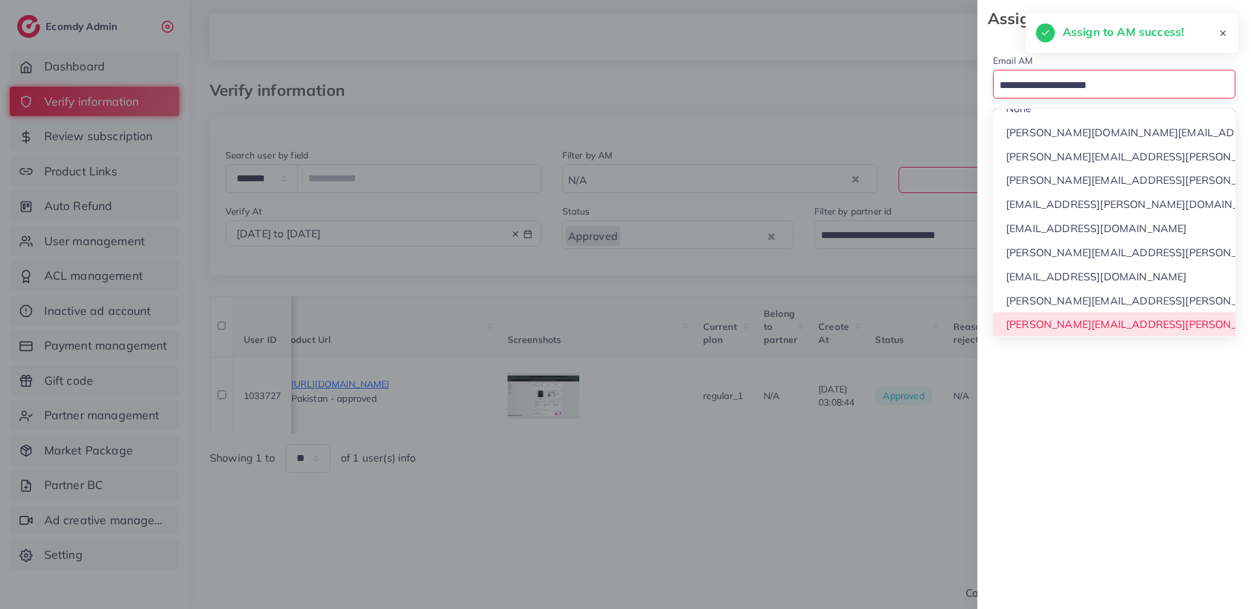
click at [1054, 327] on div "Email AM Loading... None phuong.ly@ecomdy.com quynh.phan@ecomdy.com huong.tran@…" at bounding box center [1114, 322] width 274 height 571
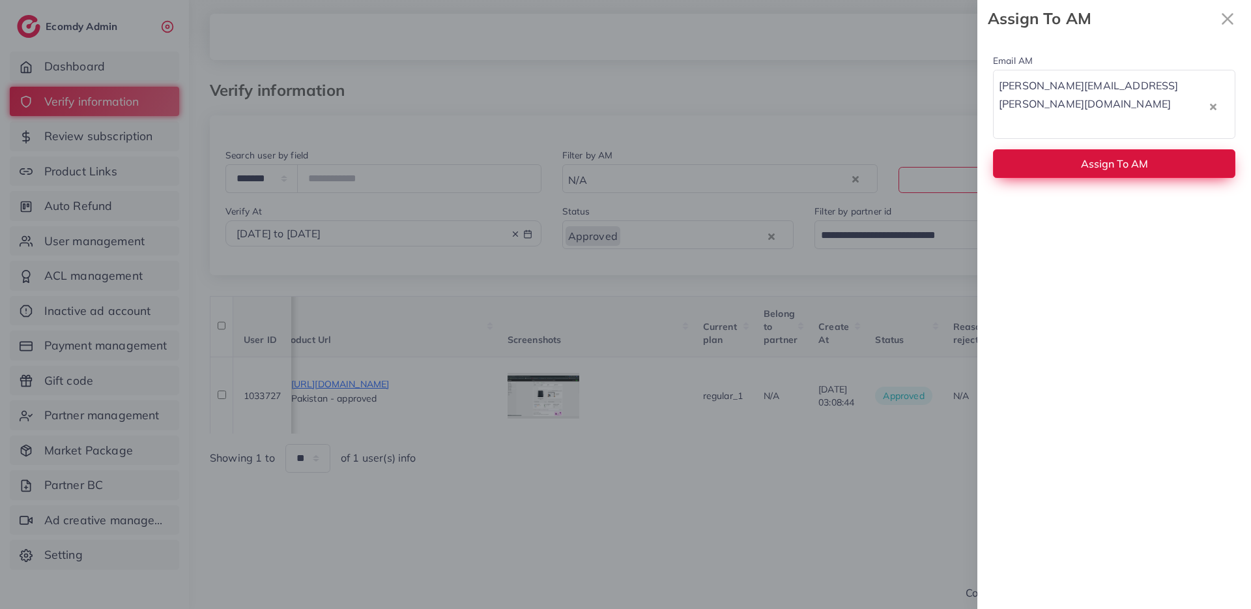
click at [1055, 149] on button "Assign To AM" at bounding box center [1114, 163] width 242 height 28
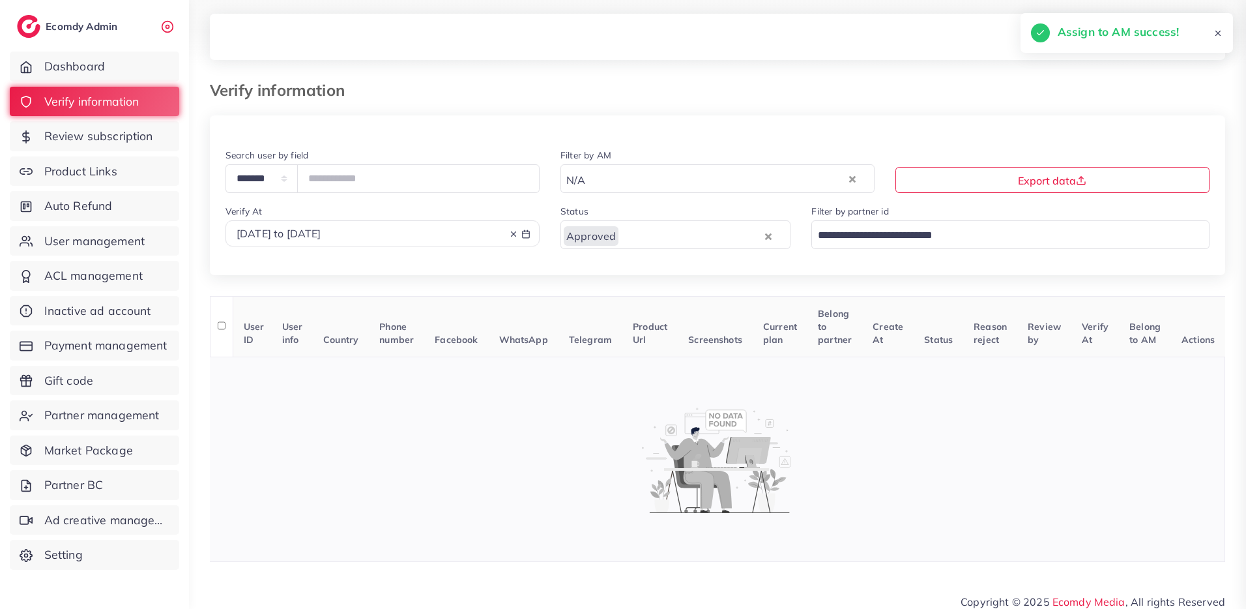
scroll to position [0, 0]
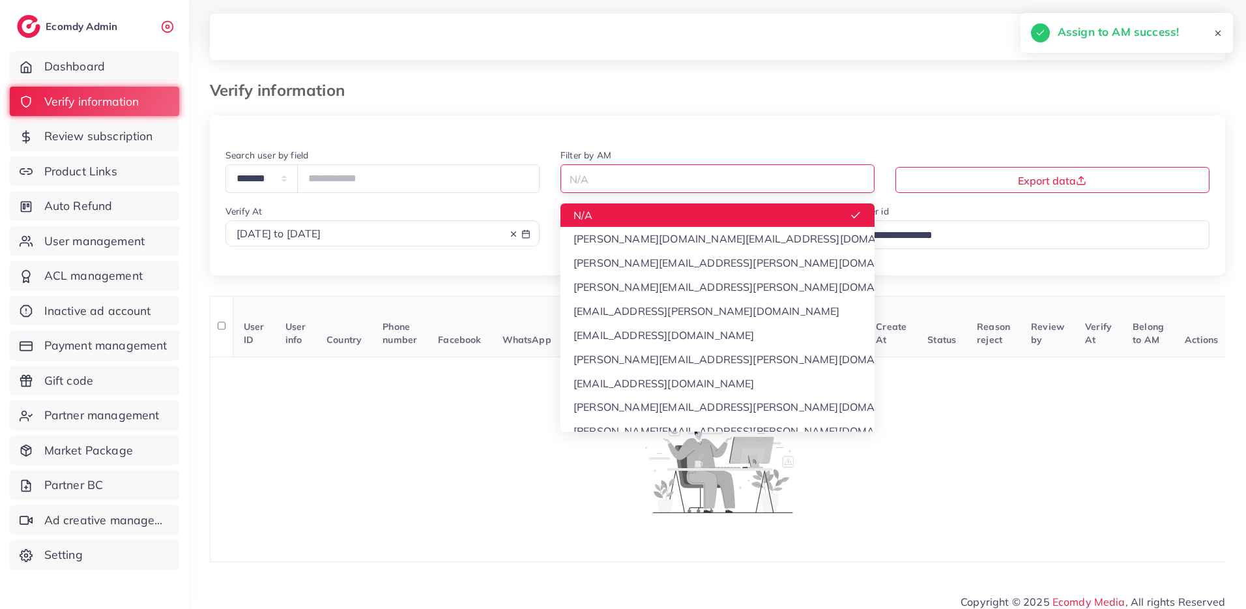
click at [623, 166] on div "N/A Loading..." at bounding box center [717, 178] width 314 height 28
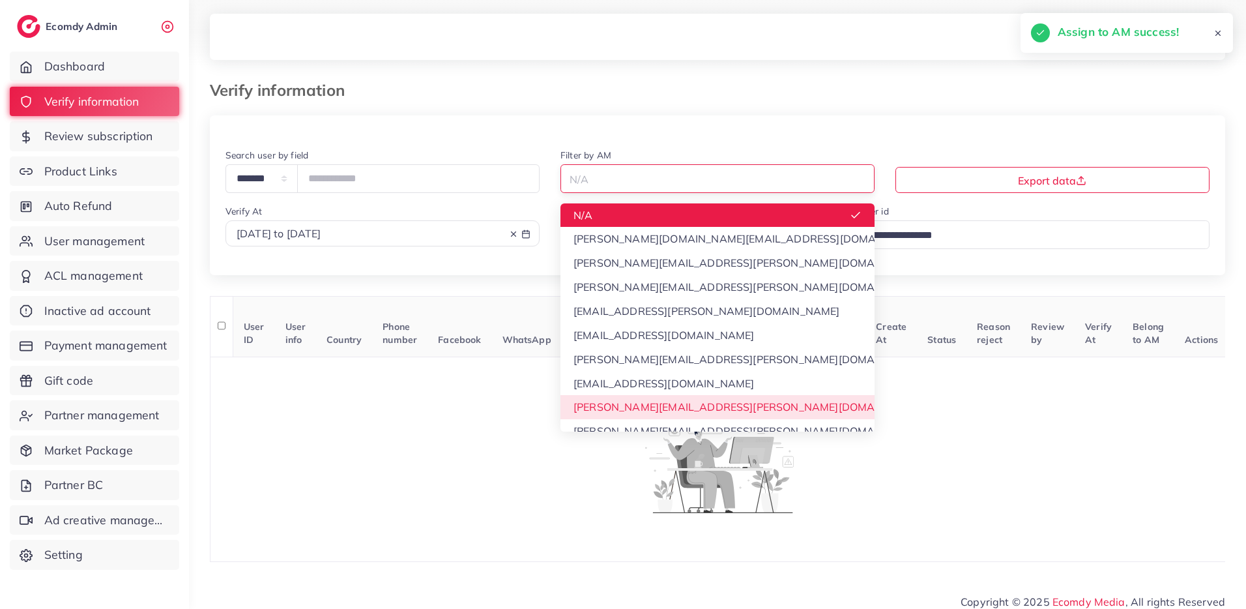
scroll to position [12, 0]
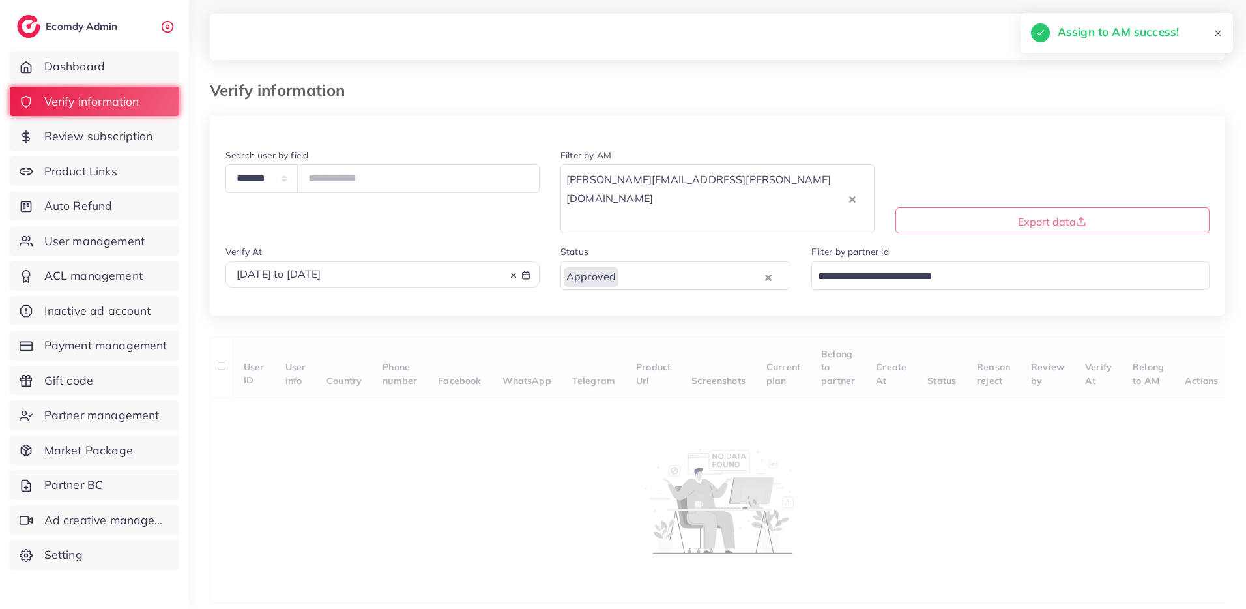
click at [639, 420] on div "**********" at bounding box center [717, 358] width 1015 height 487
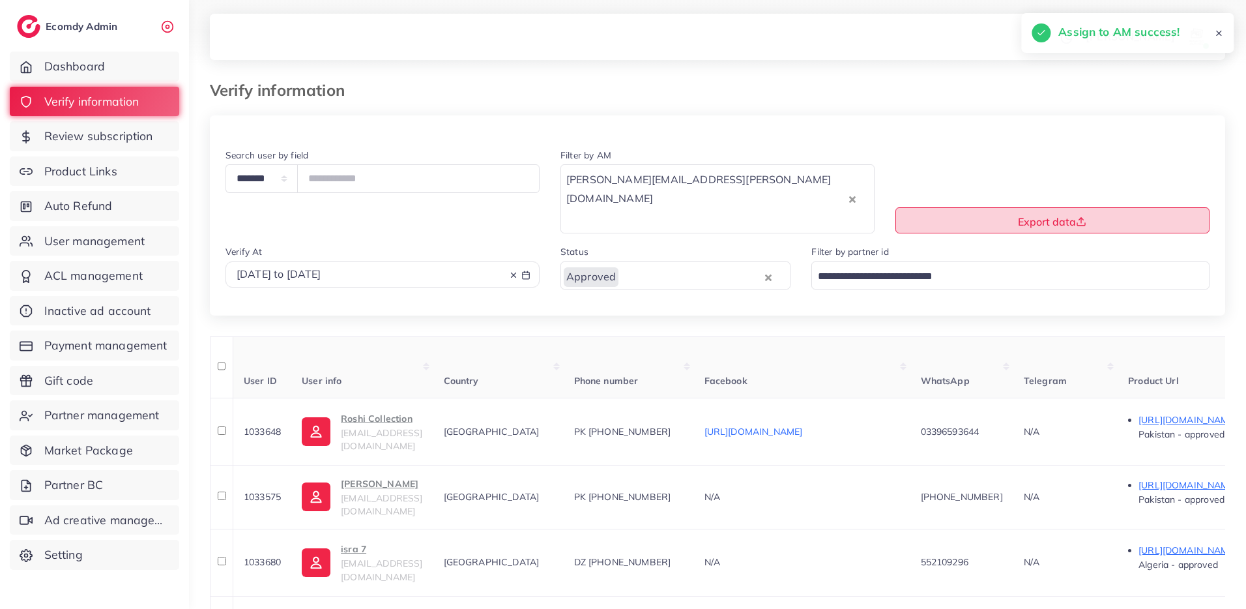
click at [1014, 207] on button "Export data" at bounding box center [1052, 220] width 314 height 26
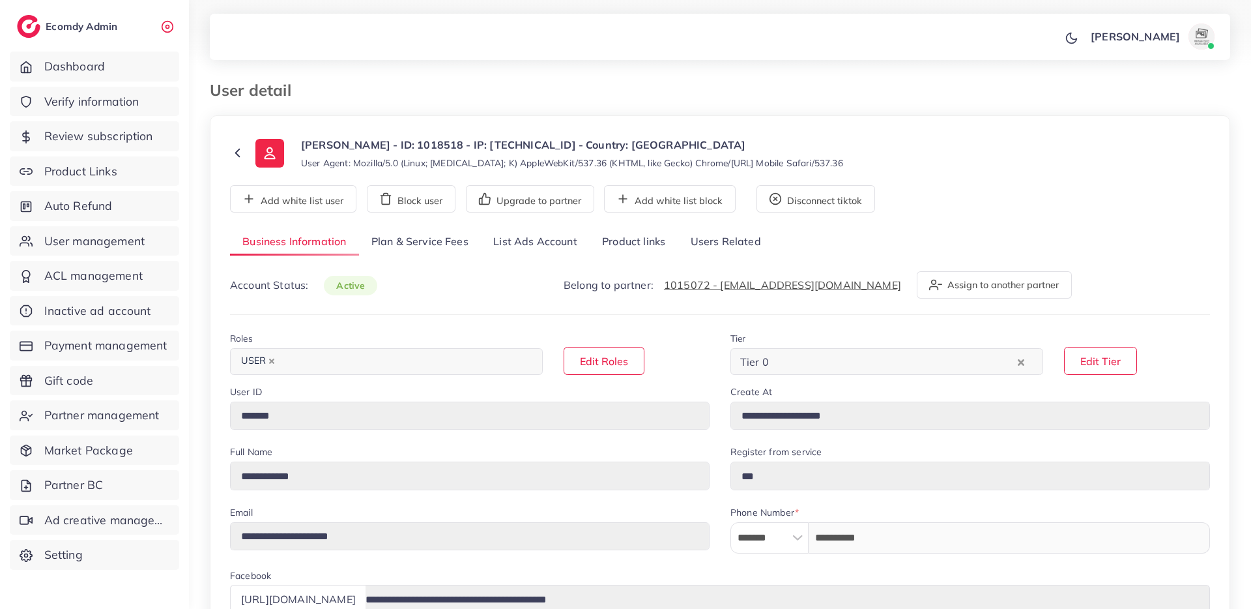
select select "****"
click at [519, 246] on link "List Ads Account" at bounding box center [535, 242] width 109 height 28
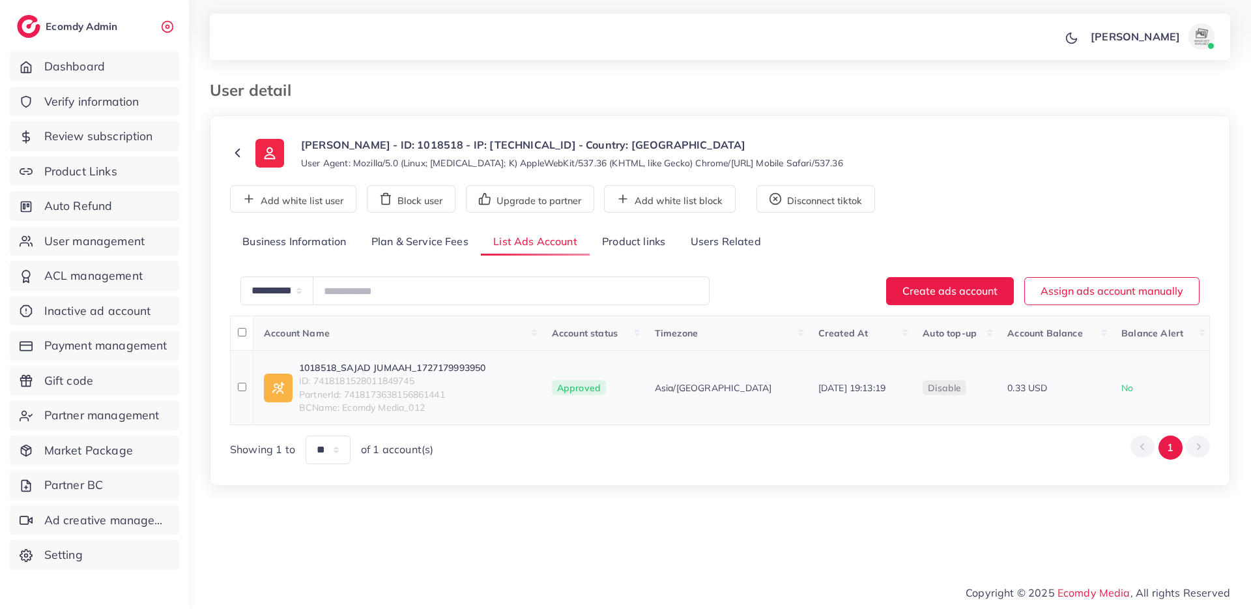
click at [420, 369] on link "1018518_SAJAD JUMAAH_1727179993950" at bounding box center [392, 367] width 186 height 13
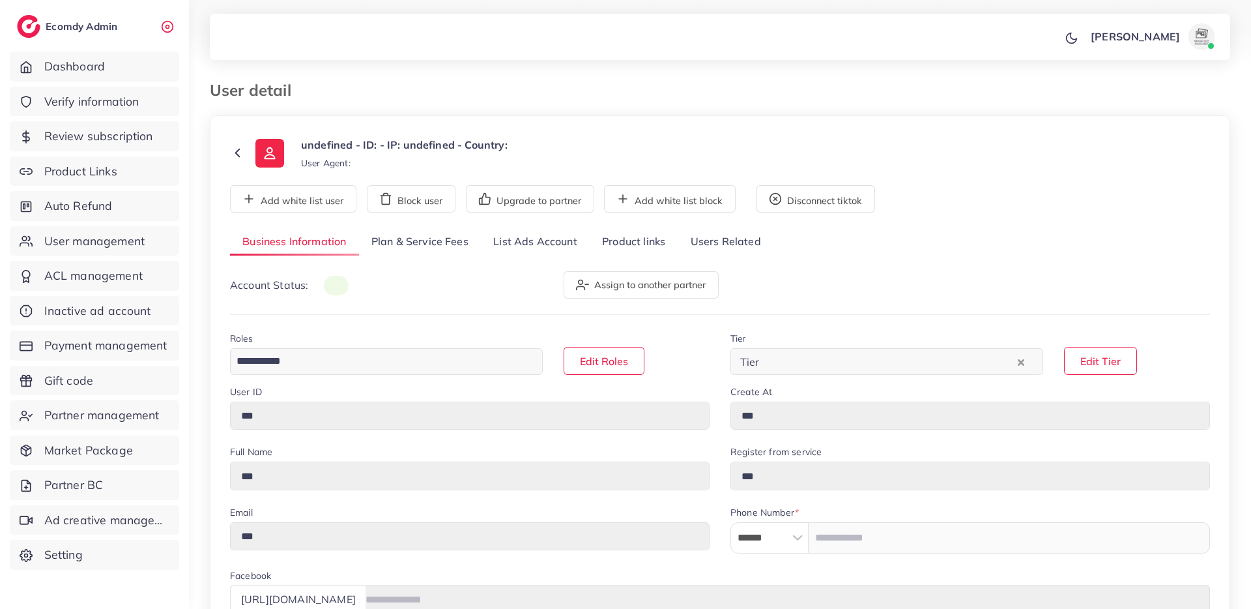
click at [547, 236] on link "List Ads Account" at bounding box center [535, 242] width 109 height 28
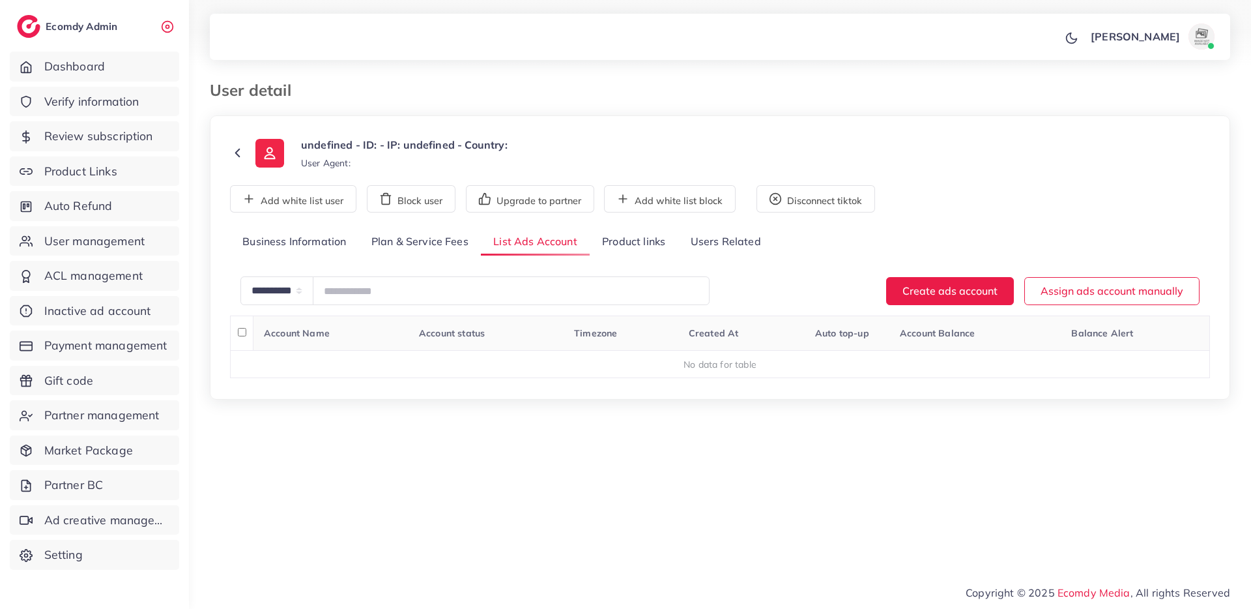
click at [656, 252] on link "Product links" at bounding box center [634, 242] width 88 height 28
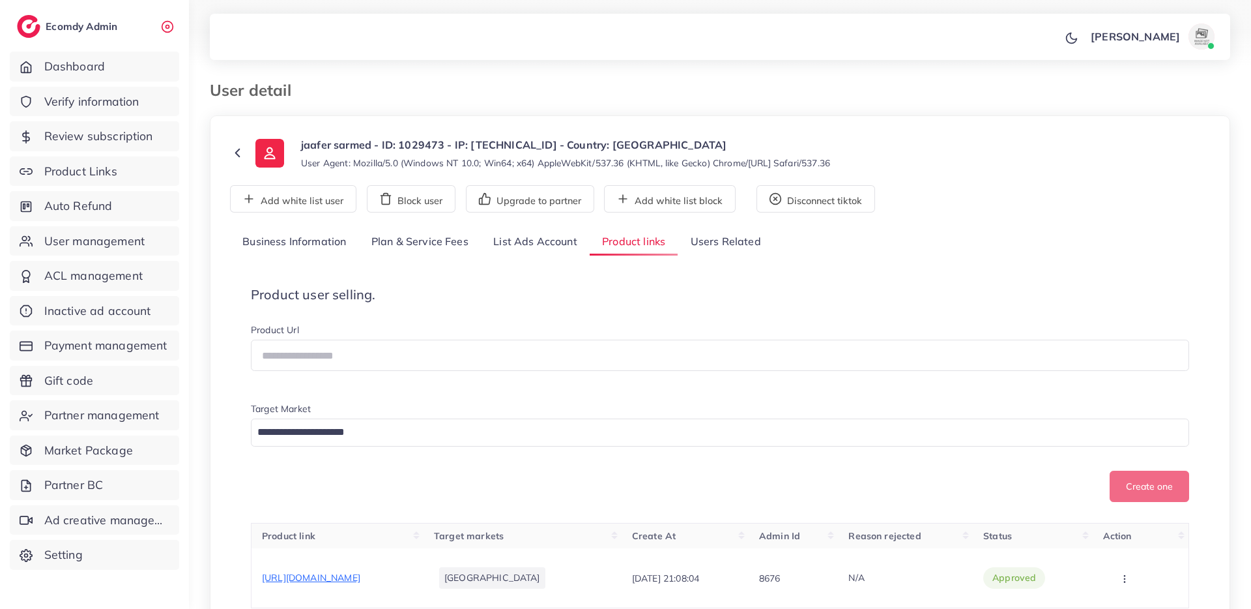
click at [532, 248] on link "List Ads Account" at bounding box center [535, 242] width 109 height 28
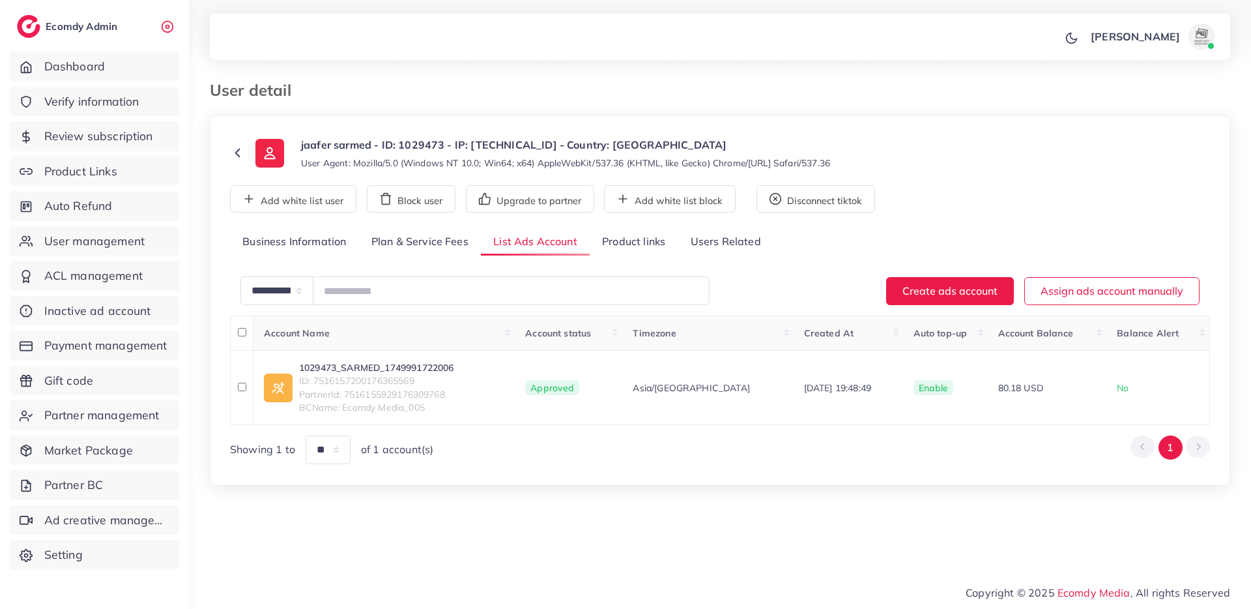
click at [420, 247] on link "Plan & Service Fees" at bounding box center [420, 242] width 122 height 28
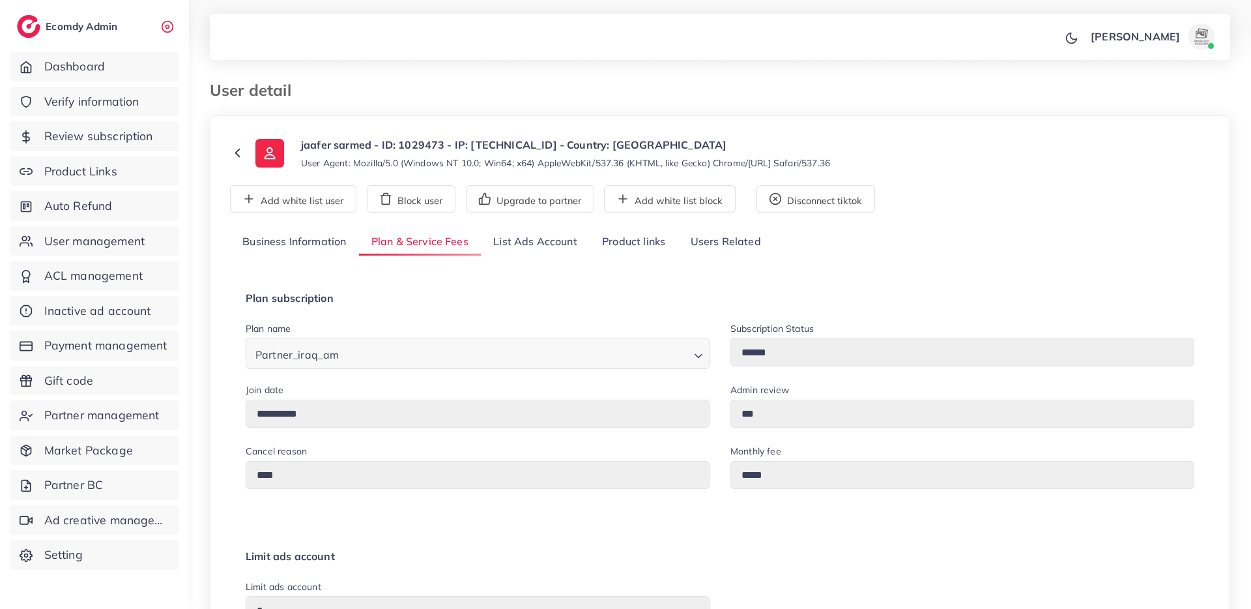
click at [603, 251] on link "Product links" at bounding box center [634, 242] width 88 height 28
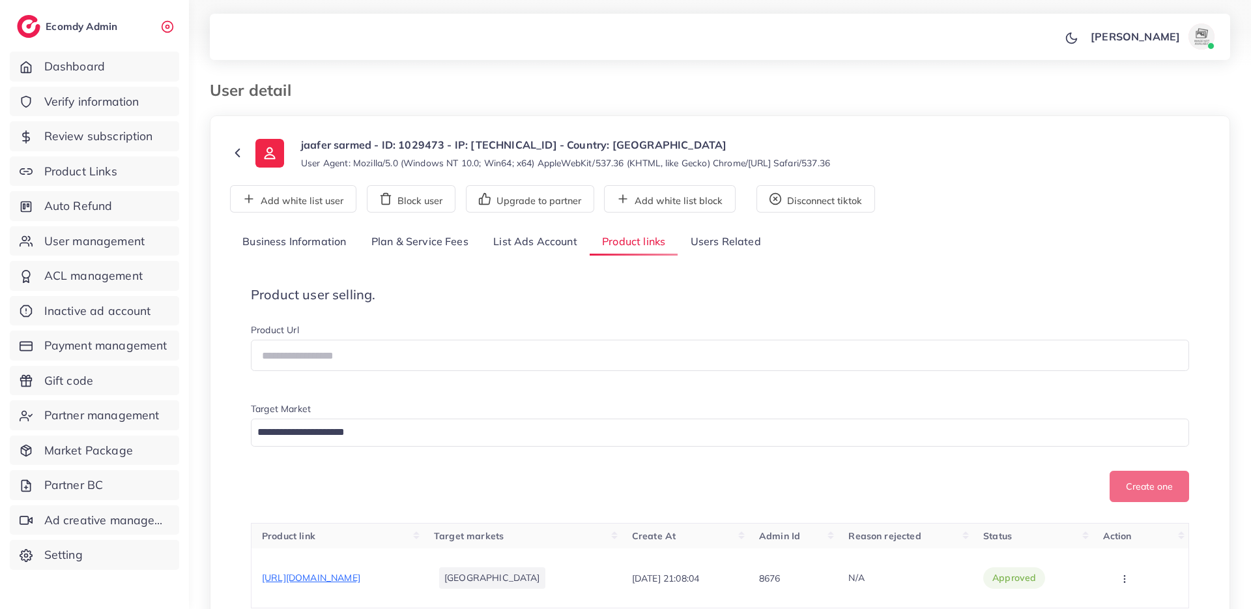
click at [543, 252] on link "List Ads Account" at bounding box center [535, 242] width 109 height 28
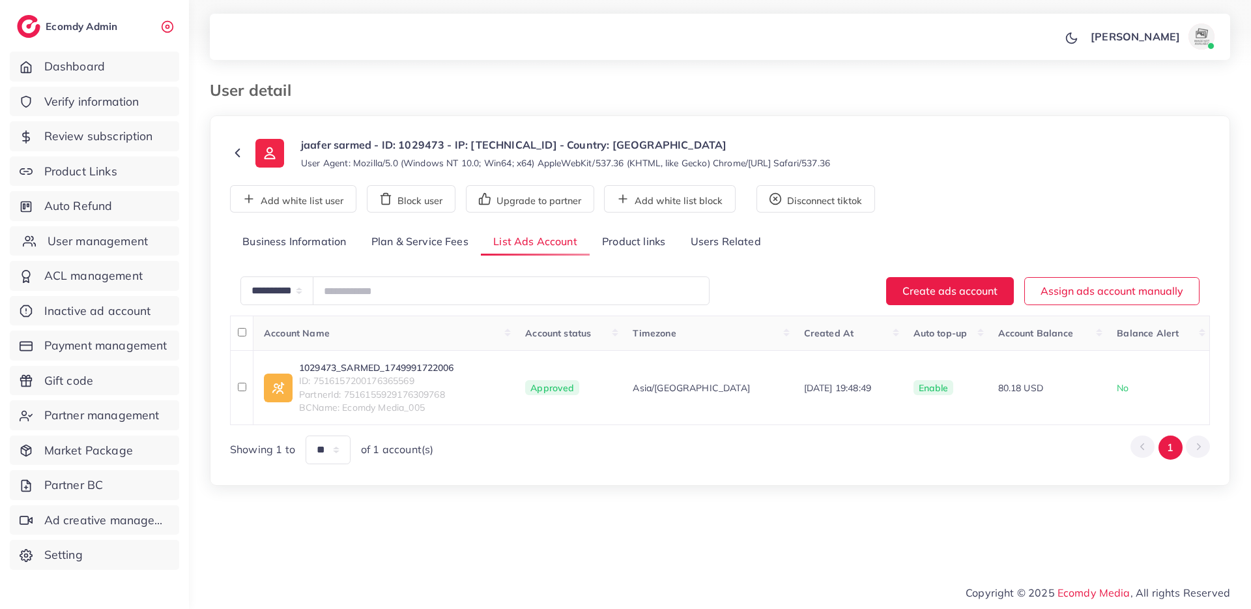
click at [134, 233] on span "User management" at bounding box center [98, 241] width 100 height 17
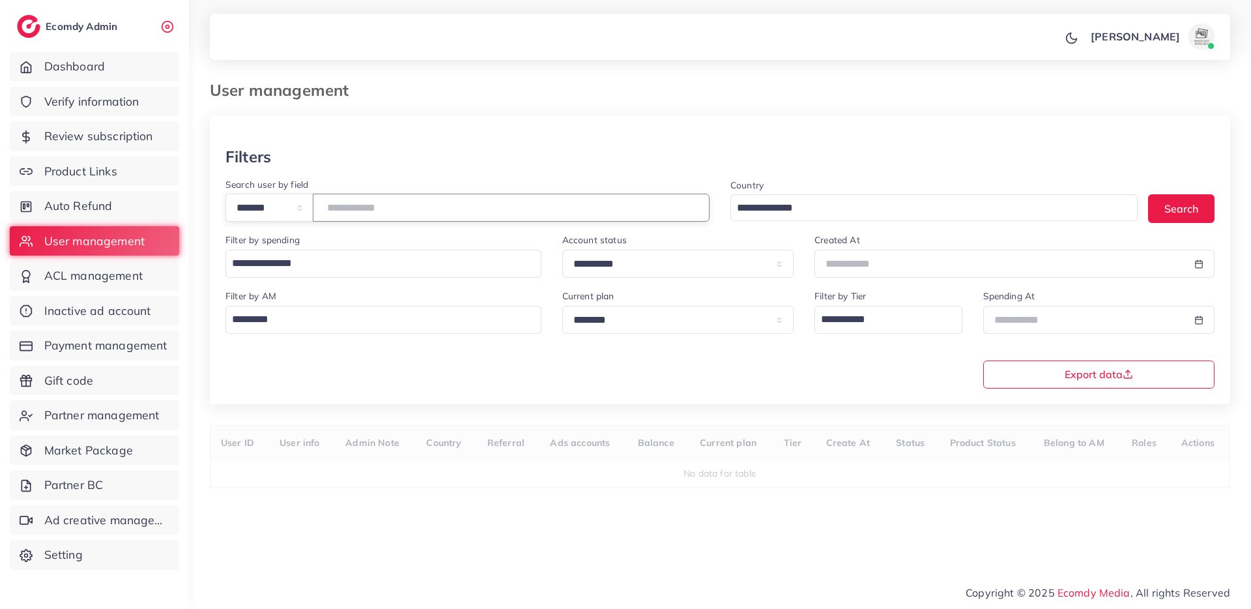
click at [405, 215] on input "number" at bounding box center [511, 208] width 397 height 28
paste input "*******"
type input "*******"
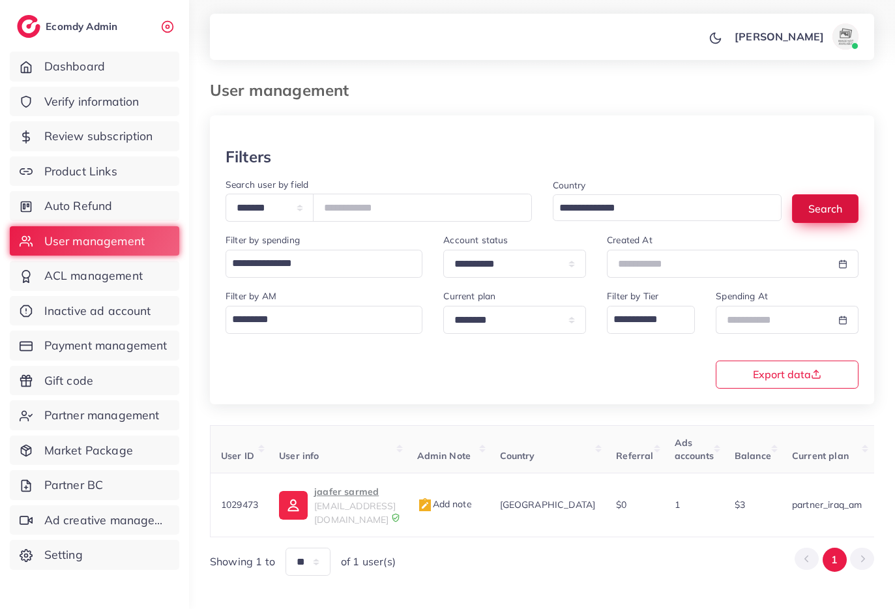
click at [846, 201] on button "Search" at bounding box center [825, 208] width 66 height 28
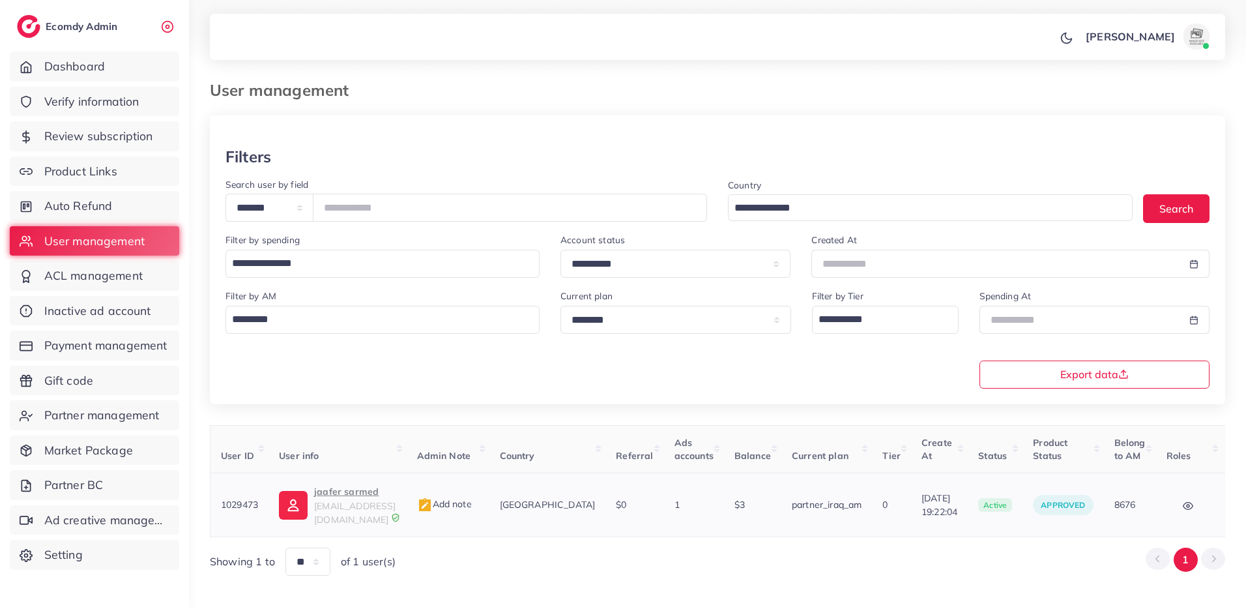
click at [356, 493] on p "jaafer sarmed" at bounding box center [354, 492] width 81 height 16
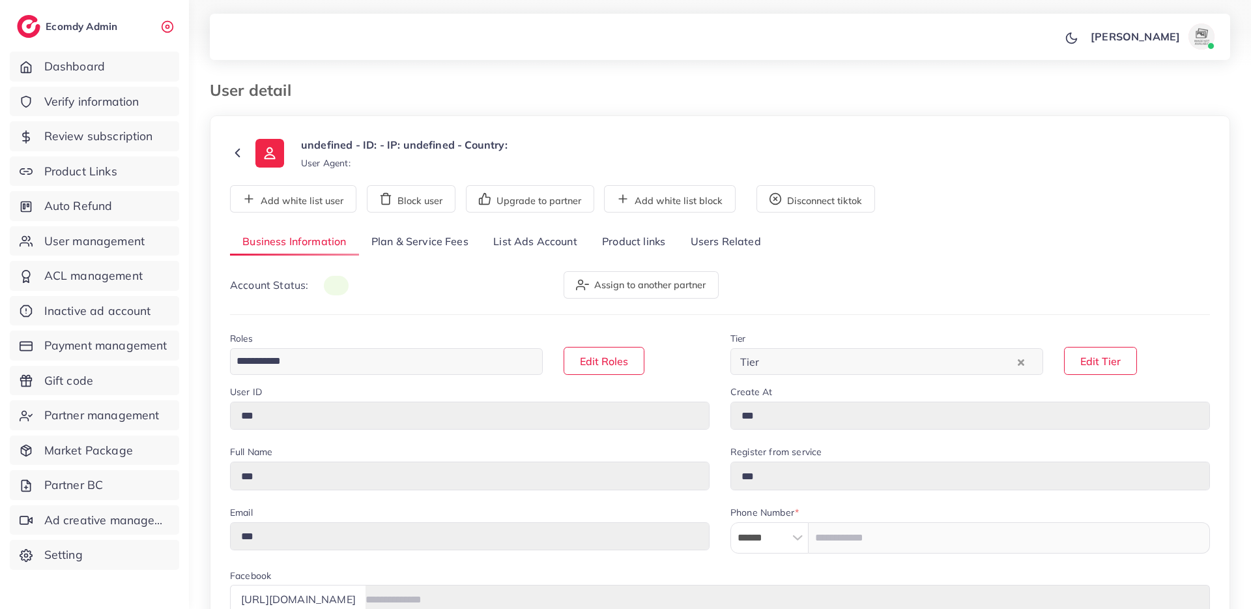
click at [525, 242] on link "List Ads Account" at bounding box center [535, 242] width 109 height 28
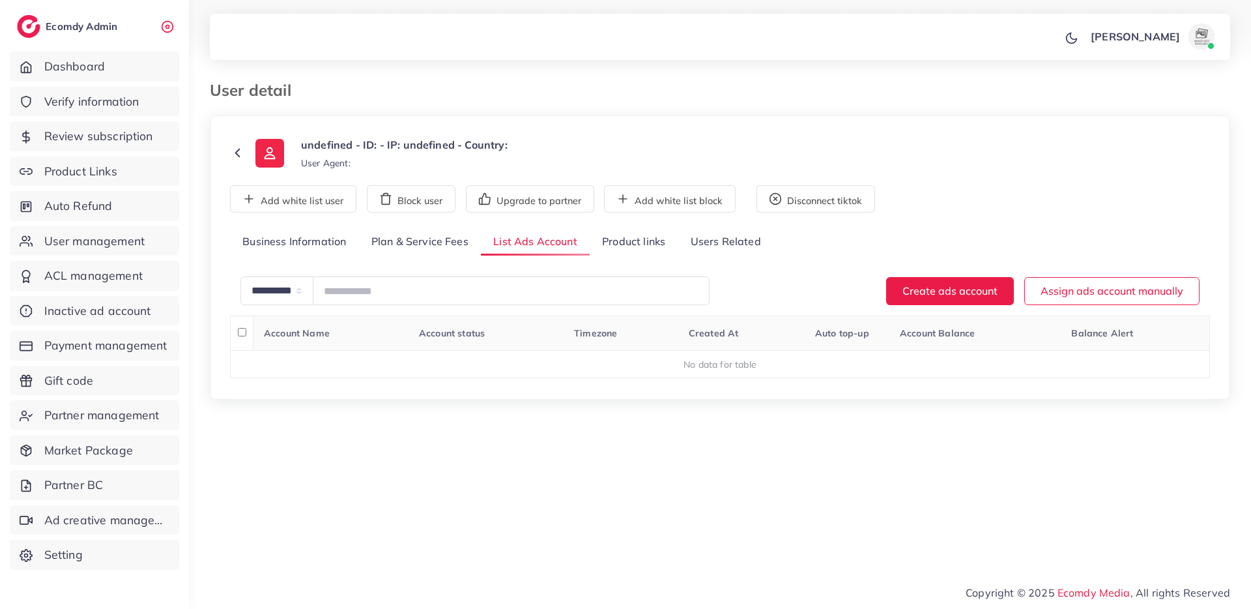
type input "******"
type input "**********"
type input "*****"
type input "*"
type input "***"
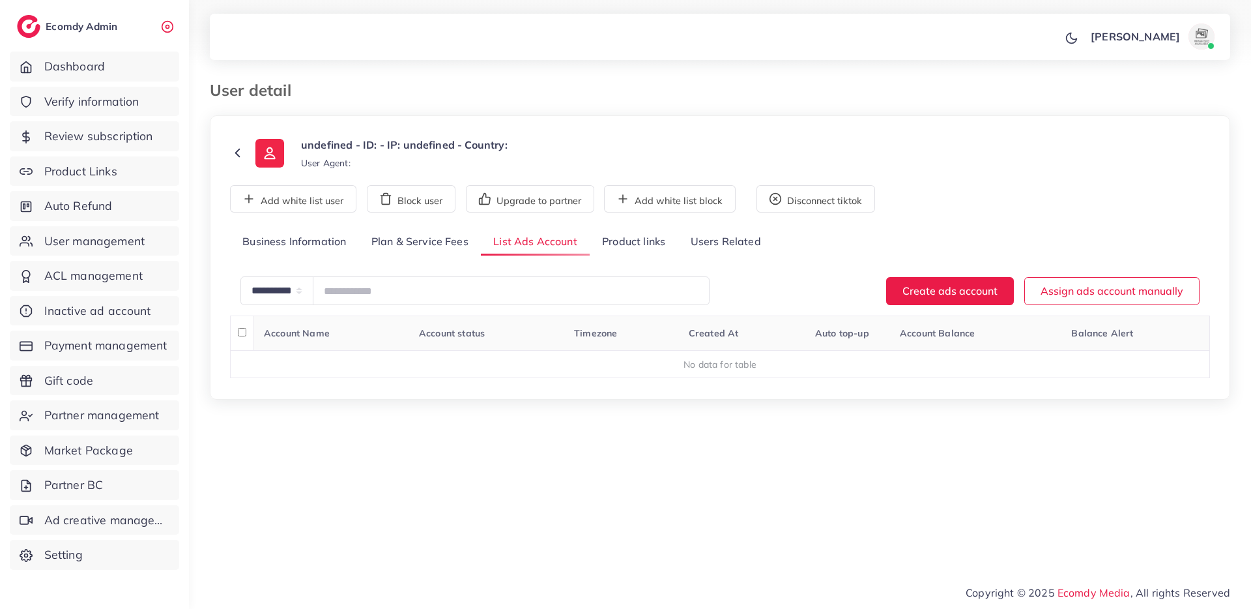
type input "***"
type input "*"
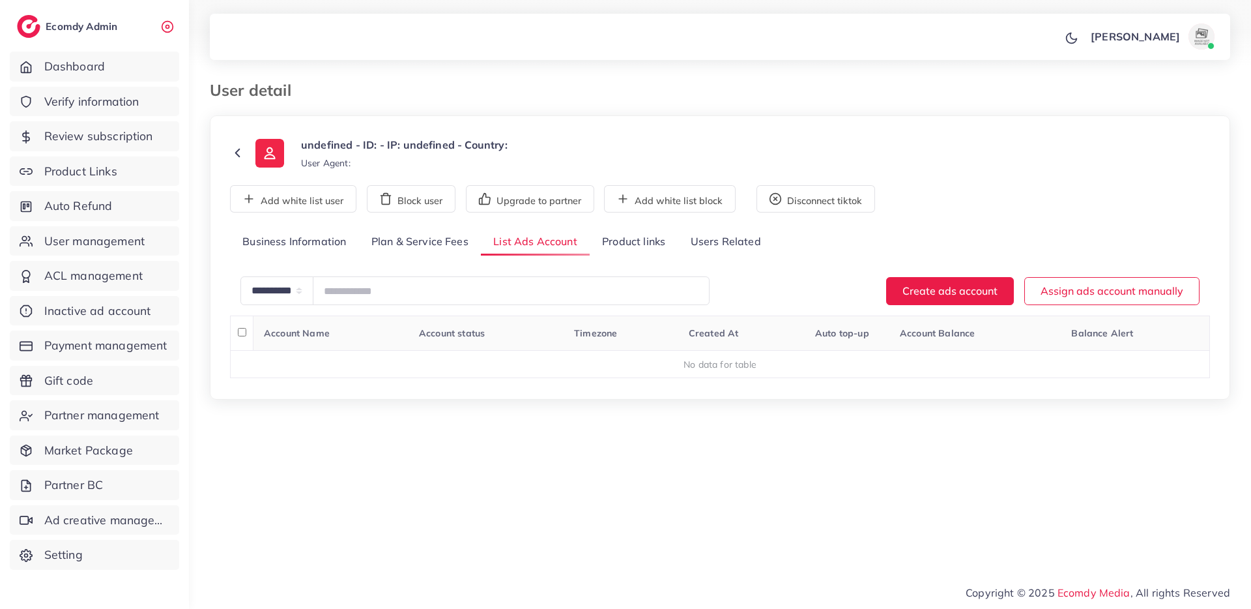
type input "**"
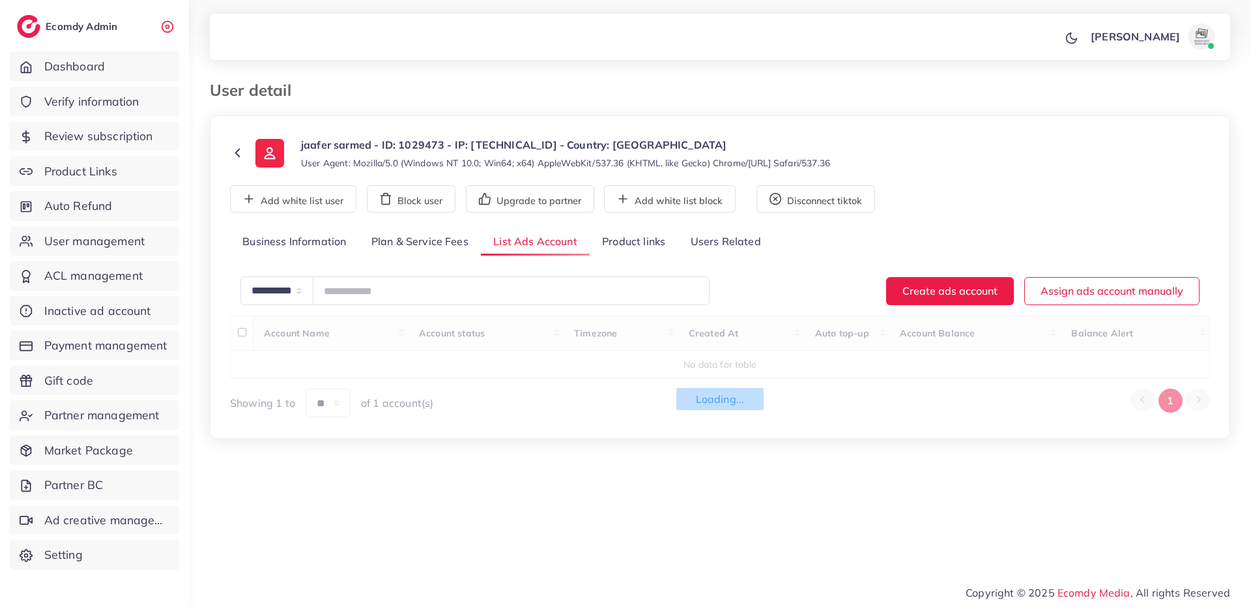
click at [433, 244] on link "Plan & Service Fees" at bounding box center [420, 242] width 122 height 28
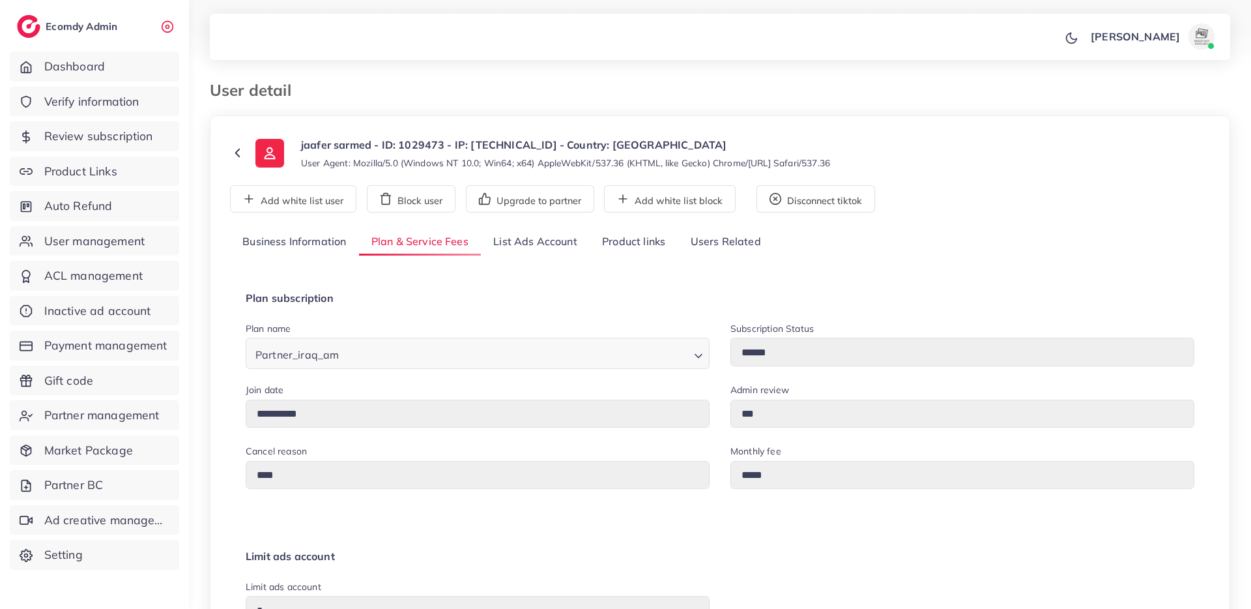
click at [646, 237] on link "Product links" at bounding box center [634, 242] width 88 height 28
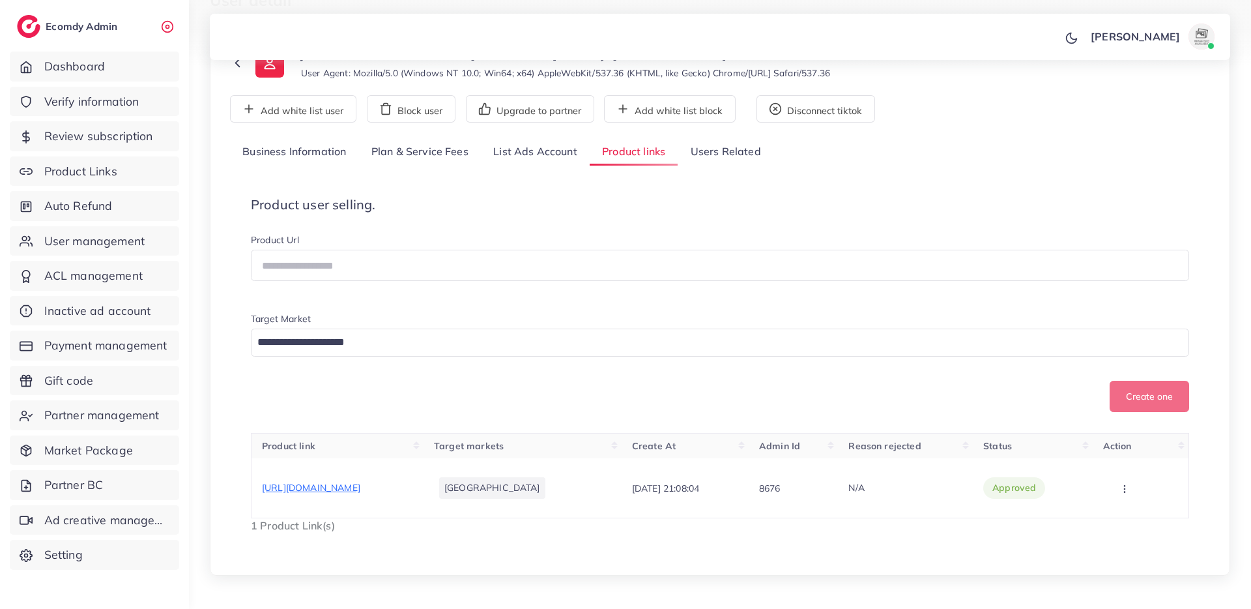
scroll to position [93, 0]
click at [554, 158] on link "List Ads Account" at bounding box center [535, 150] width 109 height 28
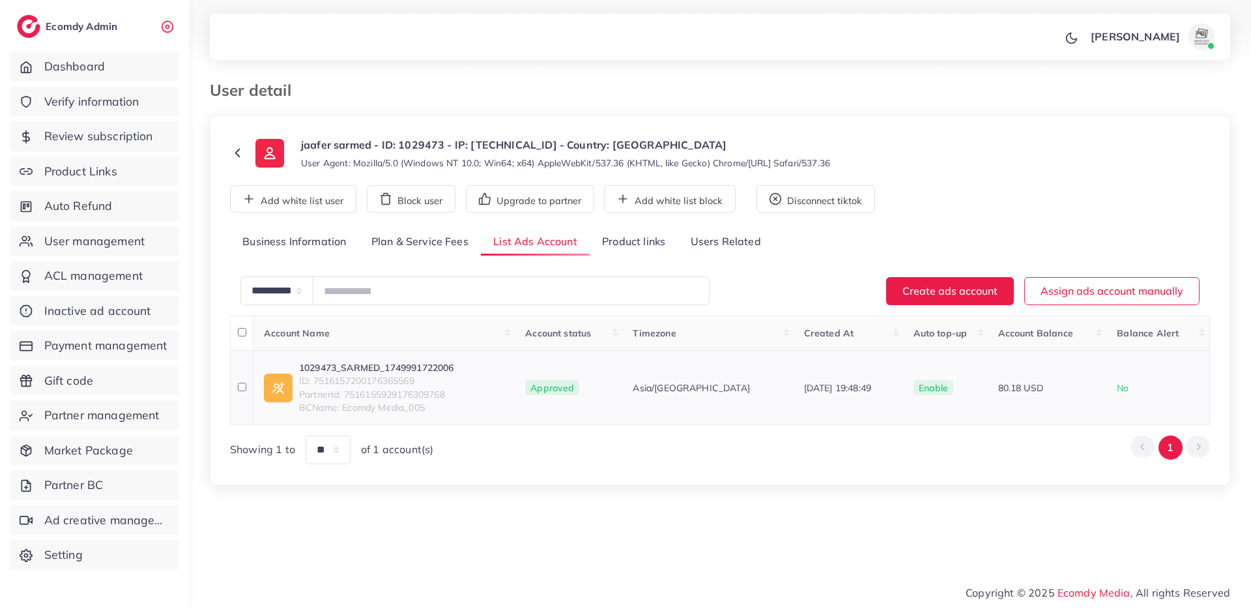
click at [435, 373] on div "1029473_SARMED_1749991722006 ID: 7516157200176365569 PartnerId: 751615592917630…" at bounding box center [376, 387] width 154 height 53
click at [439, 369] on link "1029473_SARMED_1749991722006" at bounding box center [376, 367] width 154 height 13
click at [83, 222] on ul "Dashboard Verify information Review subscription Product Links Auto Refund User…" at bounding box center [94, 314] width 189 height 536
click at [89, 213] on span "Auto Refund" at bounding box center [82, 205] width 68 height 17
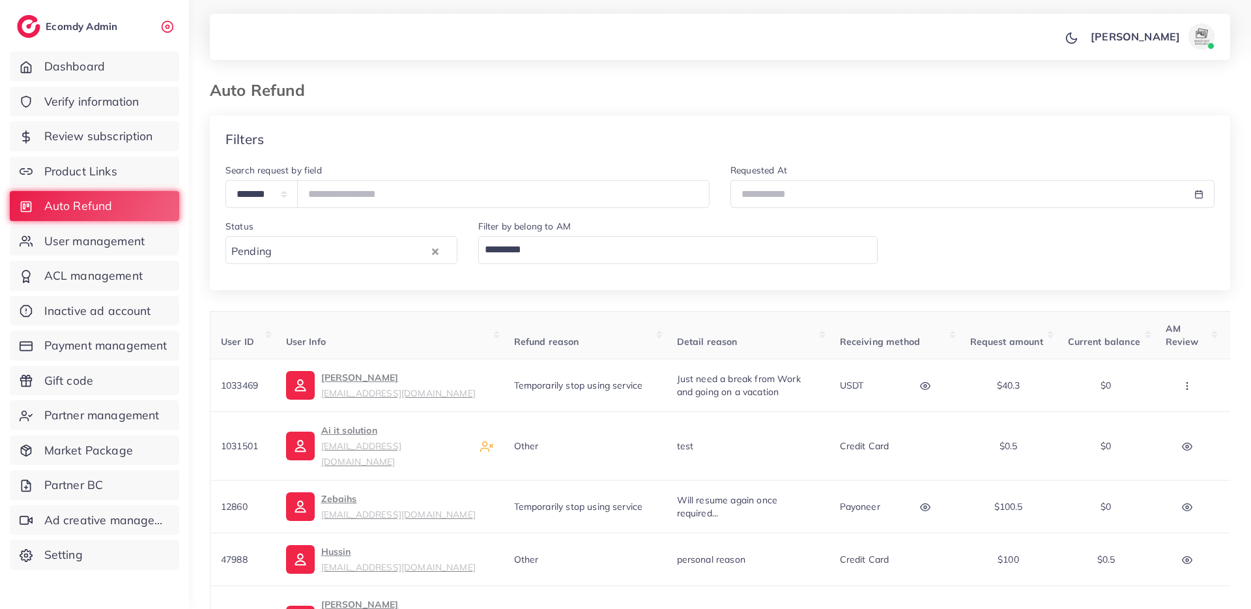
click at [586, 255] on input "Search for option" at bounding box center [670, 249] width 381 height 22
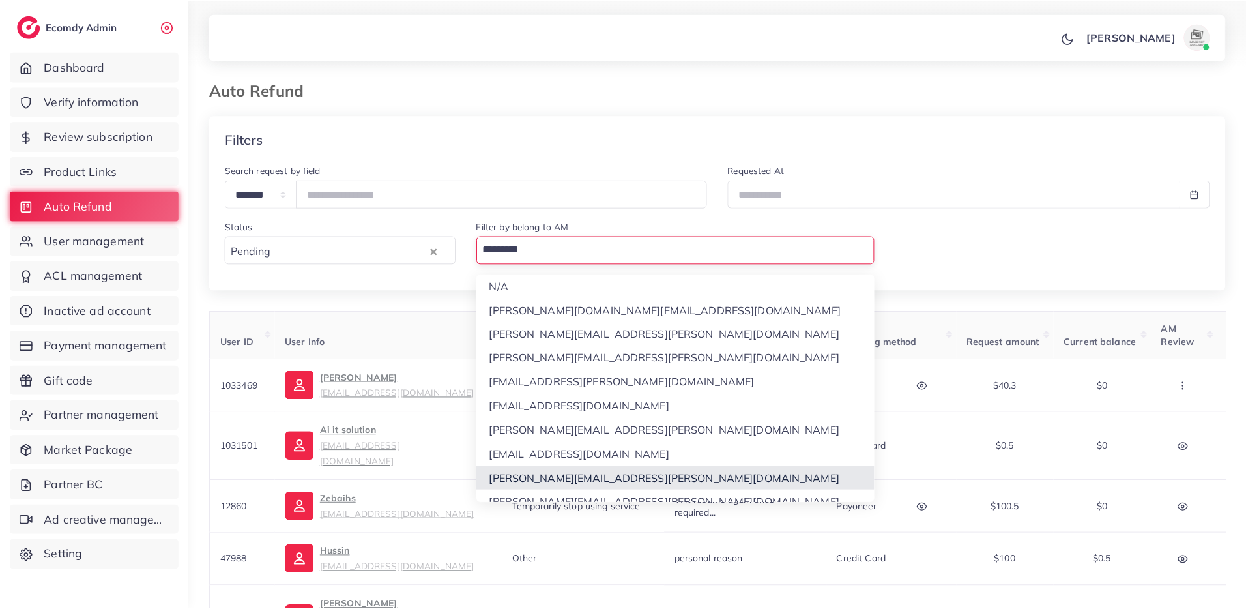
scroll to position [12, 0]
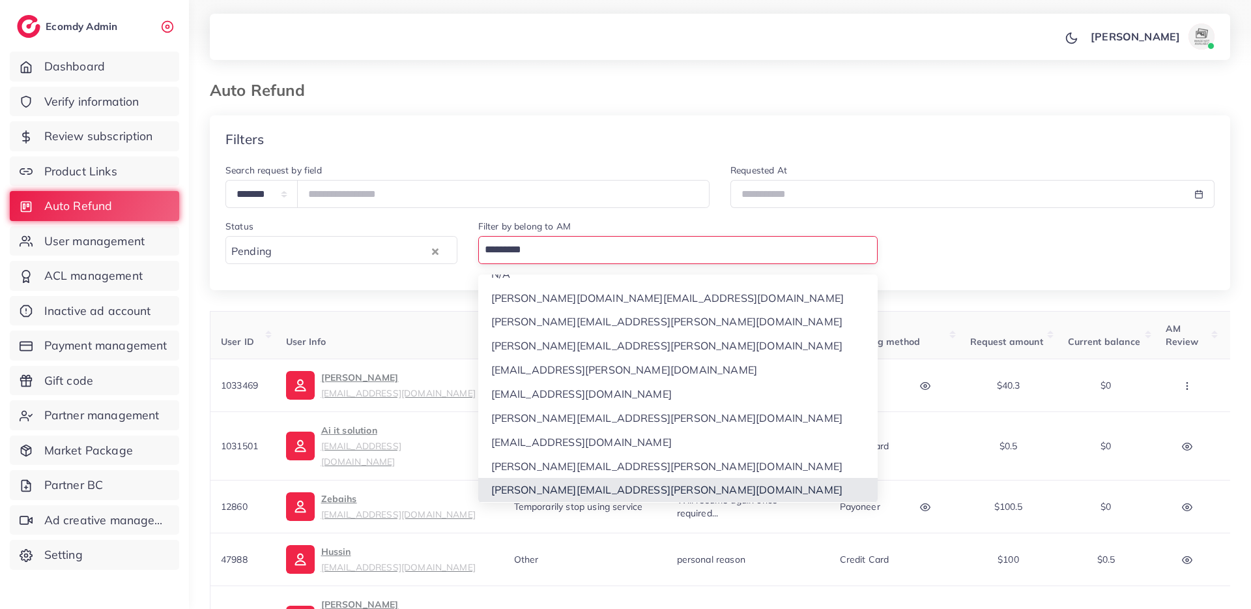
click at [573, 488] on div "**********" at bounding box center [720, 572] width 1020 height 915
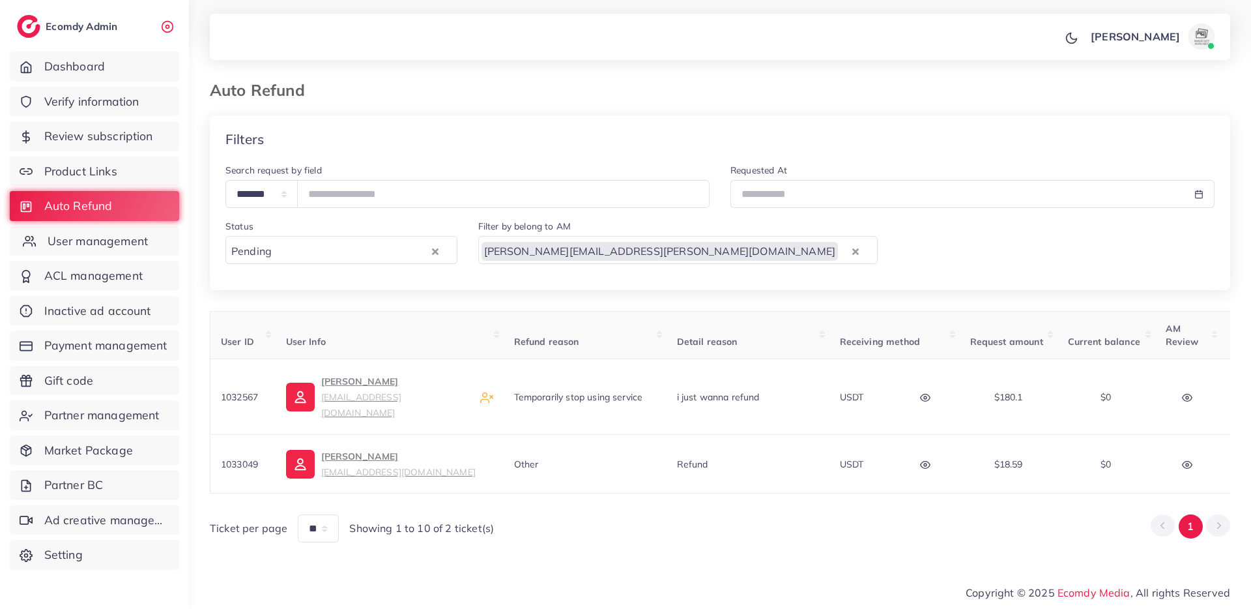
click at [114, 243] on span "User management" at bounding box center [98, 241] width 100 height 17
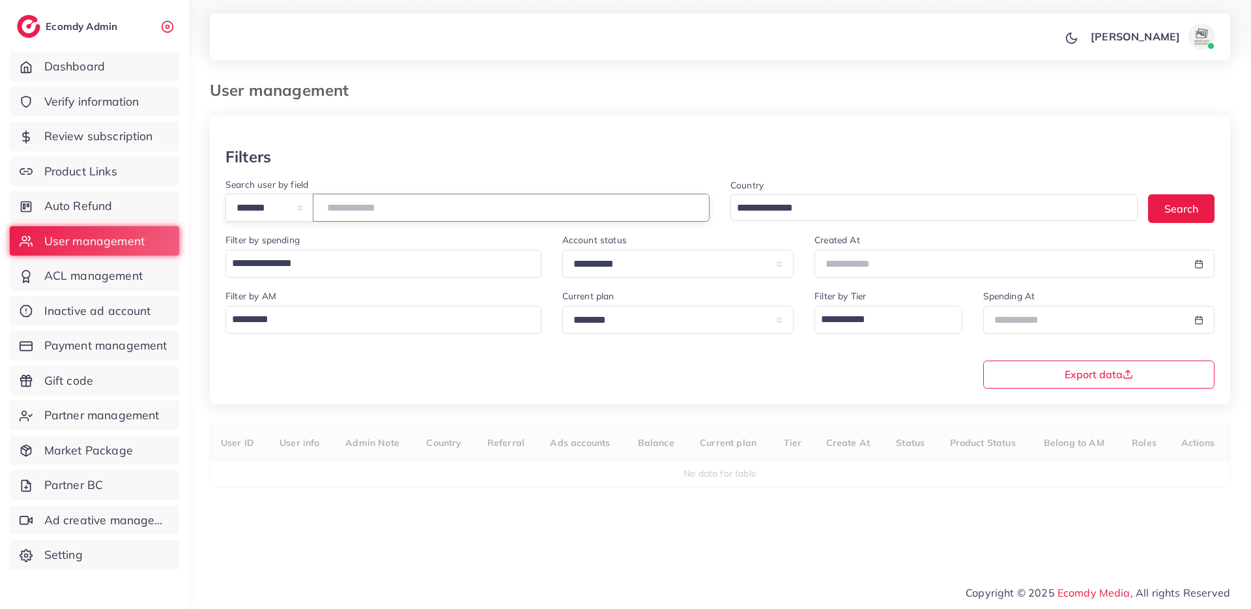
click at [401, 208] on input "number" at bounding box center [511, 208] width 397 height 28
type input "*"
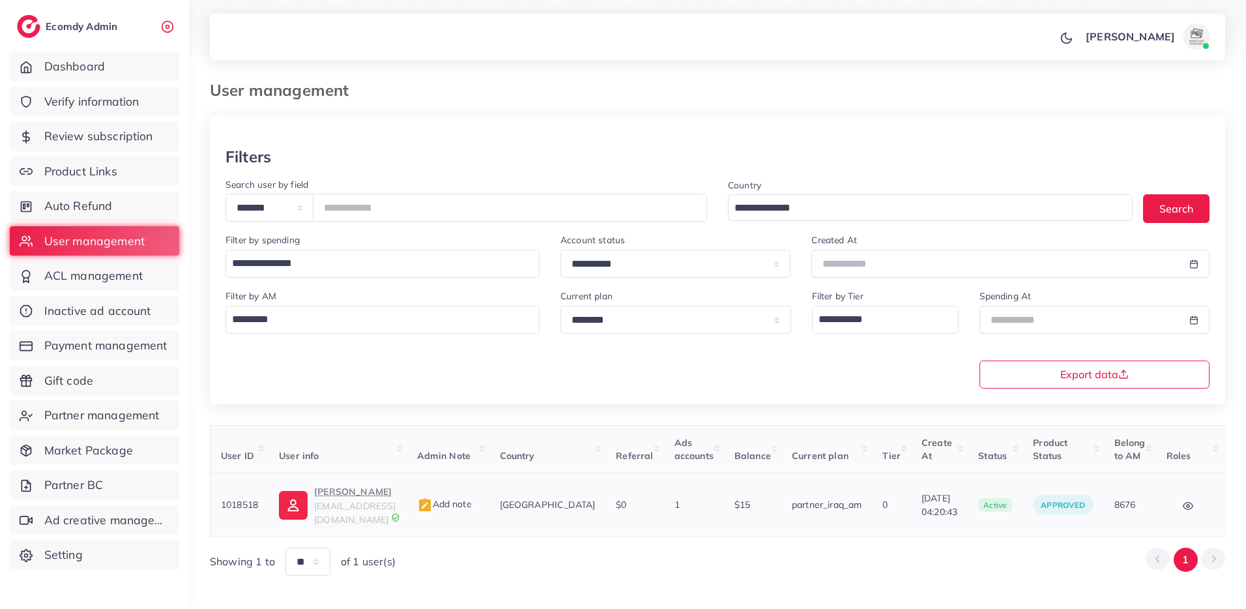
click at [382, 491] on p "SAJAD JUMAAH" at bounding box center [354, 492] width 81 height 16
click at [346, 201] on input "*******" at bounding box center [510, 208] width 394 height 28
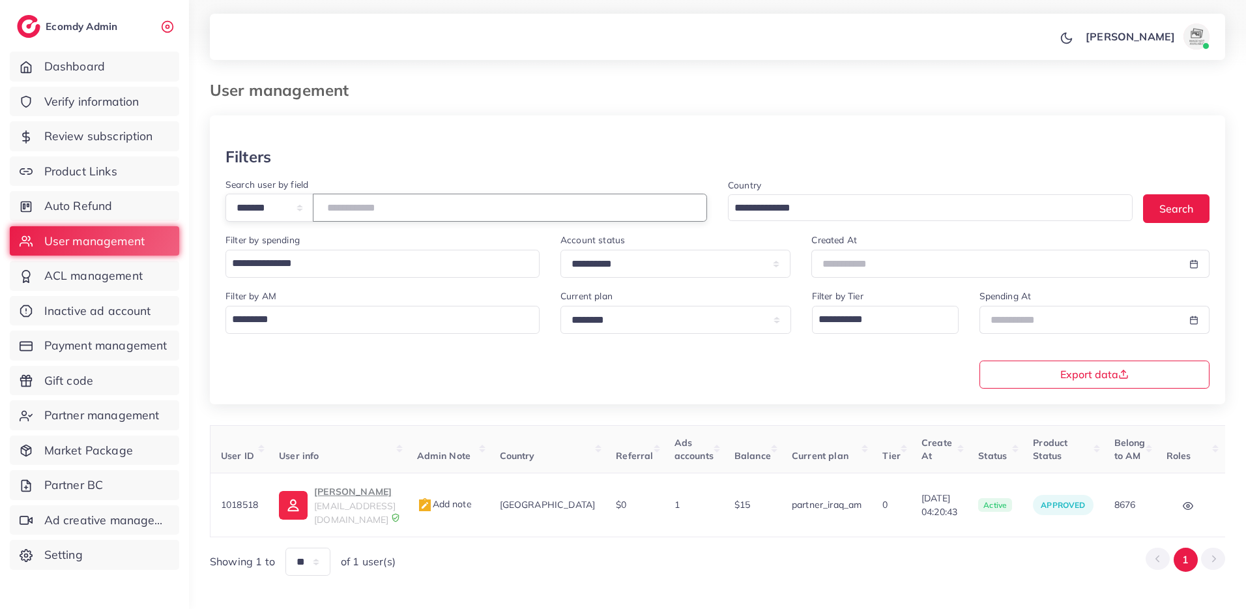
type input "****"
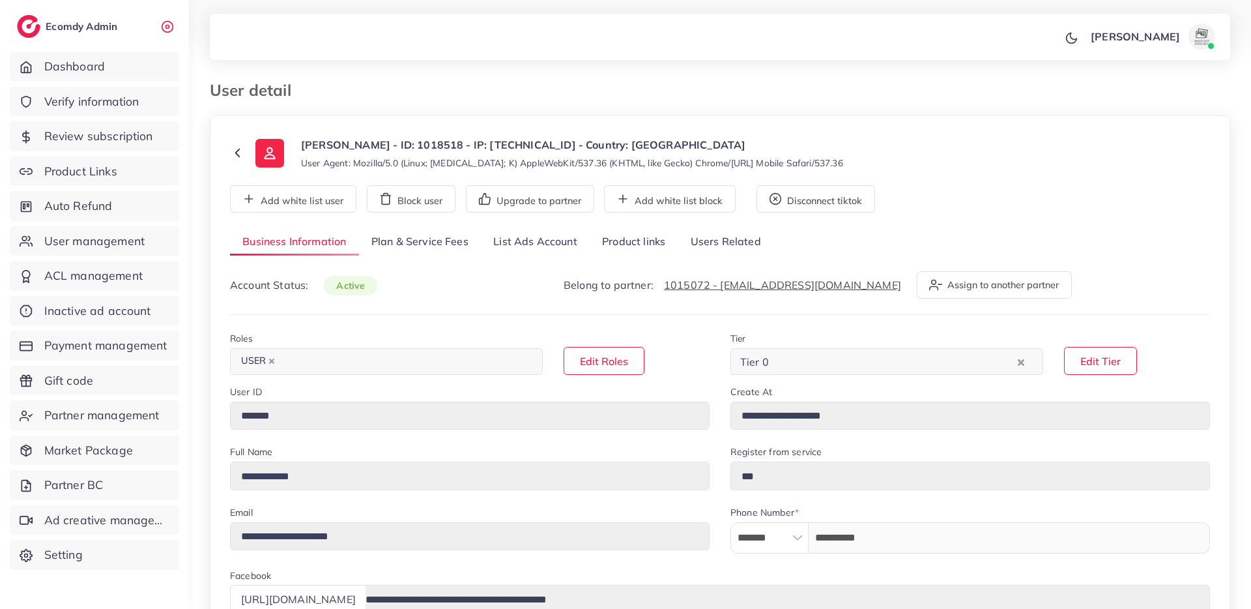
click at [560, 243] on link "List Ads Account" at bounding box center [535, 242] width 109 height 28
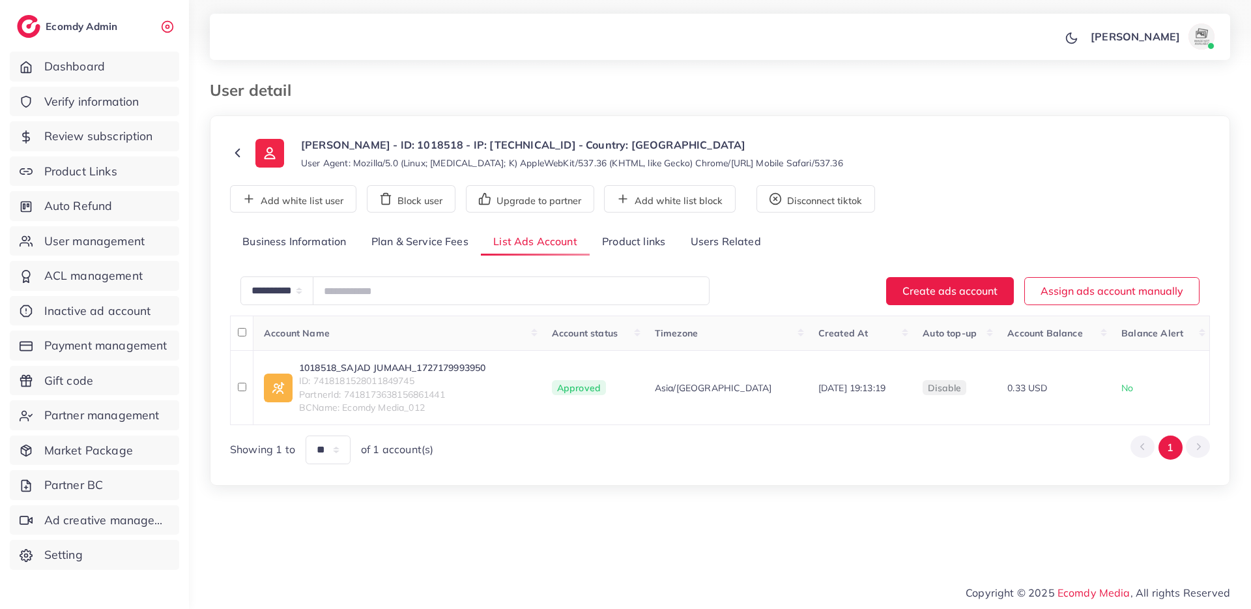
click at [433, 250] on link "Plan & Service Fees" at bounding box center [420, 242] width 122 height 28
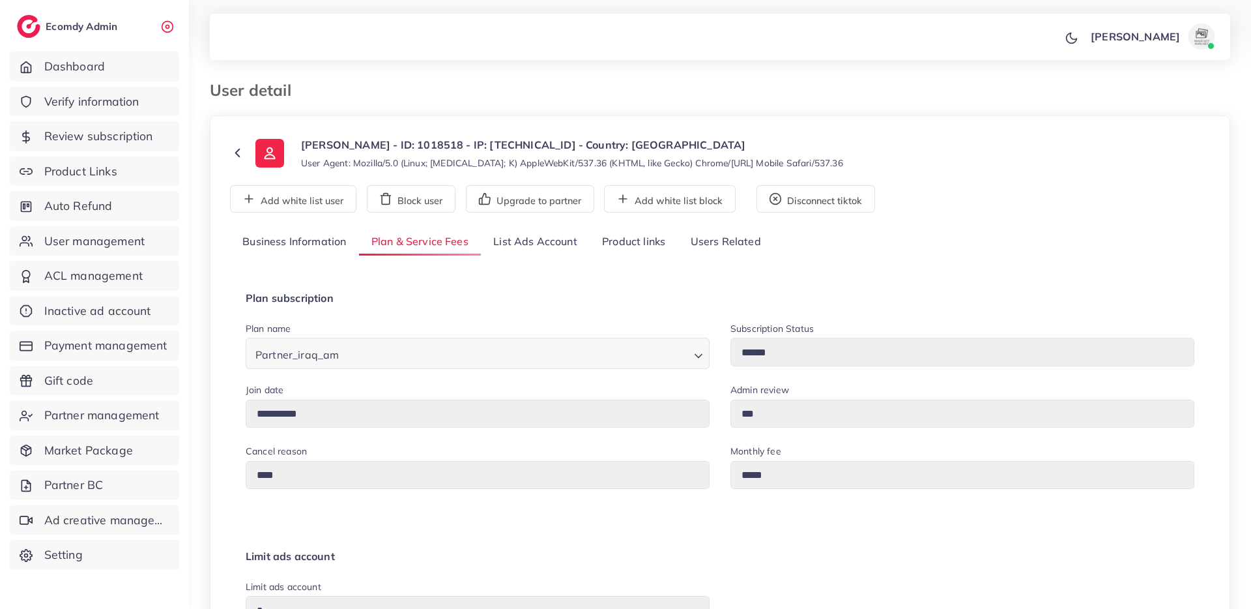
click at [566, 250] on link "List Ads Account" at bounding box center [535, 242] width 109 height 28
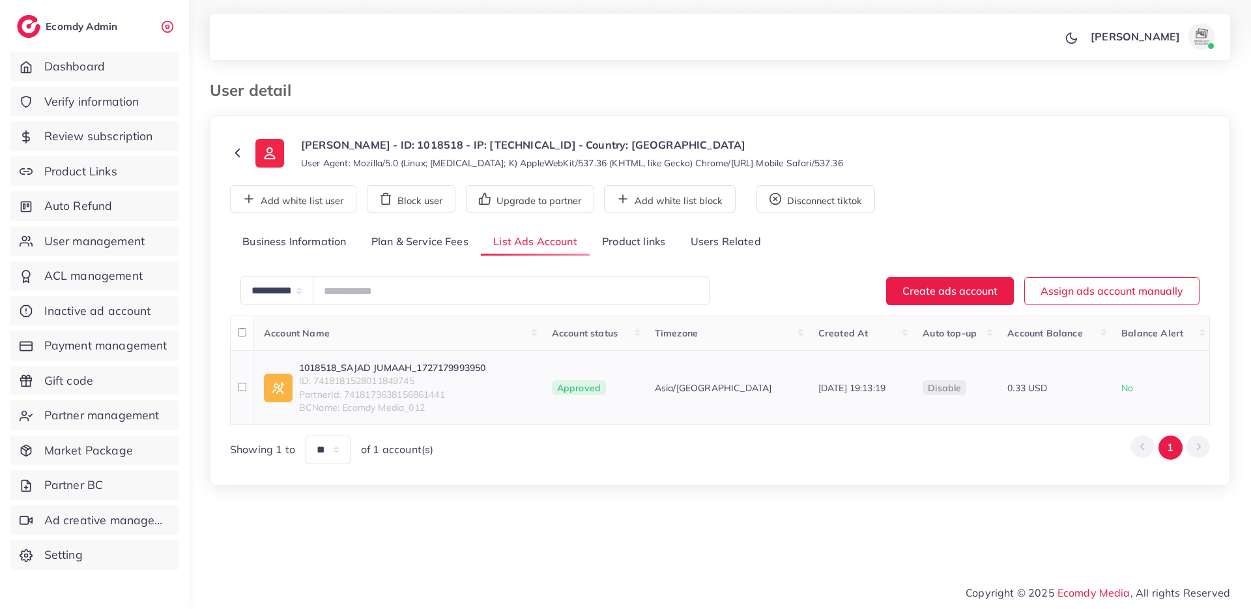
click at [369, 365] on link "1018518_SAJAD JUMAAH_1727179993950" at bounding box center [392, 367] width 186 height 13
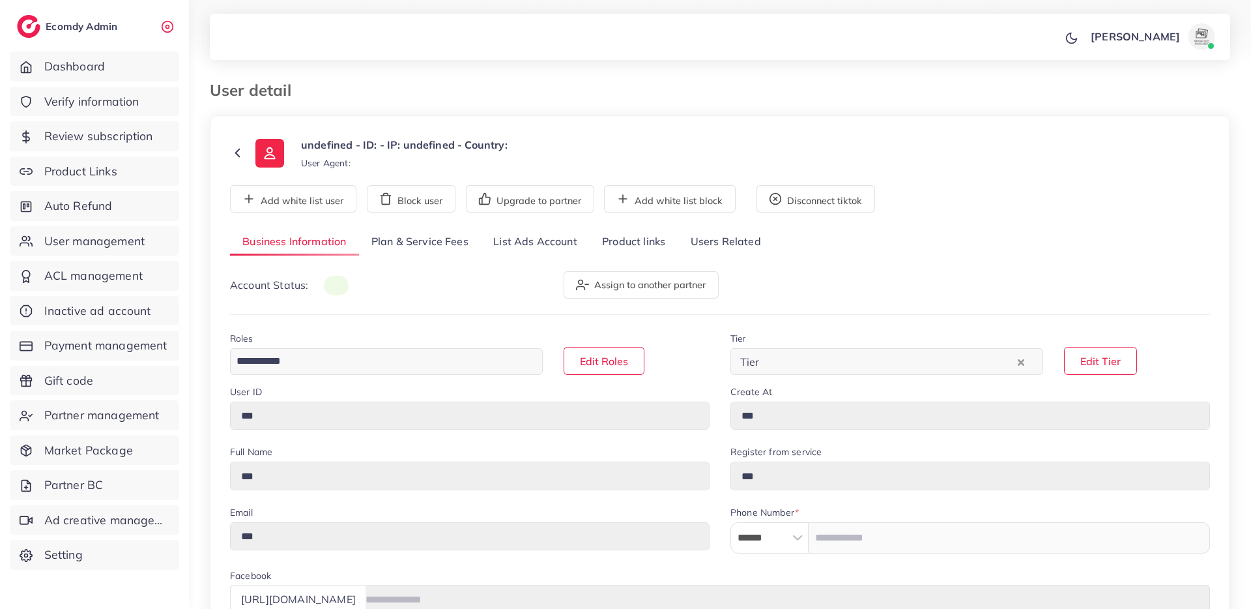
type input "****"
type input "**********"
type input "*********"
type input "**********"
type input "*******"
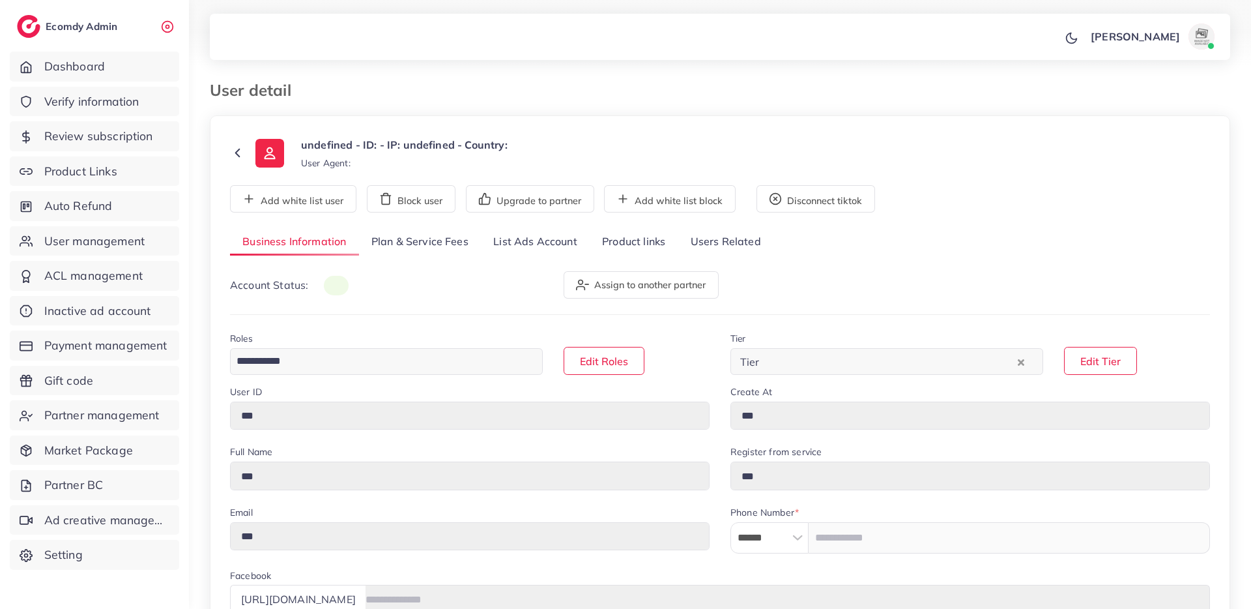
type input "**********"
select select "****"
select select "*********"
type input "**********"
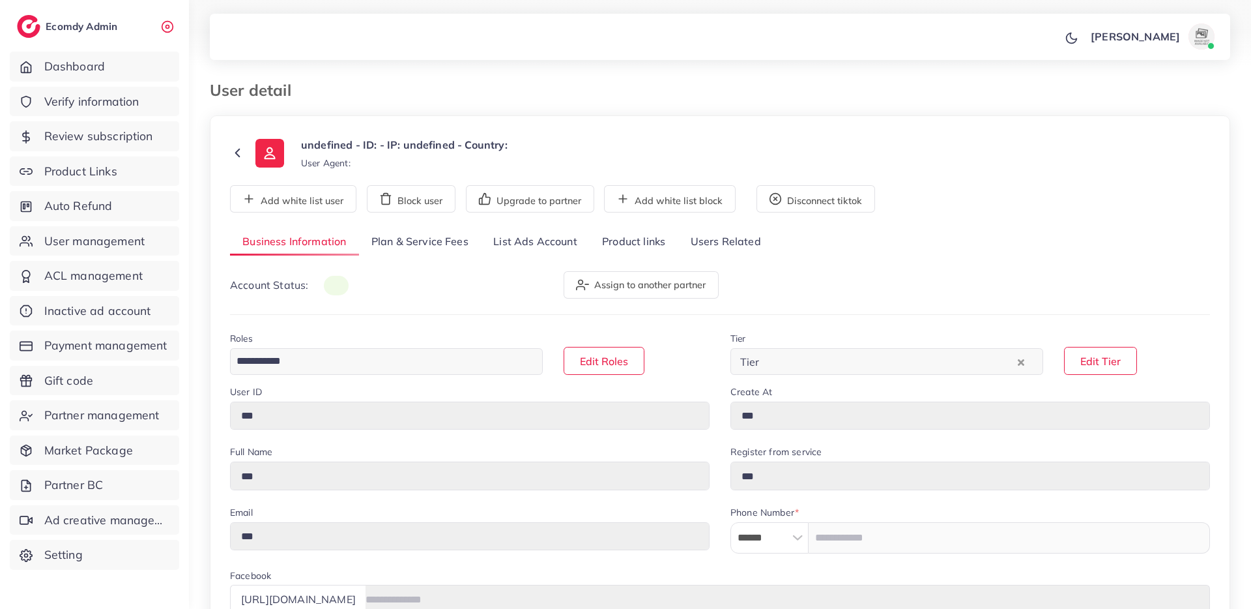
type input "*****"
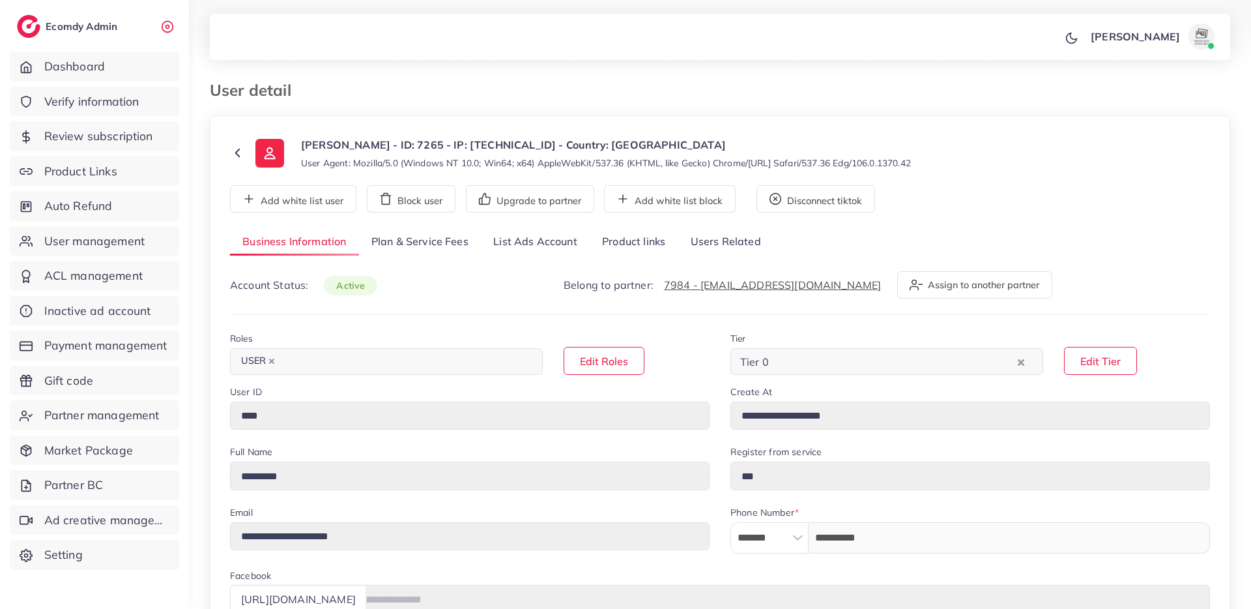
click at [539, 235] on link "List Ads Account" at bounding box center [535, 242] width 109 height 28
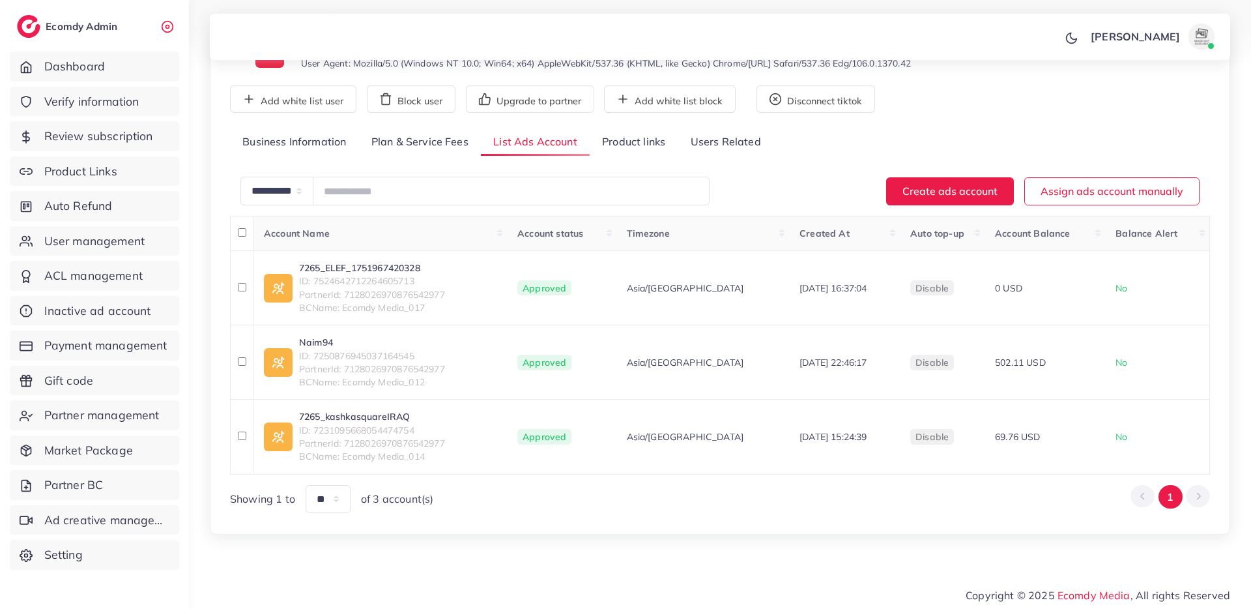
scroll to position [102, 0]
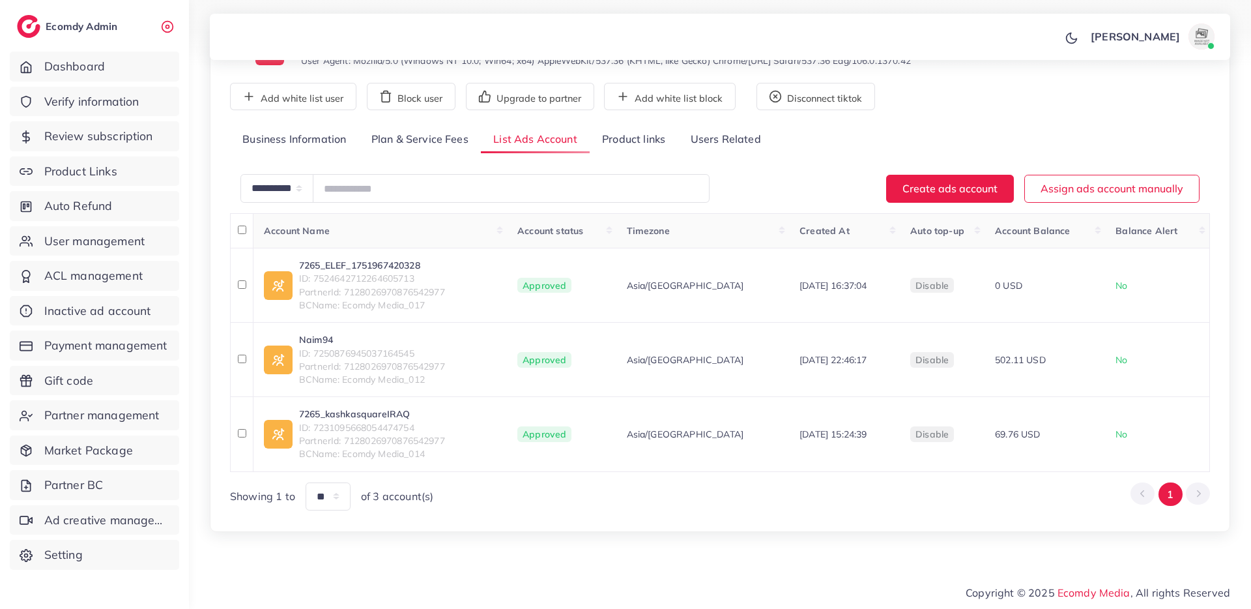
click at [414, 151] on link "Plan & Service Fees" at bounding box center [420, 140] width 122 height 28
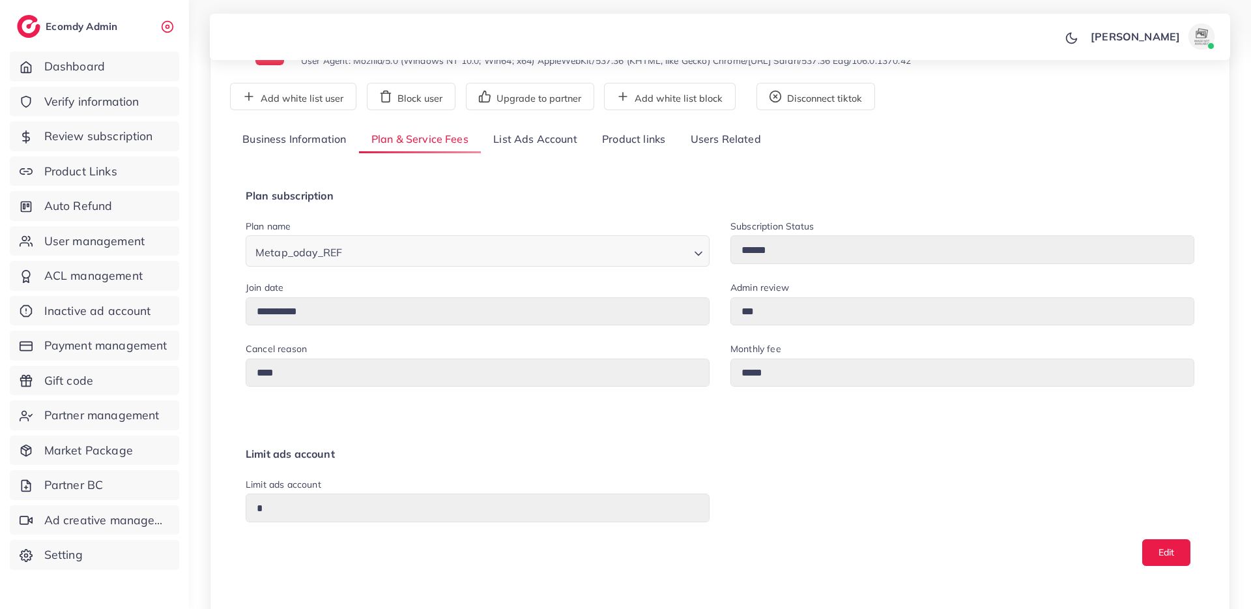
click at [598, 139] on link "Product links" at bounding box center [634, 140] width 88 height 28
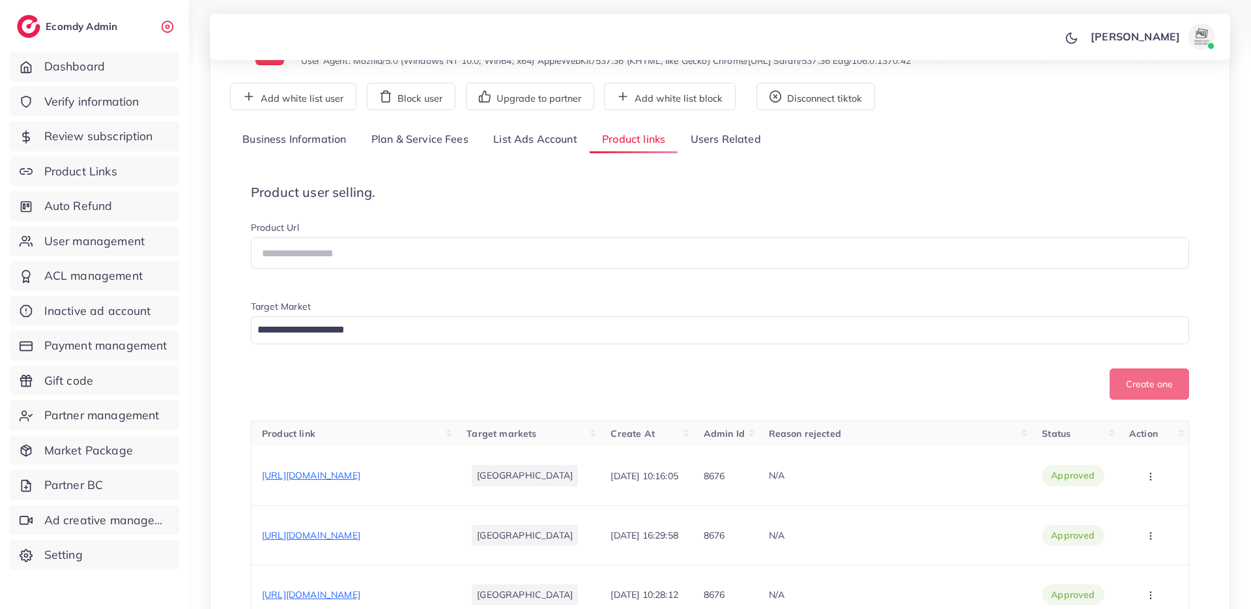
click at [532, 149] on link "List Ads Account" at bounding box center [535, 140] width 109 height 28
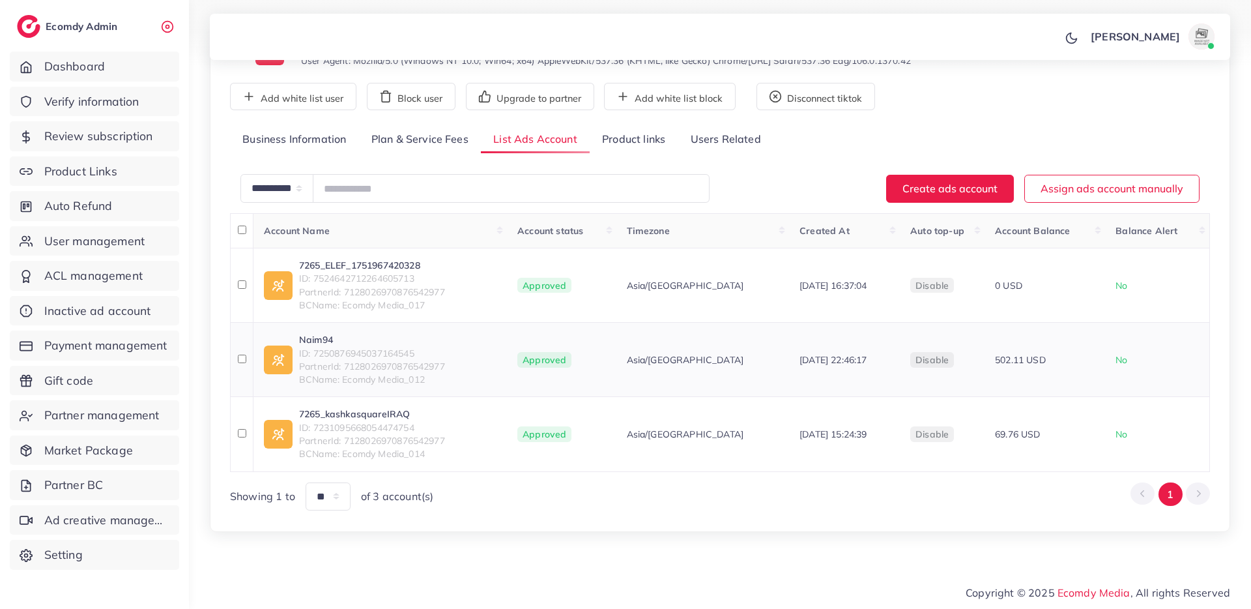
click at [331, 345] on link "Naim94" at bounding box center [372, 339] width 146 height 13
click at [388, 261] on link "7265_ELEF_1751967420328" at bounding box center [372, 265] width 146 height 13
drag, startPoint x: 424, startPoint y: 355, endPoint x: 313, endPoint y: 356, distance: 110.8
click at [313, 356] on span "ID: 7250876945037164545" at bounding box center [372, 353] width 146 height 13
copy span "7250876945037164545"
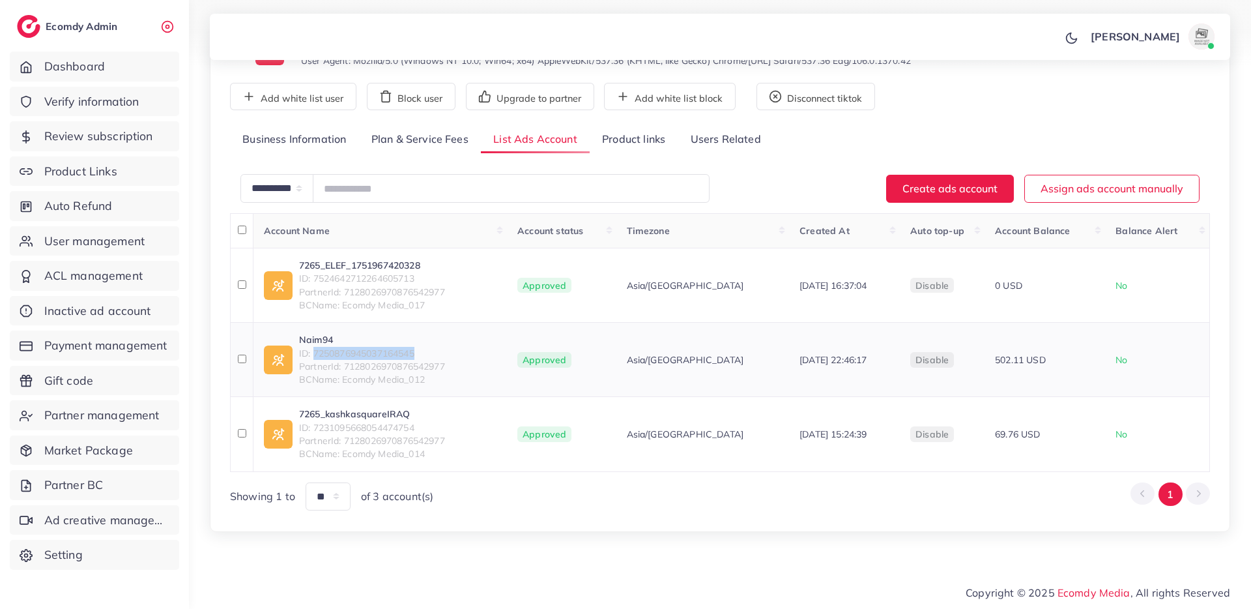
click at [327, 337] on link "Naim94" at bounding box center [372, 339] width 146 height 13
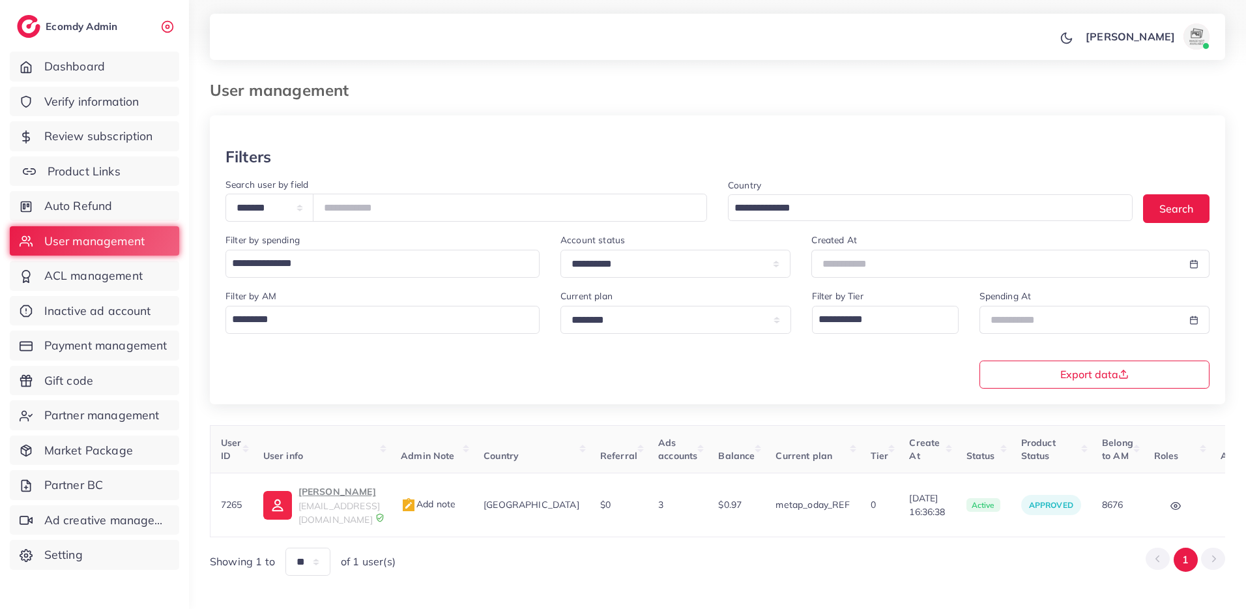
click at [107, 174] on span "Product Links" at bounding box center [84, 171] width 73 height 17
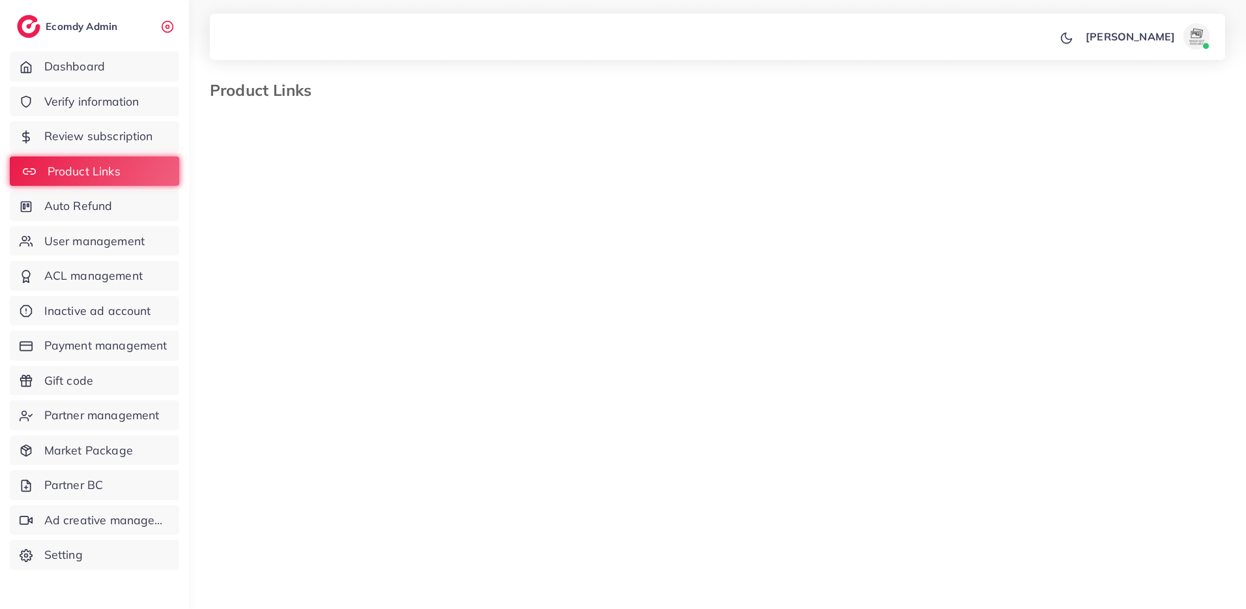
select select "*********"
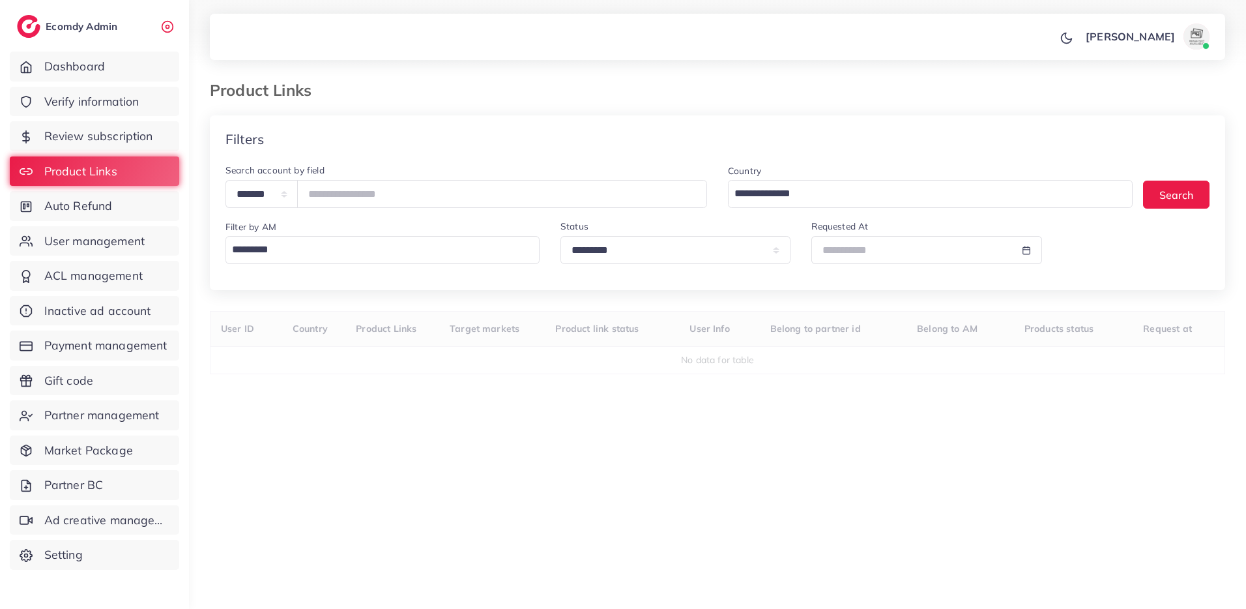
click at [302, 250] on input "Search for option" at bounding box center [379, 249] width 304 height 22
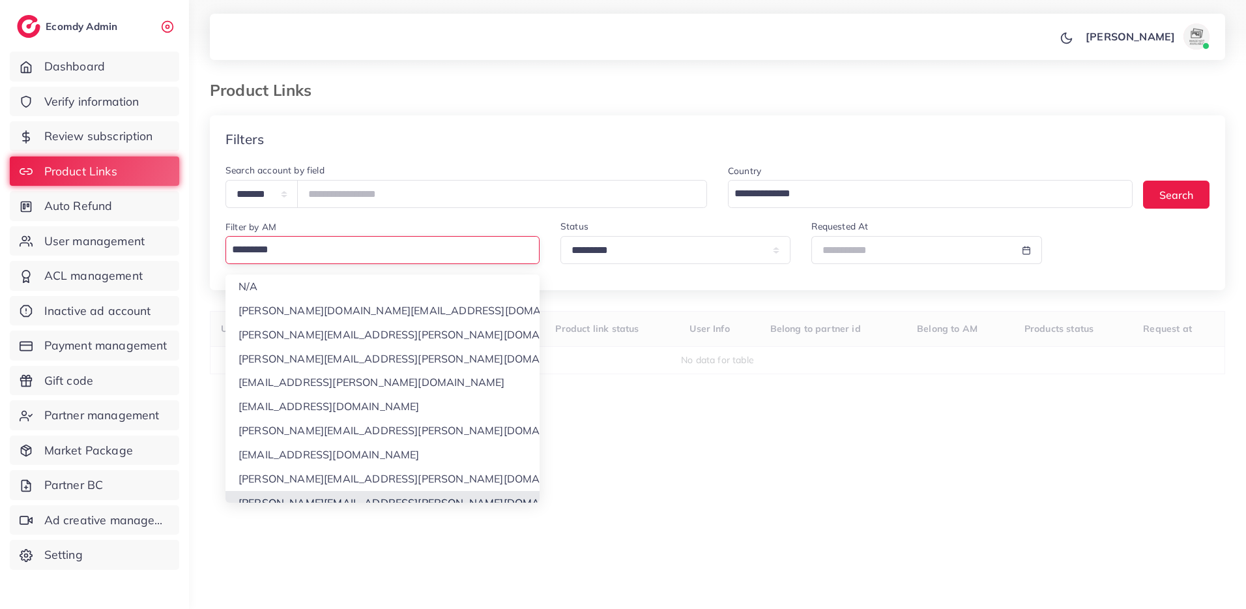
scroll to position [12, 0]
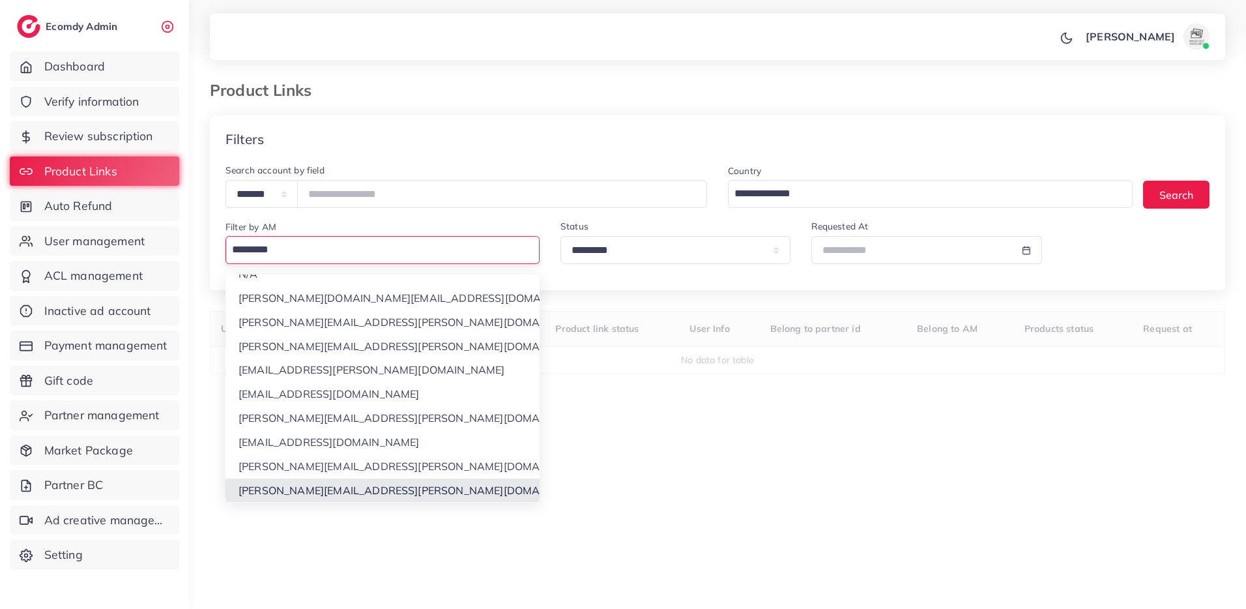
click at [347, 490] on div "**********" at bounding box center [717, 350] width 1015 height 470
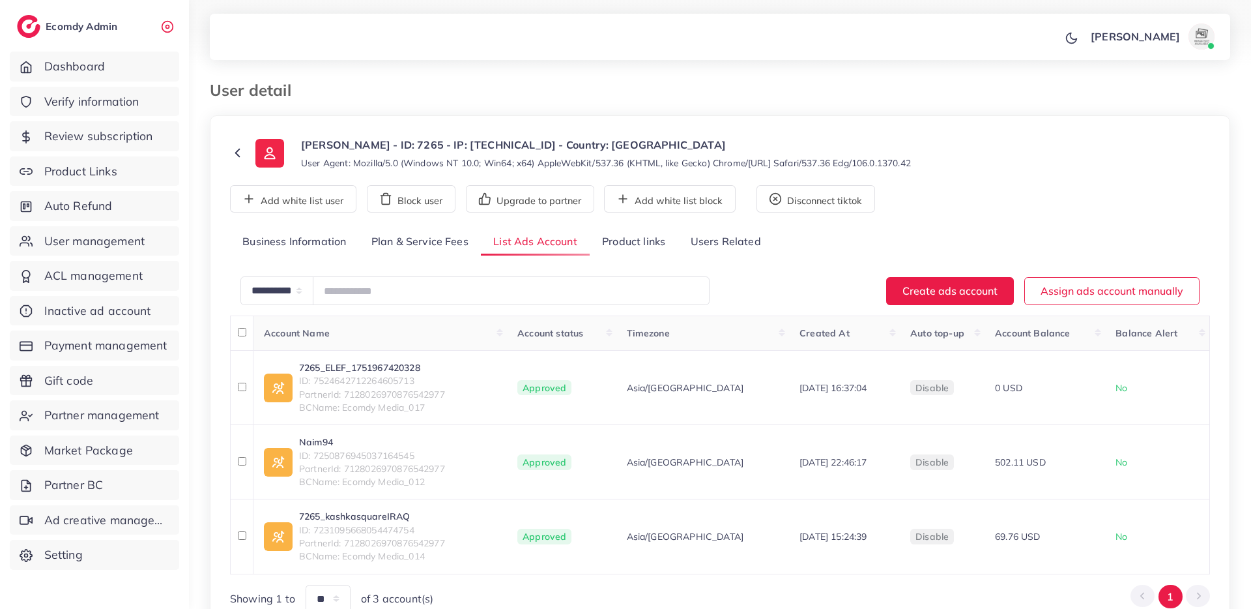
scroll to position [102, 0]
